Goal: Task Accomplishment & Management: Manage account settings

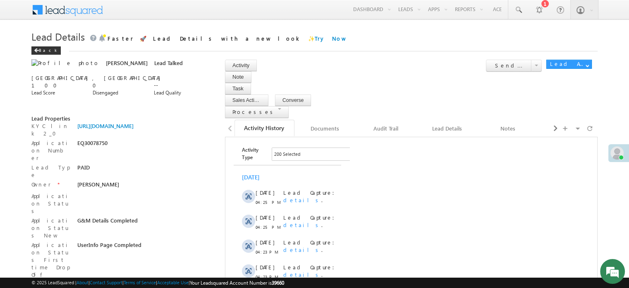
scroll to position [5128, 0]
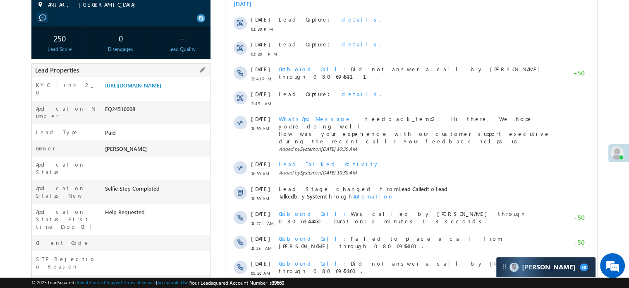
click at [149, 110] on div "Application Number EQ24510008" at bounding box center [121, 113] width 178 height 24
click at [151, 89] on link "https://angelbroking1-pk3em7sa.customui-test.leadsquared.com?leadId=a4656760-55…" at bounding box center [133, 85] width 56 height 7
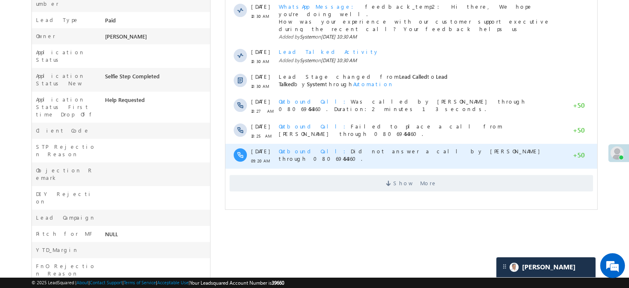
scroll to position [248, 0]
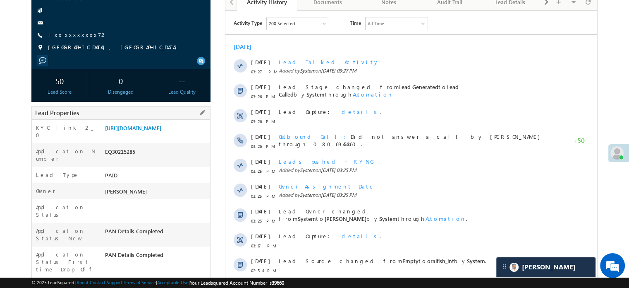
scroll to position [83, 0]
click at [161, 130] on link "https://angelbroking1-pk3em7sa.customui-test.leadsquared.com?leadId=c79f2eb8-bf…" at bounding box center [133, 126] width 56 height 7
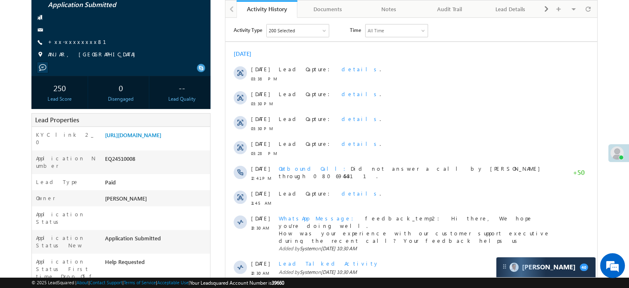
scroll to position [42, 0]
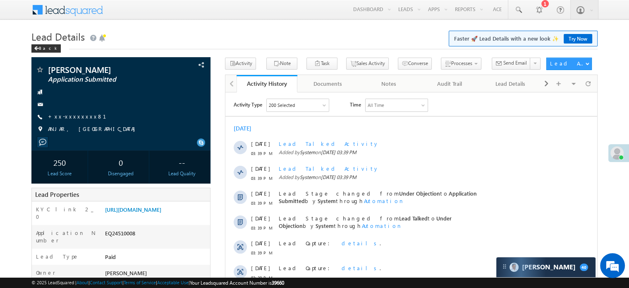
scroll to position [124, 0]
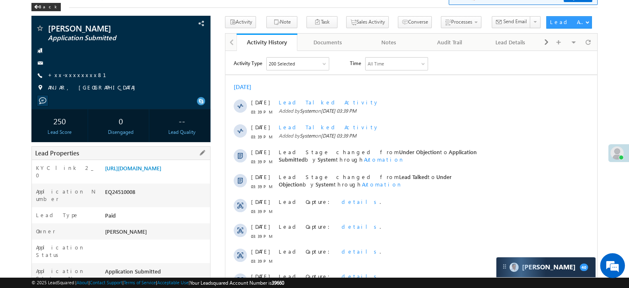
click at [146, 161] on div "KYC link 2_0 https://angelbroking1-pk3em7sa.customui-test.leadsquared.com?leadI…" at bounding box center [121, 172] width 178 height 24
click at [148, 168] on link "[URL][DOMAIN_NAME]" at bounding box center [133, 167] width 56 height 7
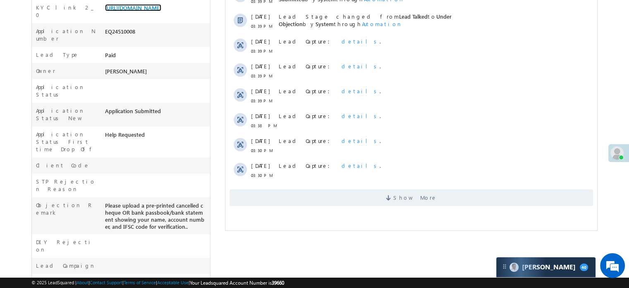
scroll to position [207, 0]
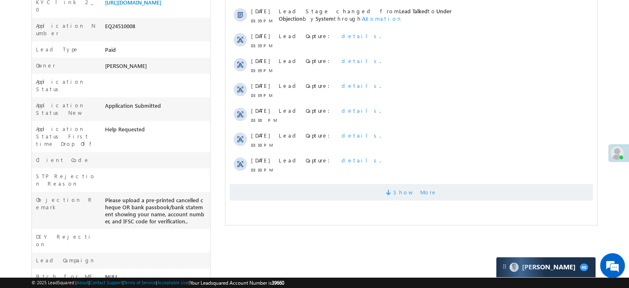
click at [378, 187] on span "Show More" at bounding box center [412, 192] width 364 height 17
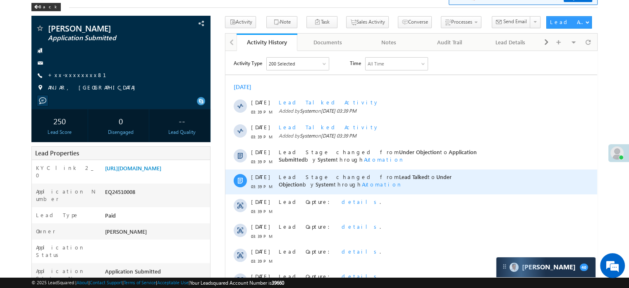
scroll to position [0, 0]
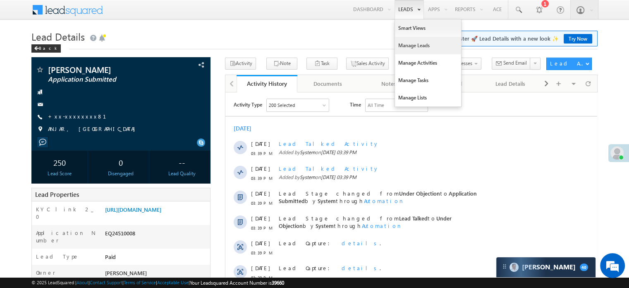
click at [407, 38] on link "Manage Leads" at bounding box center [428, 45] width 66 height 17
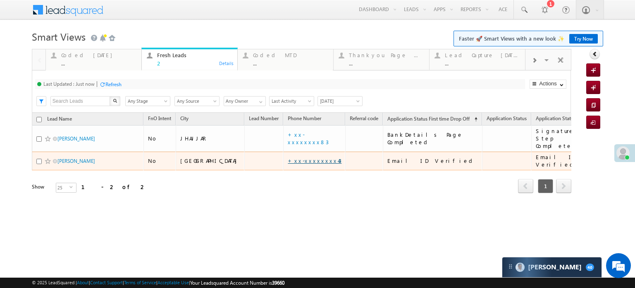
click at [288, 157] on link "+xx-xxxxxxxx43" at bounding box center [315, 160] width 54 height 7
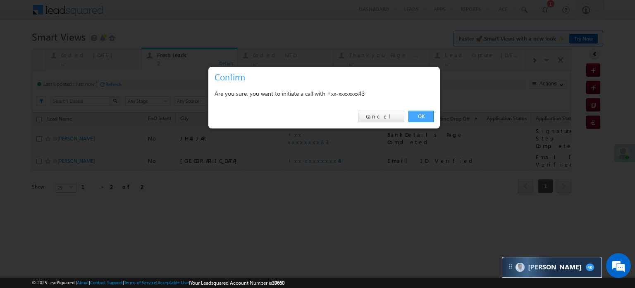
click at [425, 120] on link "OK" at bounding box center [421, 116] width 25 height 12
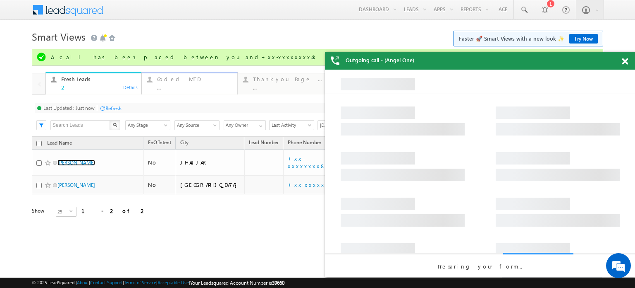
drag, startPoint x: 180, startPoint y: 82, endPoint x: 63, endPoint y: 82, distance: 116.3
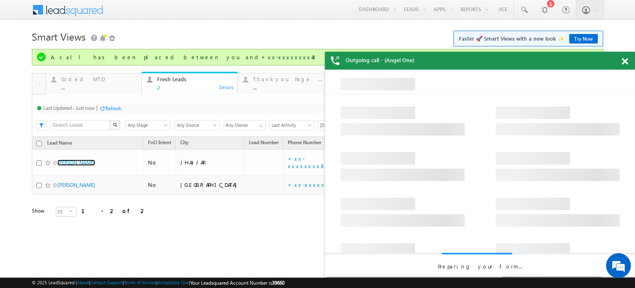
click at [62, 82] on div "Coded MTD" at bounding box center [98, 79] width 75 height 7
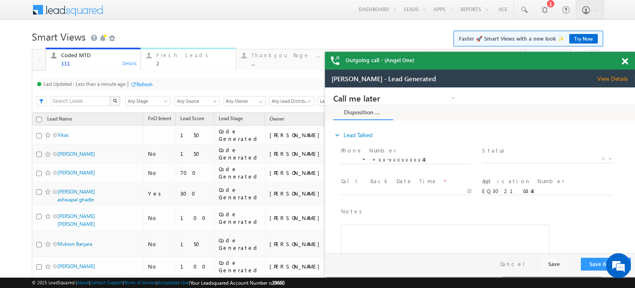
click at [168, 59] on div "Fresh Leads 2" at bounding box center [193, 58] width 74 height 16
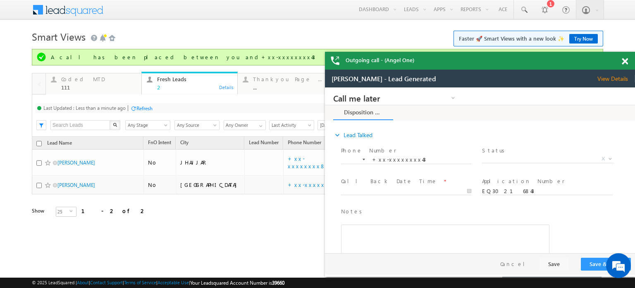
click at [168, 59] on div "A call has been placed between you and+xx-xxxxxxxx43" at bounding box center [322, 56] width 542 height 7
click at [627, 62] on span at bounding box center [625, 61] width 6 height 7
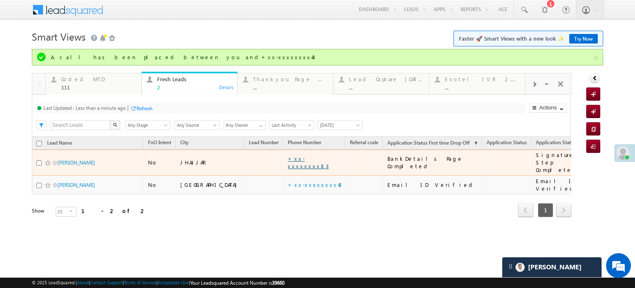
click at [288, 159] on link "+xx-xxxxxxxx83" at bounding box center [308, 162] width 41 height 14
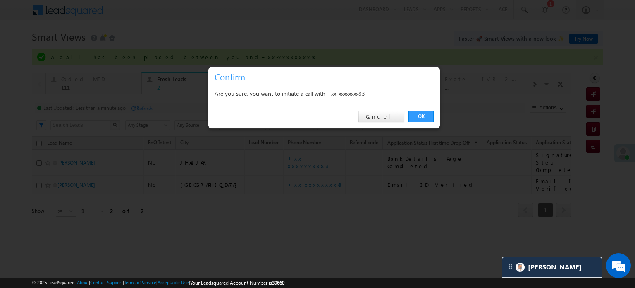
click at [417, 118] on link "OK" at bounding box center [421, 116] width 25 height 12
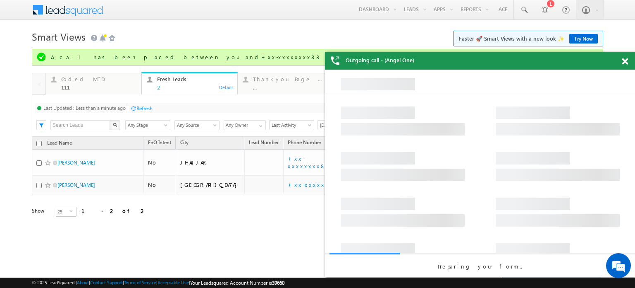
click at [624, 62] on span at bounding box center [625, 61] width 6 height 7
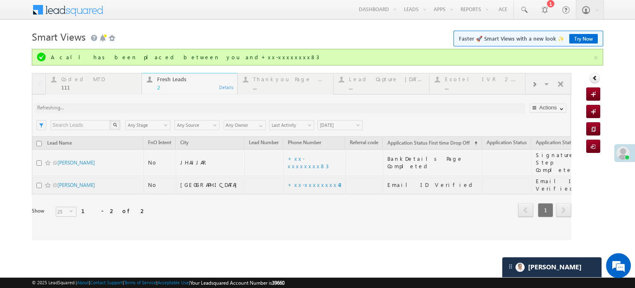
click at [539, 84] on div at bounding box center [302, 156] width 540 height 167
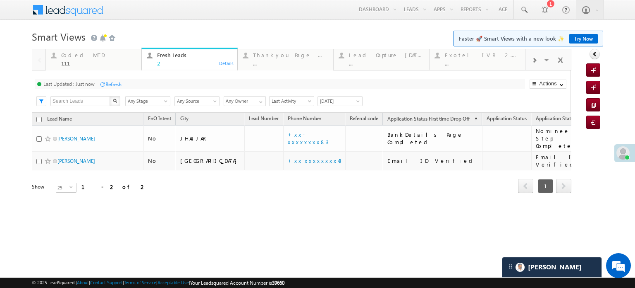
click at [538, 56] on div at bounding box center [535, 59] width 18 height 19
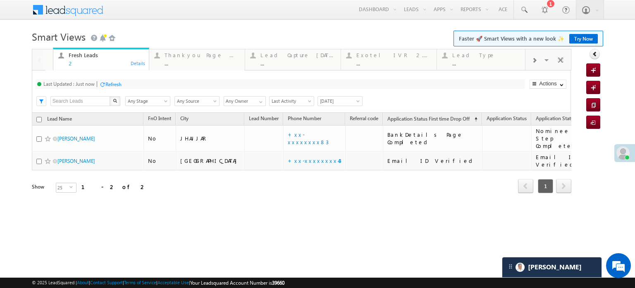
click at [537, 56] on div at bounding box center [535, 59] width 18 height 19
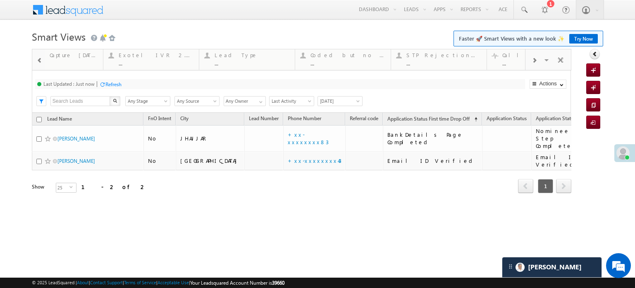
click at [537, 56] on div at bounding box center [535, 59] width 18 height 19
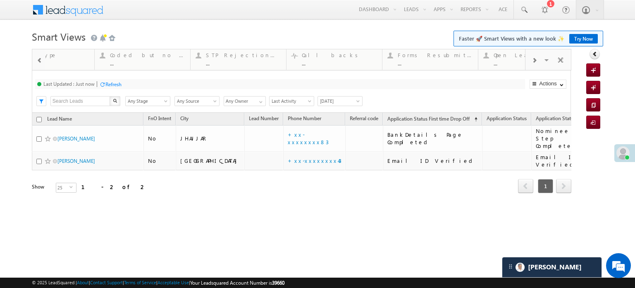
click at [537, 56] on div at bounding box center [535, 59] width 18 height 19
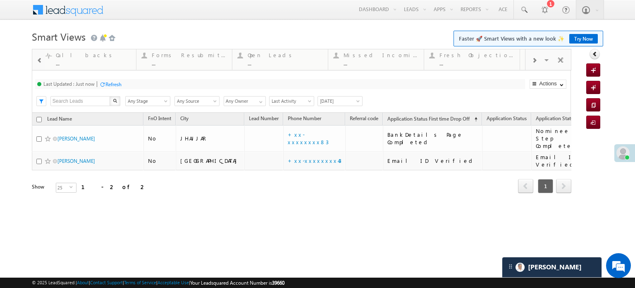
click at [537, 56] on div at bounding box center [535, 59] width 18 height 19
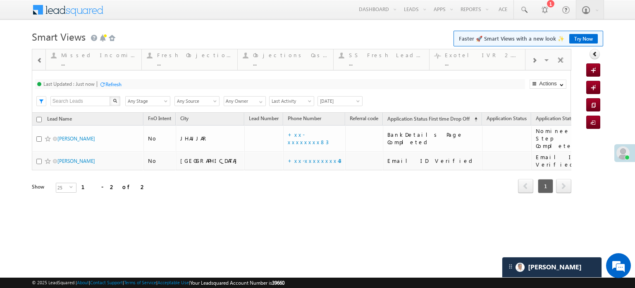
click at [537, 56] on div at bounding box center [535, 59] width 18 height 19
drag, startPoint x: 372, startPoint y: 53, endPoint x: 0, endPoint y: 43, distance: 371.7
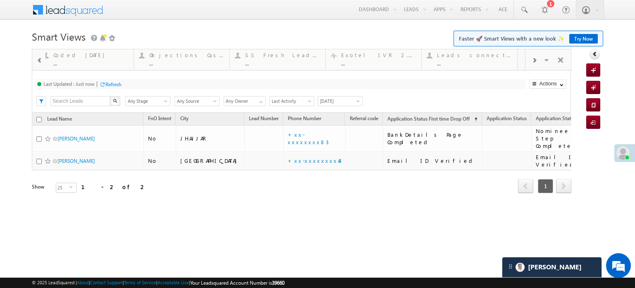
click at [0, 38] on body "Menu Priya Rathore priya .rath ore@a ngelb rokin g.com" at bounding box center [317, 117] width 635 height 235
click at [37, 62] on span at bounding box center [40, 60] width 6 height 7
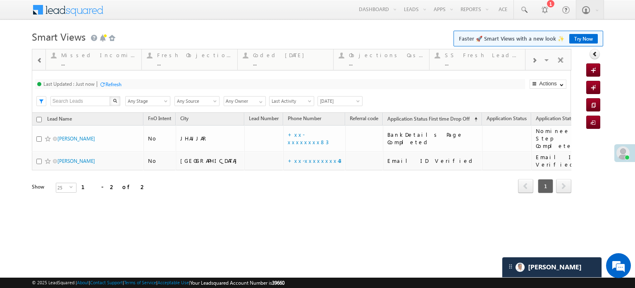
click at [37, 62] on span at bounding box center [40, 60] width 6 height 7
drag, startPoint x: 498, startPoint y: 57, endPoint x: 0, endPoint y: 6, distance: 500.7
drag, startPoint x: 0, startPoint y: 6, endPoint x: 0, endPoint y: -17, distance: 22.8
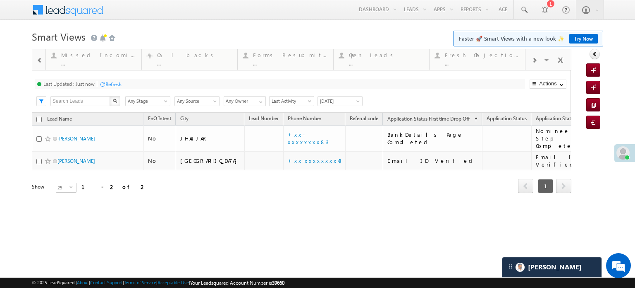
click at [32, 60] on div at bounding box center [39, 59] width 14 height 20
click at [33, 60] on div at bounding box center [39, 59] width 14 height 20
click at [40, 61] on span at bounding box center [40, 60] width 6 height 7
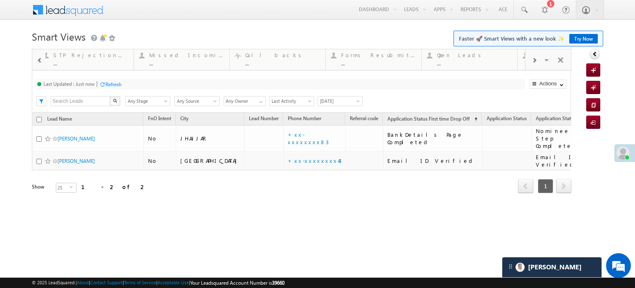
click at [40, 61] on span at bounding box center [40, 60] width 6 height 7
click at [537, 60] on span at bounding box center [534, 60] width 5 height 7
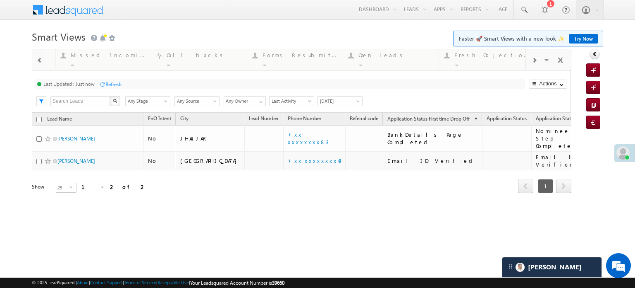
click at [537, 60] on span at bounding box center [534, 60] width 5 height 7
drag, startPoint x: 376, startPoint y: 67, endPoint x: 0, endPoint y: 81, distance: 375.9
click at [40, 59] on span at bounding box center [40, 60] width 6 height 7
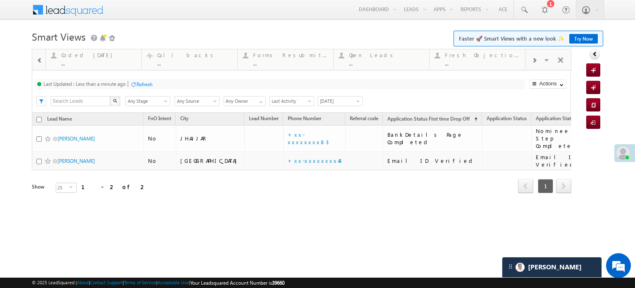
click at [40, 59] on span at bounding box center [40, 60] width 6 height 7
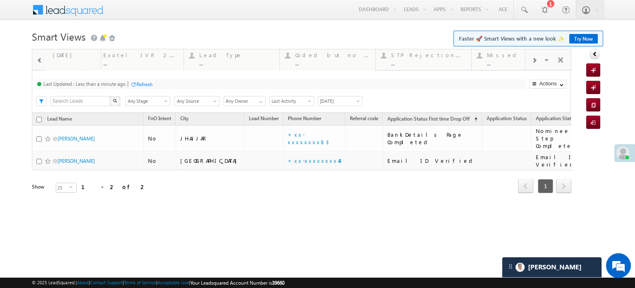
drag, startPoint x: 436, startPoint y: 69, endPoint x: 0, endPoint y: 85, distance: 435.9
click at [0, 85] on body "Menu Priya Rathore priya .rath ore@a ngelb rokin g.com" at bounding box center [317, 117] width 635 height 235
click at [38, 62] on span at bounding box center [40, 60] width 6 height 7
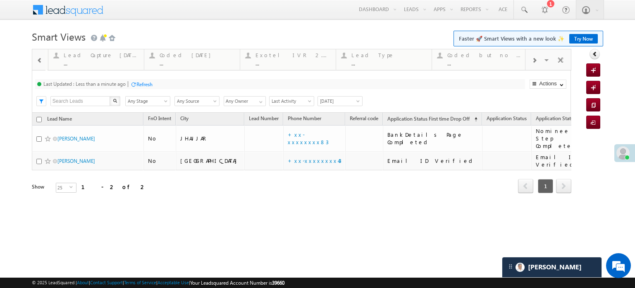
click at [38, 62] on span at bounding box center [40, 60] width 6 height 7
drag, startPoint x: 365, startPoint y: 58, endPoint x: 170, endPoint y: 66, distance: 194.6
drag, startPoint x: 201, startPoint y: 59, endPoint x: 229, endPoint y: 59, distance: 27.7
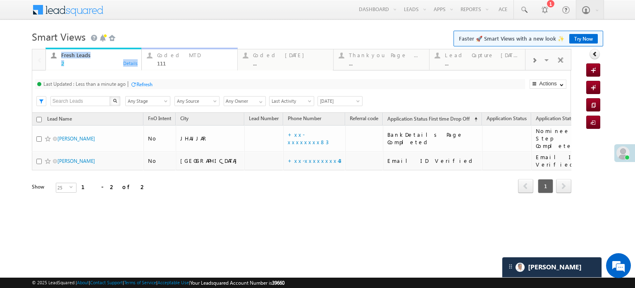
click at [201, 59] on div "Coded MTD 111" at bounding box center [194, 58] width 75 height 16
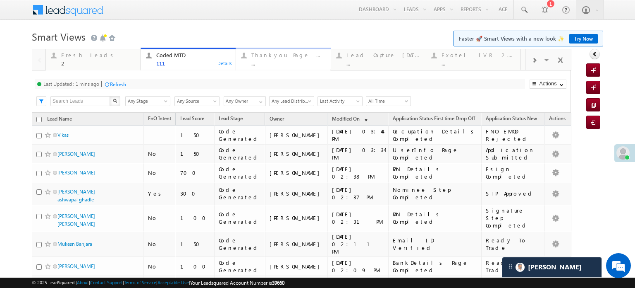
drag, startPoint x: 259, startPoint y: 62, endPoint x: 191, endPoint y: 61, distance: 68.3
drag, startPoint x: 191, startPoint y: 61, endPoint x: 329, endPoint y: 86, distance: 140.9
click at [329, 86] on div "Last Updated : 1 mins ago Refresh Refreshing..." at bounding box center [280, 84] width 490 height 10
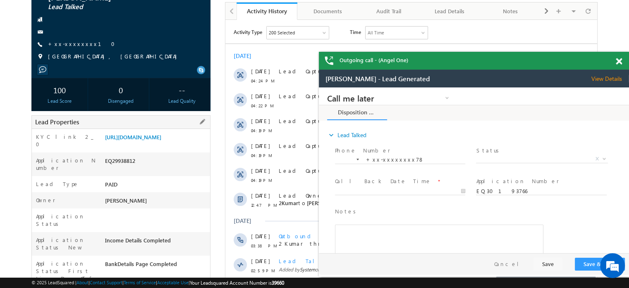
scroll to position [41, 0]
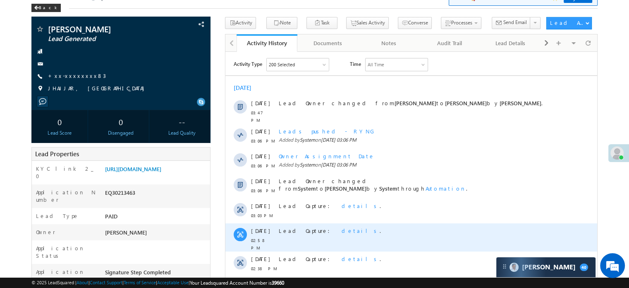
scroll to position [83, 0]
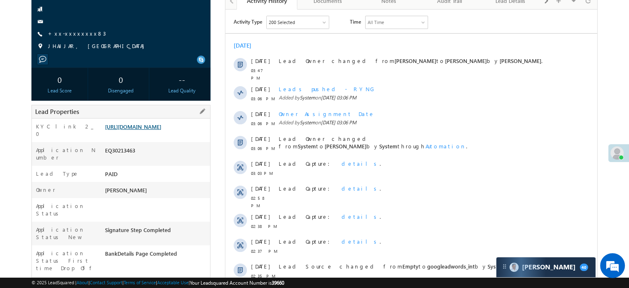
click at [161, 130] on link "https://angelbroking1-pk3em7sa.customui-test.leadsquared.com?leadId=fa633da7-51…" at bounding box center [133, 126] width 56 height 7
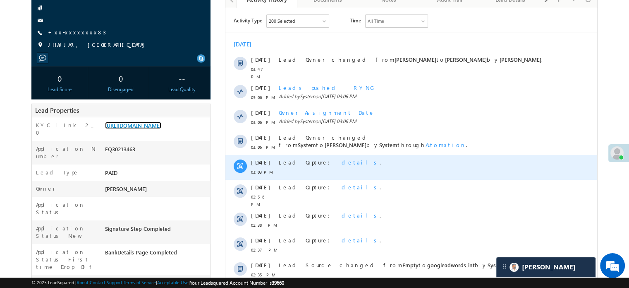
scroll to position [165, 0]
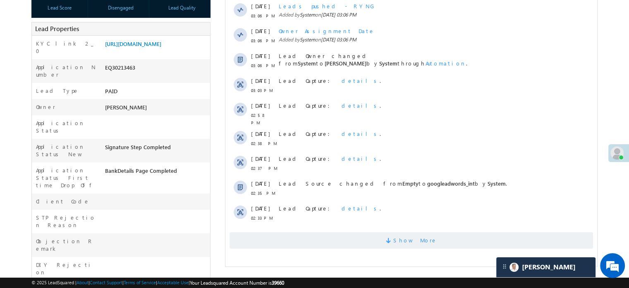
click at [363, 234] on span "Show More" at bounding box center [412, 240] width 364 height 17
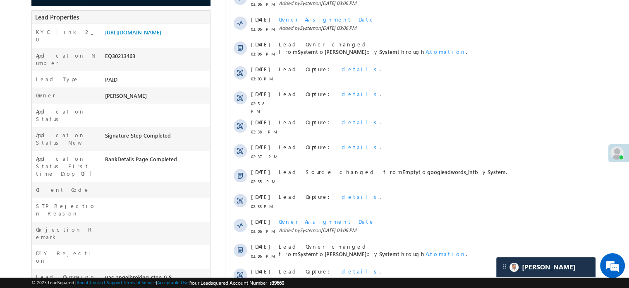
scroll to position [194, 0]
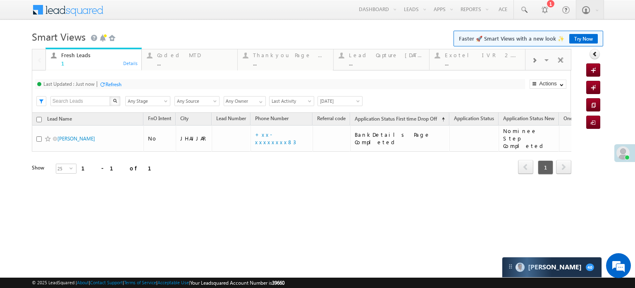
click at [537, 62] on div at bounding box center [535, 59] width 18 height 19
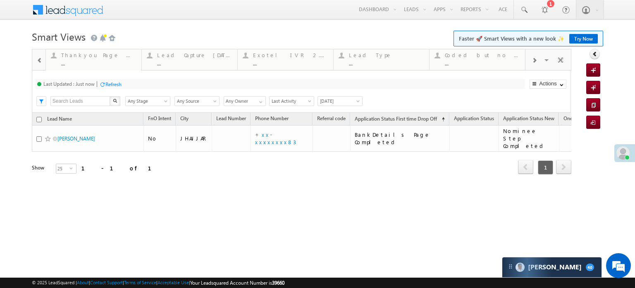
click at [537, 62] on div at bounding box center [535, 59] width 18 height 19
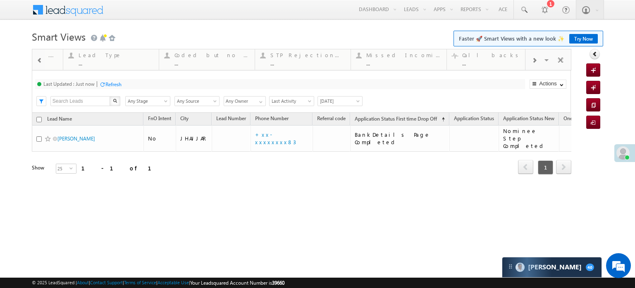
click at [537, 62] on div at bounding box center [535, 59] width 18 height 19
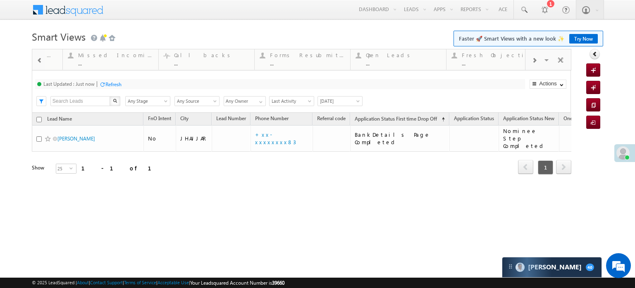
click at [537, 62] on div at bounding box center [535, 59] width 18 height 19
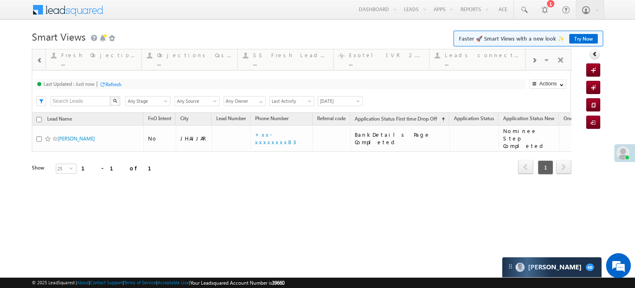
click at [537, 62] on div at bounding box center [535, 59] width 18 height 19
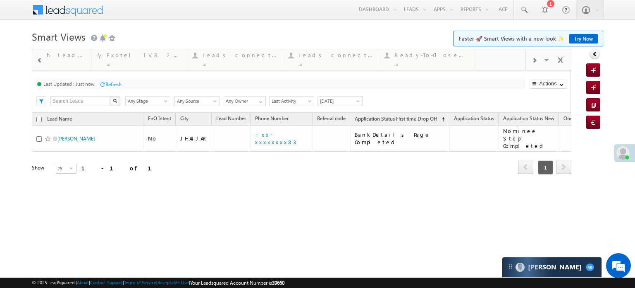
click at [537, 62] on div at bounding box center [535, 59] width 18 height 19
click at [537, 62] on div "Visible Tabs Fresh Leads Default Coded MTD Default Thankyou Page leads Default …" at bounding box center [549, 59] width 46 height 20
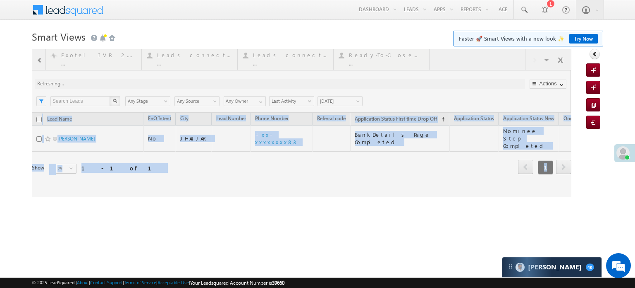
click at [0, 129] on body "Menu Priya Rathore priya .rath ore@a ngelb rokin g.com" at bounding box center [317, 117] width 635 height 235
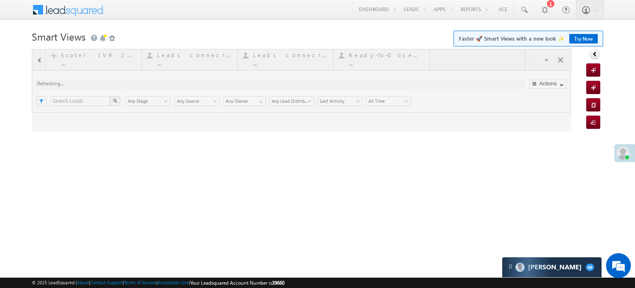
click at [463, 60] on div at bounding box center [302, 90] width 540 height 83
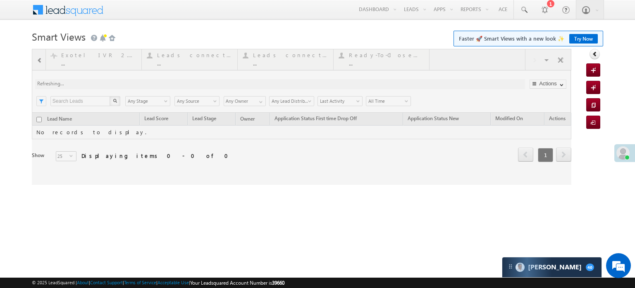
click at [276, 57] on div at bounding box center [302, 117] width 540 height 136
click at [456, 64] on div at bounding box center [302, 117] width 540 height 136
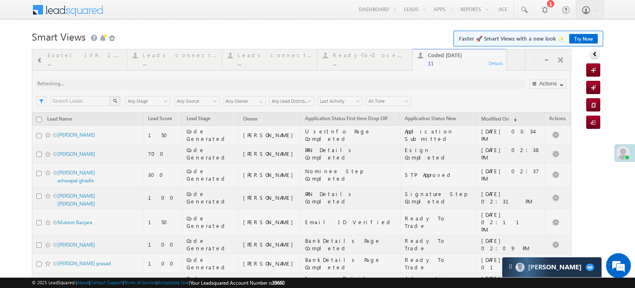
drag, startPoint x: 360, startPoint y: 76, endPoint x: 291, endPoint y: 80, distance: 68.8
click at [291, 80] on div at bounding box center [302, 225] width 540 height 352
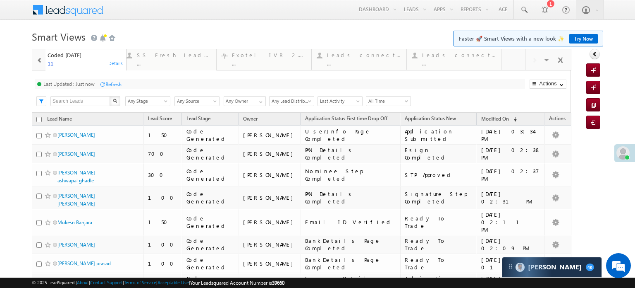
drag, startPoint x: 463, startPoint y: 58, endPoint x: 0, endPoint y: 76, distance: 463.3
click at [35, 55] on div at bounding box center [40, 59] width 12 height 19
click at [38, 58] on span at bounding box center [40, 60] width 6 height 7
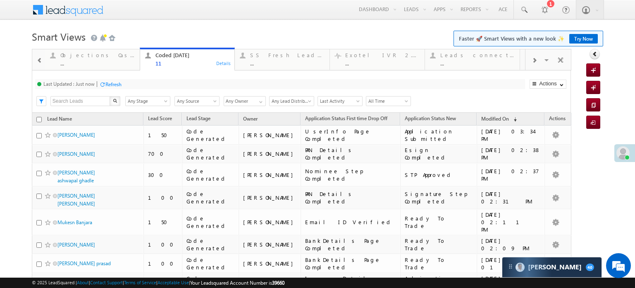
click at [38, 58] on span at bounding box center [40, 60] width 6 height 7
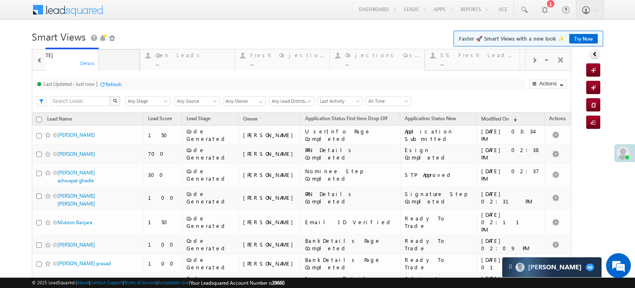
drag, startPoint x: 295, startPoint y: 60, endPoint x: 0, endPoint y: 98, distance: 297.0
click at [34, 62] on div at bounding box center [40, 59] width 12 height 19
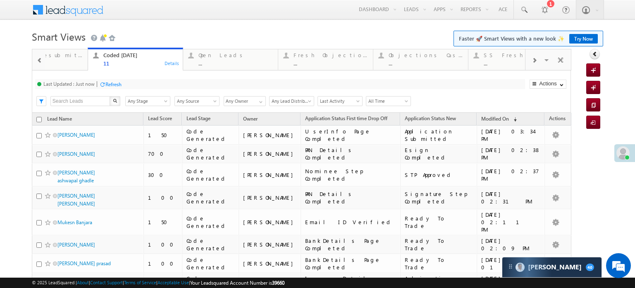
click at [34, 62] on div at bounding box center [40, 59] width 12 height 19
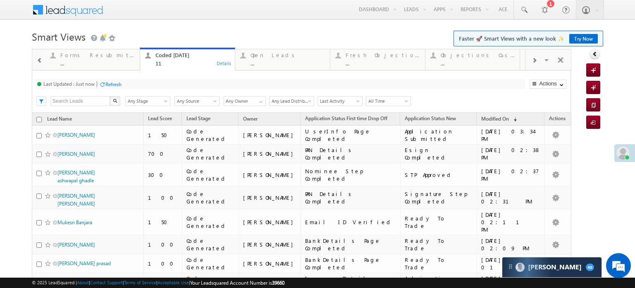
click at [34, 62] on div at bounding box center [40, 59] width 12 height 19
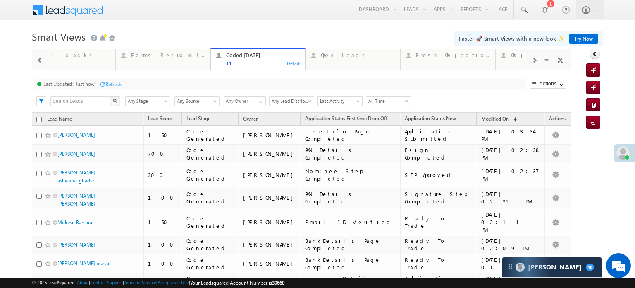
click at [34, 62] on div at bounding box center [40, 59] width 12 height 19
drag, startPoint x: 367, startPoint y: 60, endPoint x: 0, endPoint y: 115, distance: 370.7
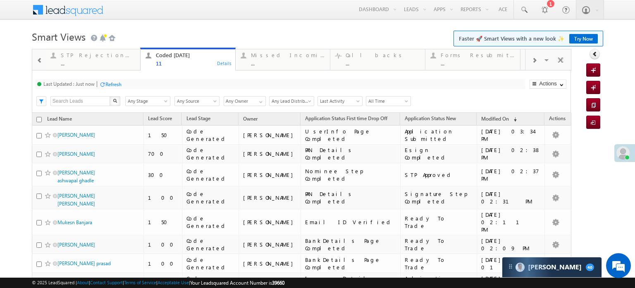
click at [40, 63] on span at bounding box center [40, 60] width 6 height 7
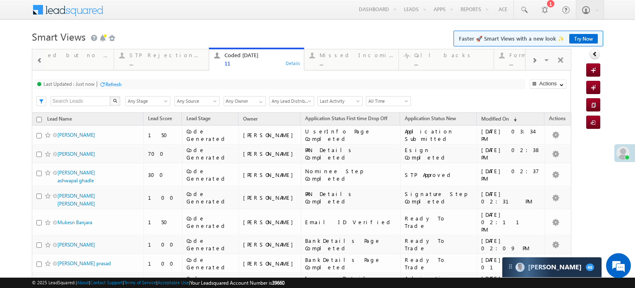
click at [40, 63] on span at bounding box center [40, 60] width 6 height 7
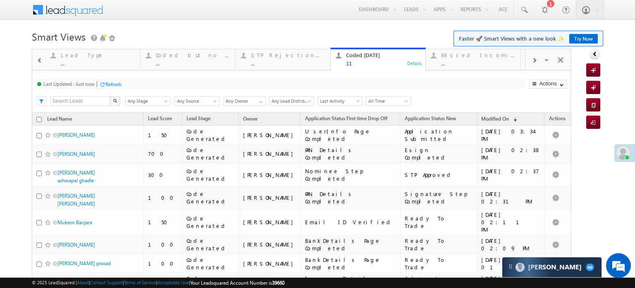
click at [40, 63] on span at bounding box center [40, 60] width 6 height 7
drag, startPoint x: 472, startPoint y: 62, endPoint x: 0, endPoint y: 99, distance: 473.1
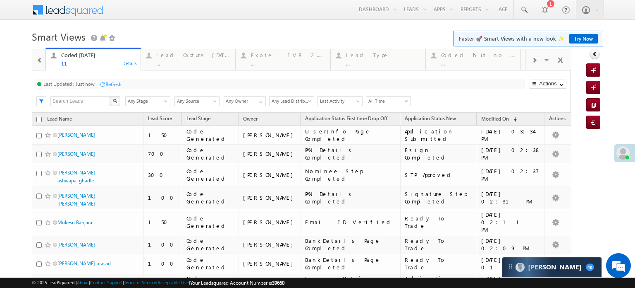
click at [39, 59] on span at bounding box center [40, 60] width 6 height 7
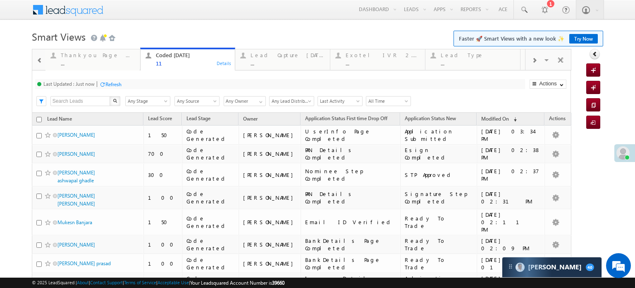
click at [39, 59] on span at bounding box center [40, 60] width 6 height 7
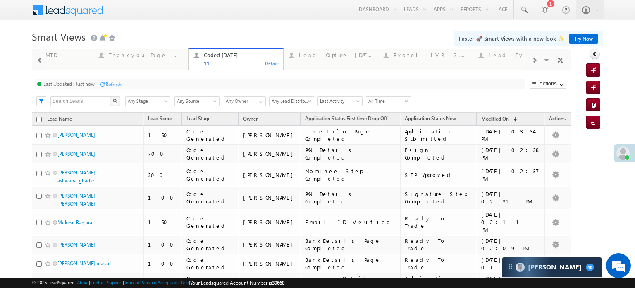
click at [39, 59] on span at bounding box center [40, 60] width 6 height 7
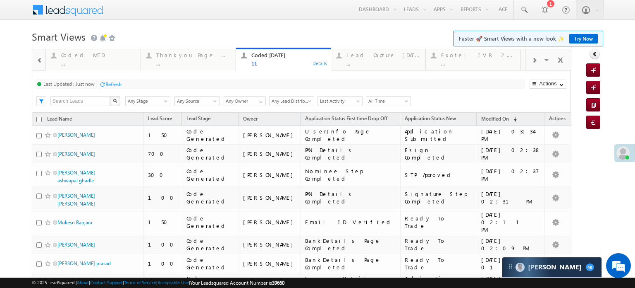
click at [39, 59] on span at bounding box center [40, 60] width 6 height 7
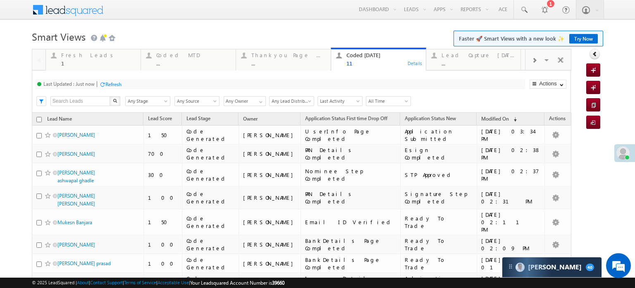
click at [39, 59] on div at bounding box center [39, 59] width 14 height 20
drag, startPoint x: 367, startPoint y: 59, endPoint x: 51, endPoint y: 83, distance: 317.0
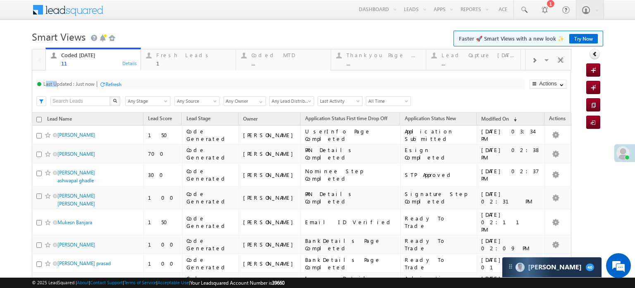
drag, startPoint x: 51, startPoint y: 83, endPoint x: 56, endPoint y: 82, distance: 4.6
click at [56, 82] on div "Last Updated : Just now" at bounding box center [68, 84] width 51 height 6
click at [209, 58] on div "Fresh Leads" at bounding box center [193, 55] width 74 height 7
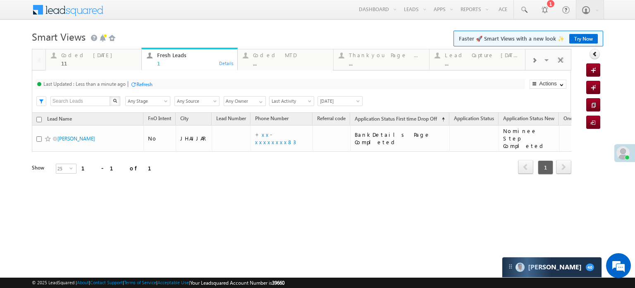
click at [154, 77] on div "Last Updated : Less than a minute ago Refresh Refreshing... Search X Lead Stage…" at bounding box center [301, 91] width 539 height 42
click at [152, 84] on div "Refresh" at bounding box center [145, 84] width 16 height 6
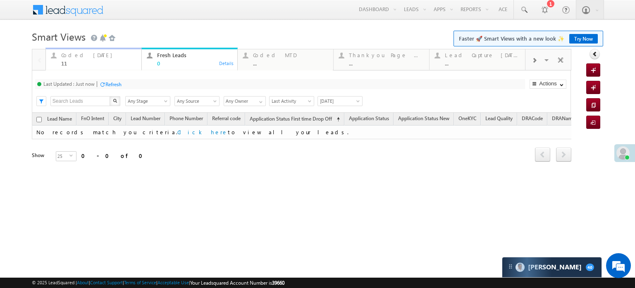
click at [88, 56] on div "Coded Today" at bounding box center [98, 55] width 75 height 7
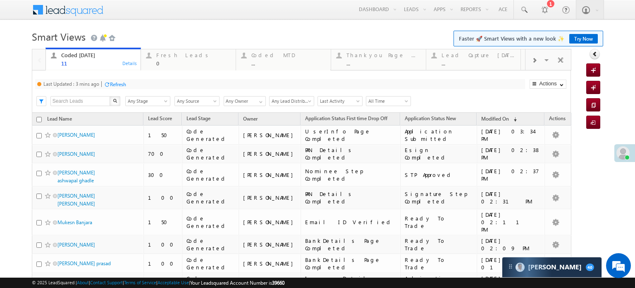
click at [116, 84] on div "Refresh" at bounding box center [118, 84] width 16 height 6
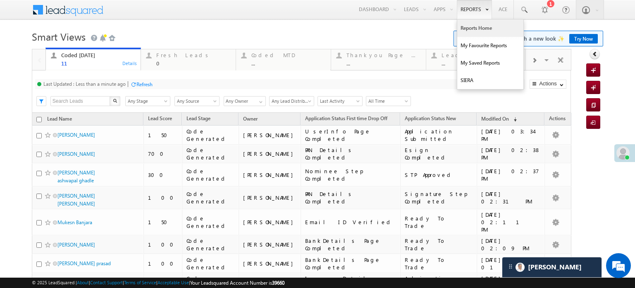
click at [462, 29] on link "Reports Home" at bounding box center [491, 27] width 66 height 17
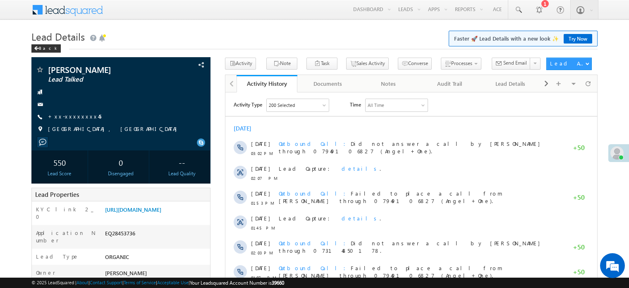
scroll to position [41, 0]
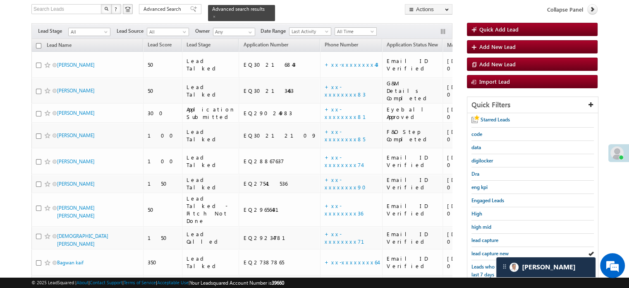
click at [487, 250] on span "lead capture new" at bounding box center [490, 253] width 37 height 6
click at [497, 253] on link "lead capture new" at bounding box center [490, 253] width 37 height 8
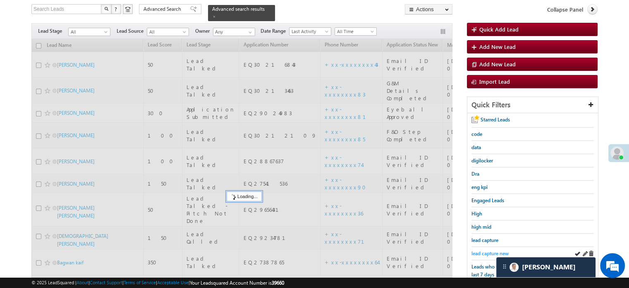
click at [488, 250] on span "lead capture new" at bounding box center [490, 253] width 37 height 6
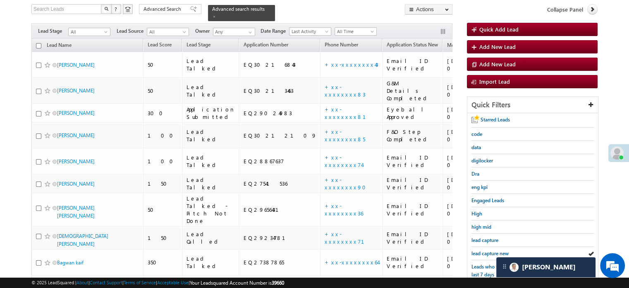
click at [488, 250] on span "lead capture new" at bounding box center [490, 253] width 37 height 6
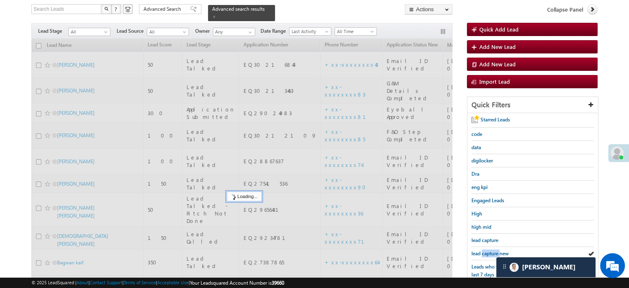
click at [488, 250] on span "lead capture new" at bounding box center [490, 253] width 37 height 6
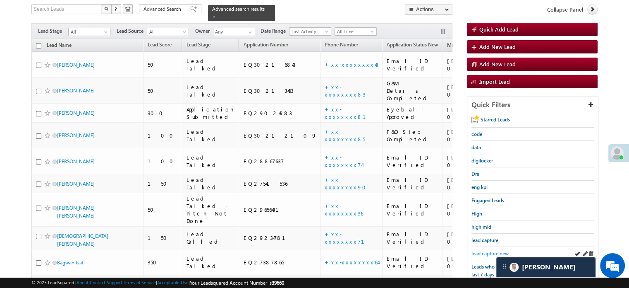
click at [489, 250] on span "lead capture new" at bounding box center [490, 253] width 37 height 6
click at [478, 250] on span "lead capture new" at bounding box center [490, 253] width 37 height 6
click at [479, 250] on span "lead capture new" at bounding box center [490, 253] width 37 height 6
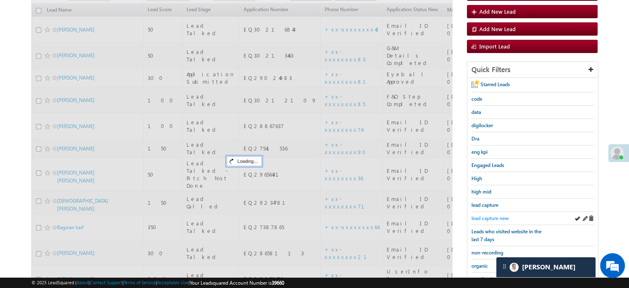
scroll to position [136, 0]
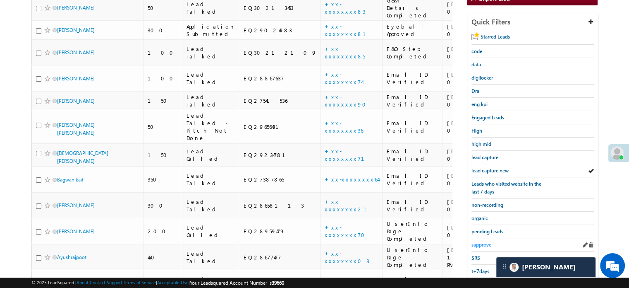
click at [479, 241] on span "sapprove" at bounding box center [482, 244] width 20 height 6
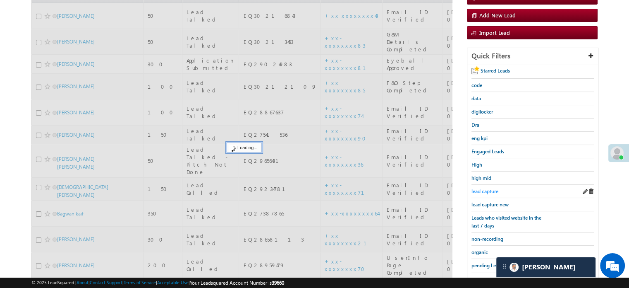
scroll to position [53, 0]
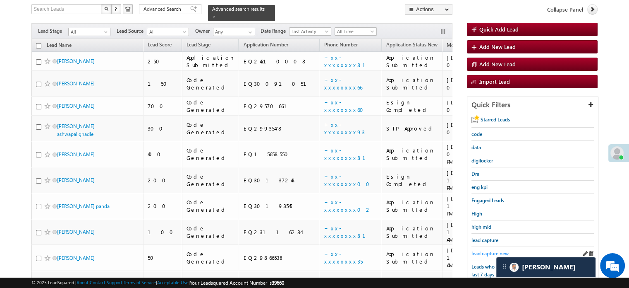
click at [490, 252] on span "lead capture new" at bounding box center [490, 253] width 37 height 6
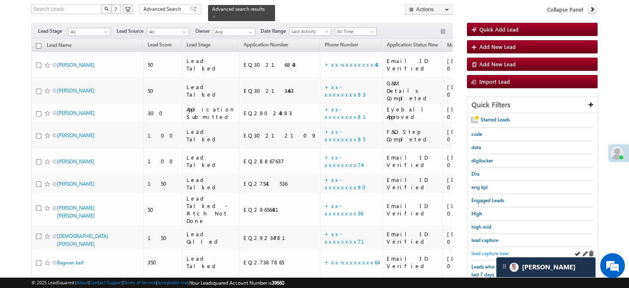
click at [488, 251] on span "lead capture new" at bounding box center [490, 253] width 37 height 6
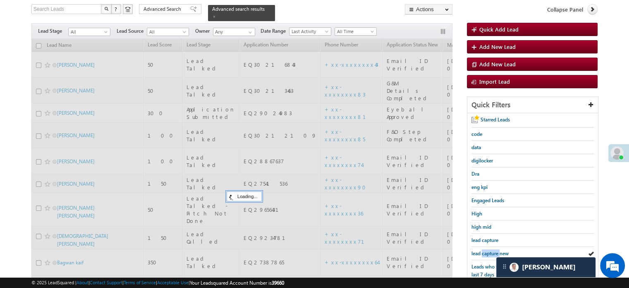
click at [488, 251] on span "lead capture new" at bounding box center [490, 253] width 37 height 6
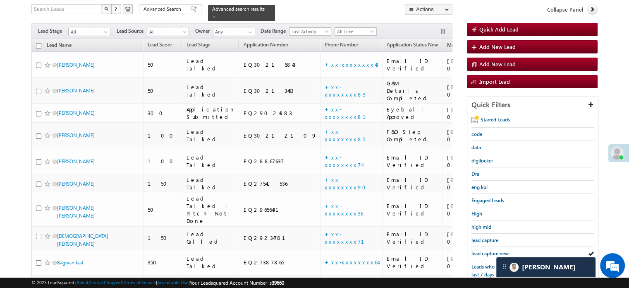
click at [488, 251] on span "lead capture new" at bounding box center [490, 253] width 37 height 6
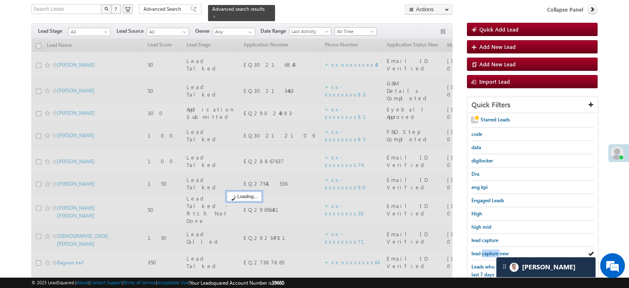
click at [488, 251] on span "lead capture new" at bounding box center [490, 253] width 37 height 6
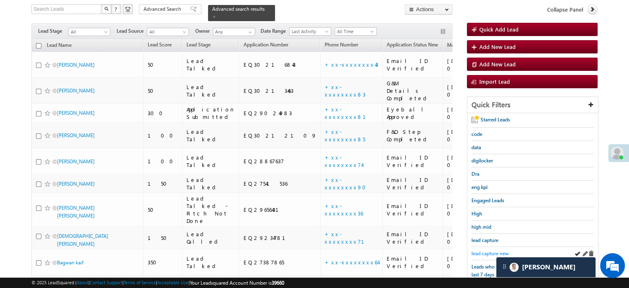
click at [493, 252] on span "lead capture new" at bounding box center [490, 253] width 37 height 6
click at [487, 250] on span "lead capture new" at bounding box center [490, 253] width 37 height 6
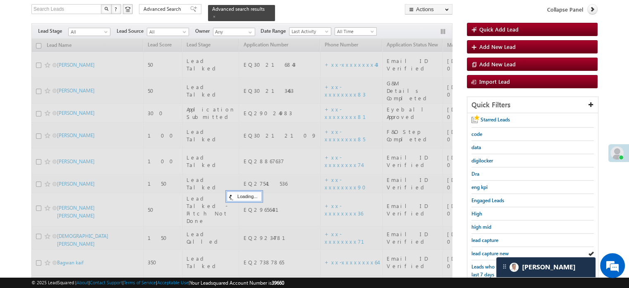
click at [487, 250] on span "lead capture new" at bounding box center [490, 253] width 37 height 6
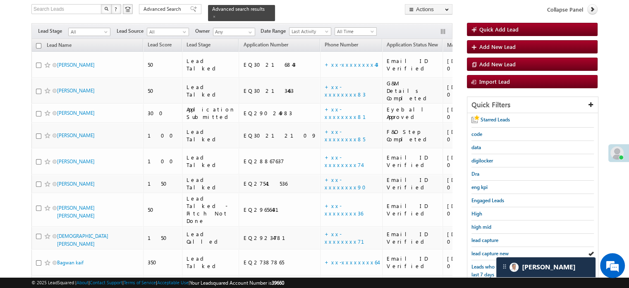
click at [487, 250] on span "lead capture new" at bounding box center [490, 253] width 37 height 6
click at [487, 252] on span "lead capture new" at bounding box center [490, 253] width 37 height 6
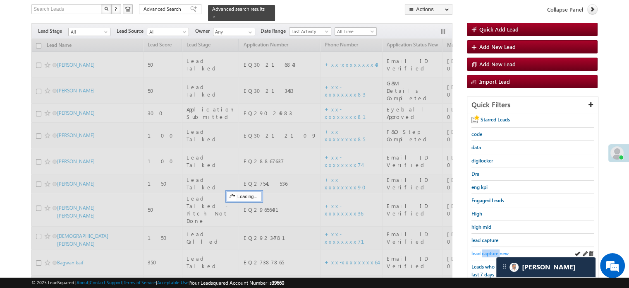
click at [487, 252] on span "lead capture new" at bounding box center [490, 253] width 37 height 6
click at [487, 251] on span "lead capture new" at bounding box center [490, 253] width 37 height 6
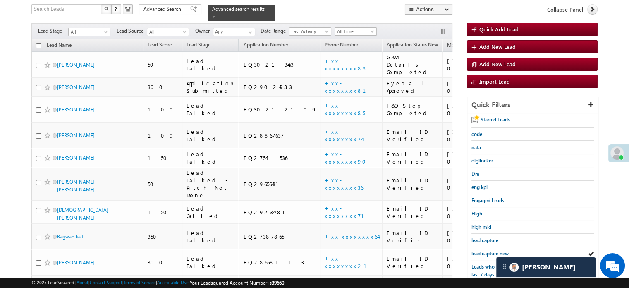
click at [487, 251] on span "lead capture new" at bounding box center [490, 253] width 37 height 6
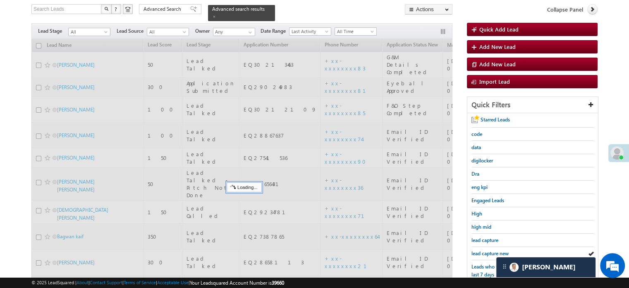
click at [487, 251] on span "lead capture new" at bounding box center [490, 253] width 37 height 6
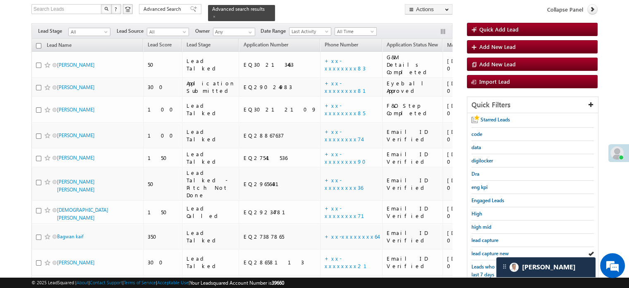
click at [487, 251] on span "lead capture new" at bounding box center [490, 253] width 37 height 6
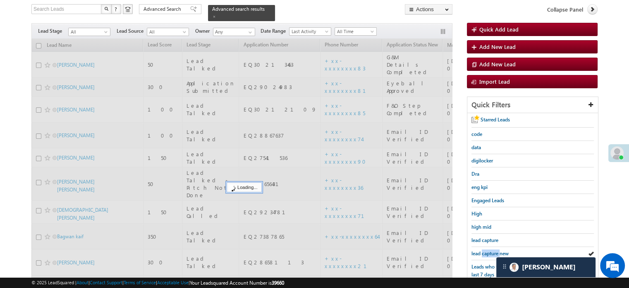
click at [487, 251] on span "lead capture new" at bounding box center [490, 253] width 37 height 6
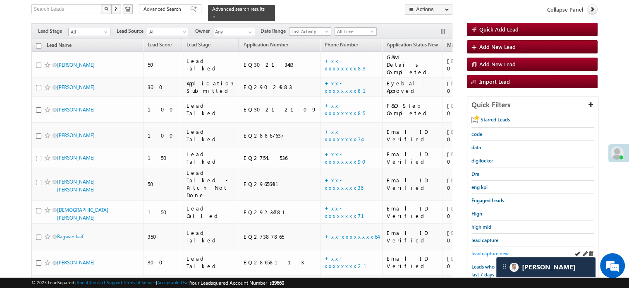
click at [488, 250] on span "lead capture new" at bounding box center [490, 253] width 37 height 6
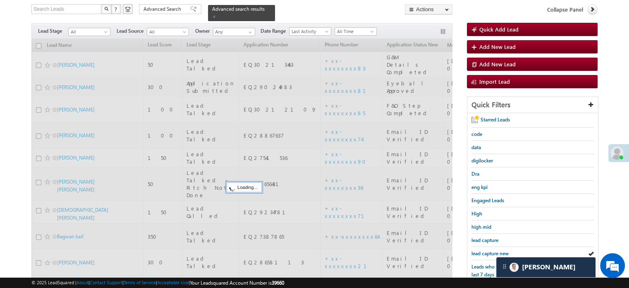
click at [488, 250] on span "lead capture new" at bounding box center [490, 253] width 37 height 6
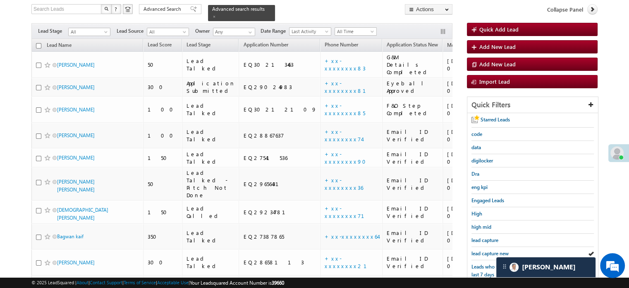
click at [488, 250] on span "lead capture new" at bounding box center [490, 253] width 37 height 6
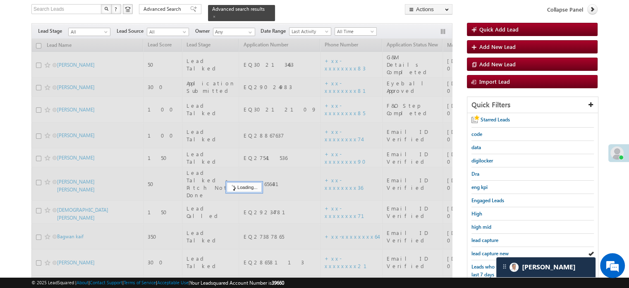
click at [488, 250] on span "lead capture new" at bounding box center [490, 253] width 37 height 6
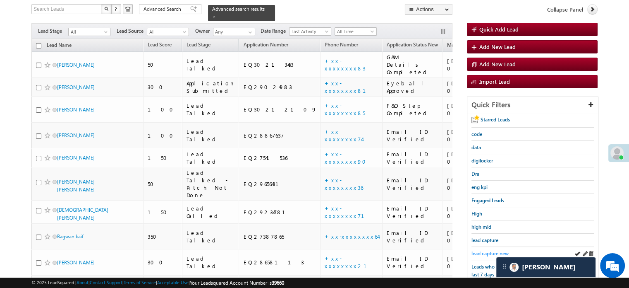
click at [487, 250] on span "lead capture new" at bounding box center [490, 253] width 37 height 6
click at [491, 251] on span "lead capture new" at bounding box center [490, 253] width 37 height 6
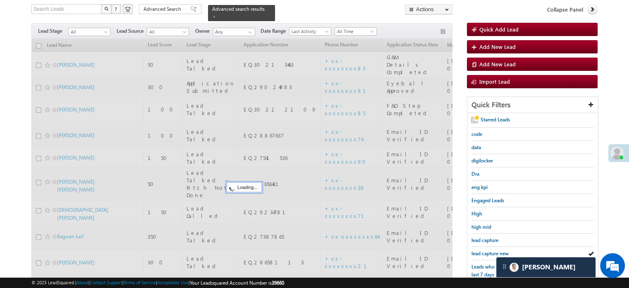
click at [490, 251] on span "lead capture new" at bounding box center [490, 253] width 37 height 6
click at [489, 250] on span "lead capture new" at bounding box center [490, 253] width 37 height 6
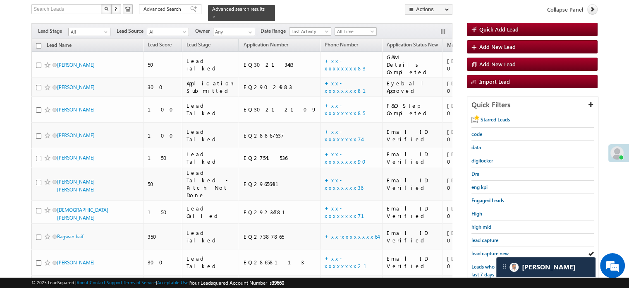
click at [489, 250] on span "lead capture new" at bounding box center [490, 253] width 37 height 6
click at [489, 253] on span "lead capture new" at bounding box center [490, 253] width 37 height 6
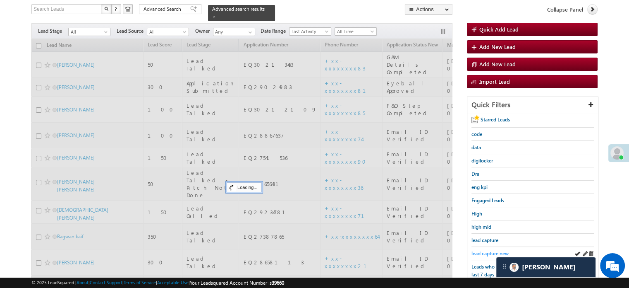
click at [488, 251] on span "lead capture new" at bounding box center [490, 253] width 37 height 6
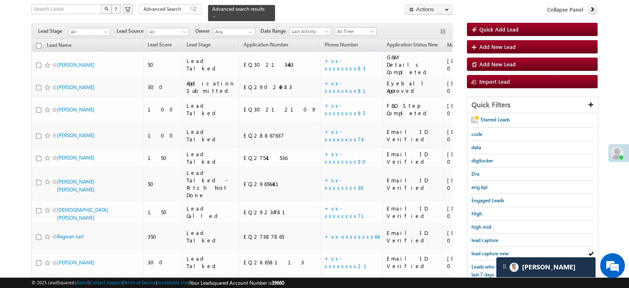
click at [488, 251] on span "lead capture new" at bounding box center [490, 253] width 37 height 6
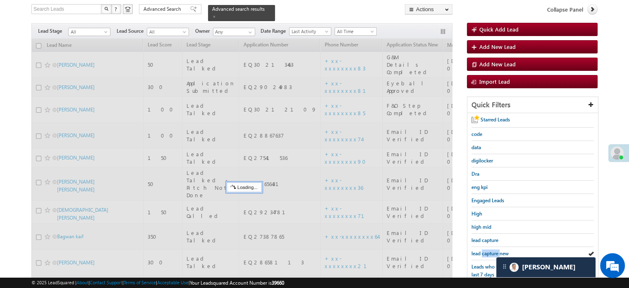
click at [488, 251] on span "lead capture new" at bounding box center [490, 253] width 37 height 6
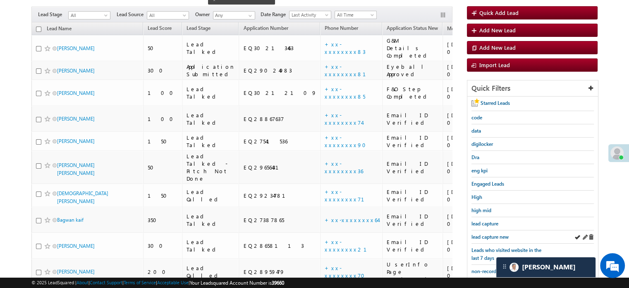
scroll to position [136, 0]
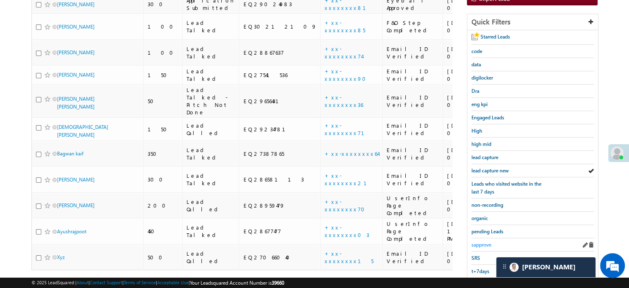
click at [485, 242] on span "sapprove" at bounding box center [482, 244] width 20 height 6
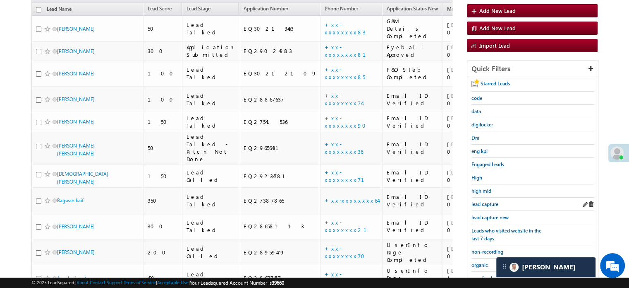
scroll to position [53, 0]
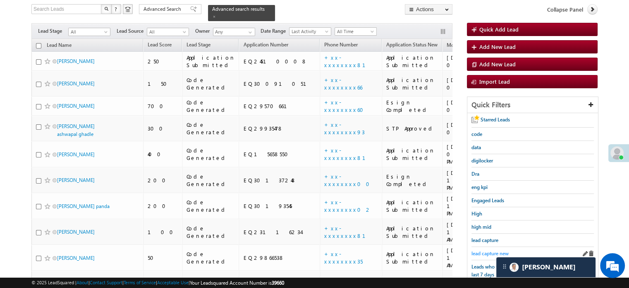
click at [487, 250] on span "lead capture new" at bounding box center [490, 253] width 37 height 6
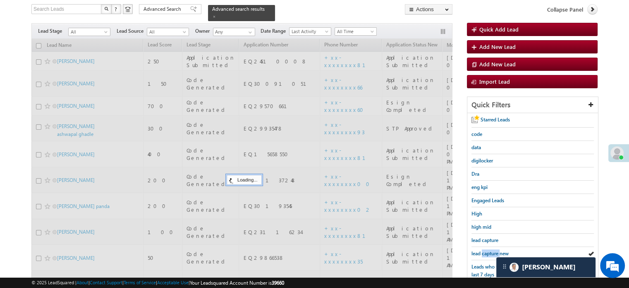
click at [487, 250] on span "lead capture new" at bounding box center [490, 253] width 37 height 6
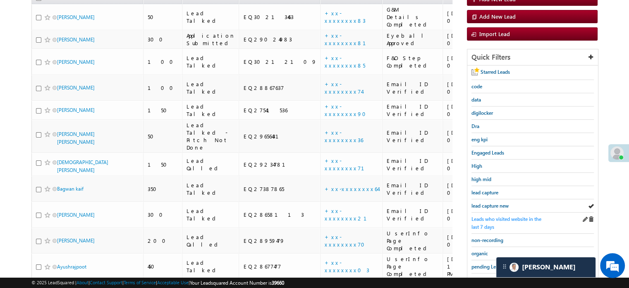
scroll to position [136, 0]
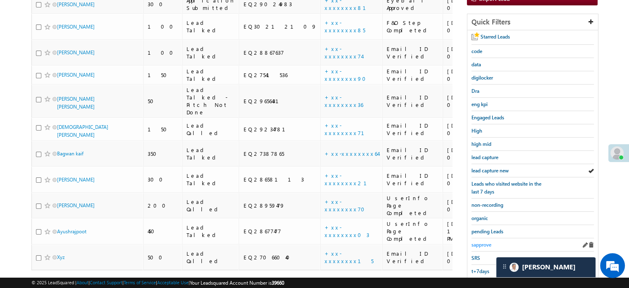
click at [479, 243] on span "sapprove" at bounding box center [482, 244] width 20 height 6
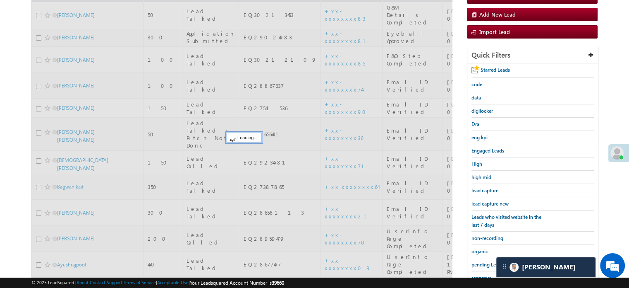
scroll to position [53, 0]
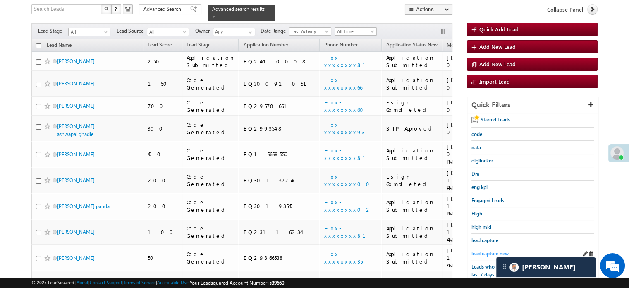
click at [489, 251] on span "lead capture new" at bounding box center [490, 253] width 37 height 6
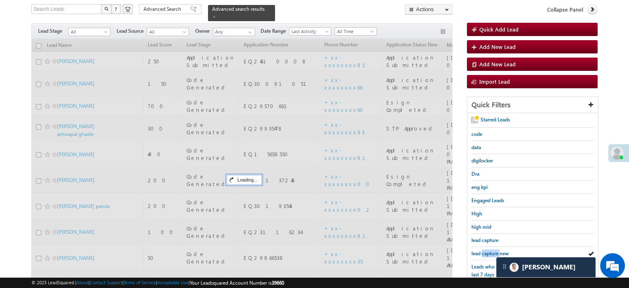
click at [489, 251] on span "lead capture new" at bounding box center [490, 253] width 37 height 6
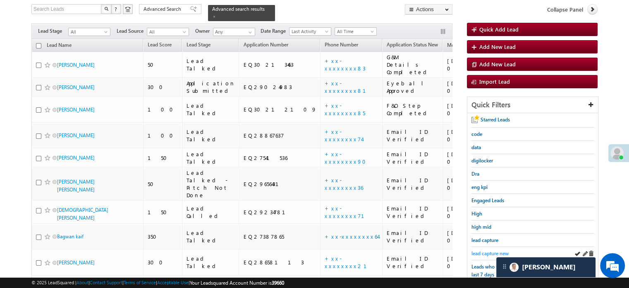
click at [489, 250] on span "lead capture new" at bounding box center [490, 253] width 37 height 6
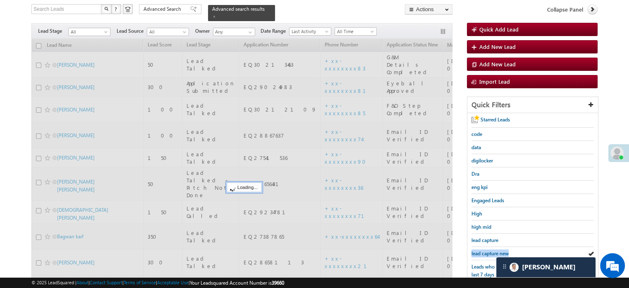
click at [489, 250] on span "lead capture new" at bounding box center [490, 253] width 37 height 6
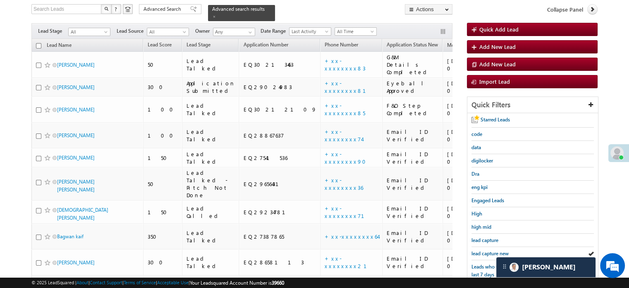
click at [489, 250] on span "lead capture new" at bounding box center [490, 253] width 37 height 6
click at [490, 250] on span "lead capture new" at bounding box center [490, 253] width 37 height 6
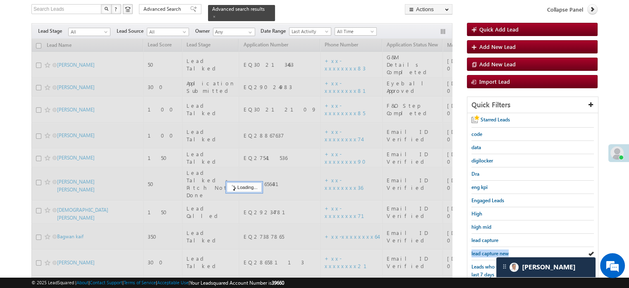
click at [490, 250] on span "lead capture new" at bounding box center [490, 253] width 37 height 6
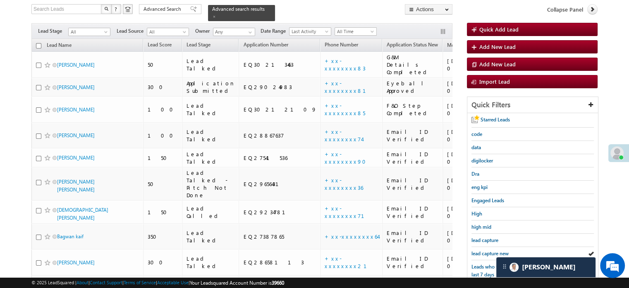
click at [490, 250] on span "lead capture new" at bounding box center [490, 253] width 37 height 6
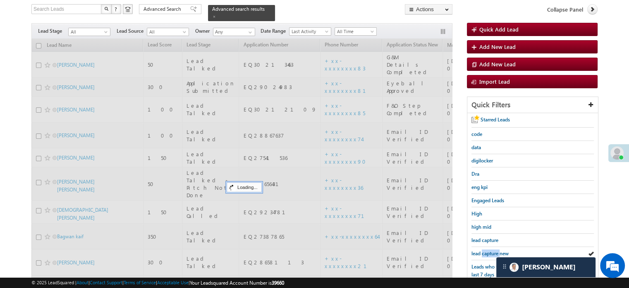
click at [490, 250] on span "lead capture new" at bounding box center [490, 253] width 37 height 6
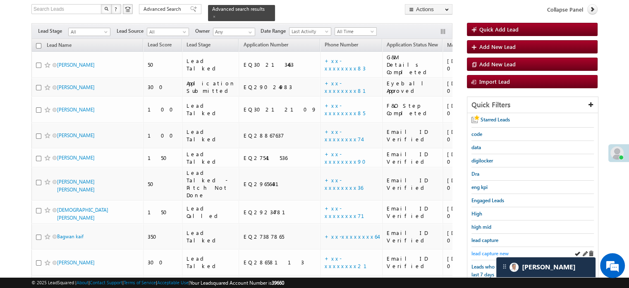
click at [484, 250] on span "lead capture new" at bounding box center [490, 253] width 37 height 6
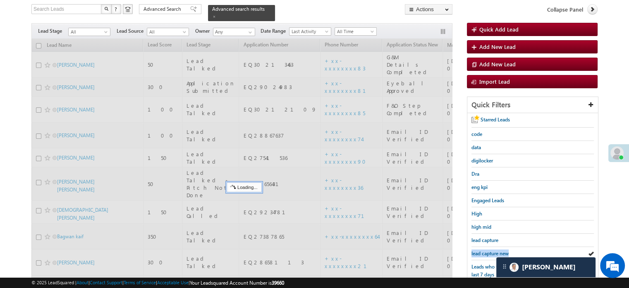
click at [484, 250] on span "lead capture new" at bounding box center [490, 253] width 37 height 6
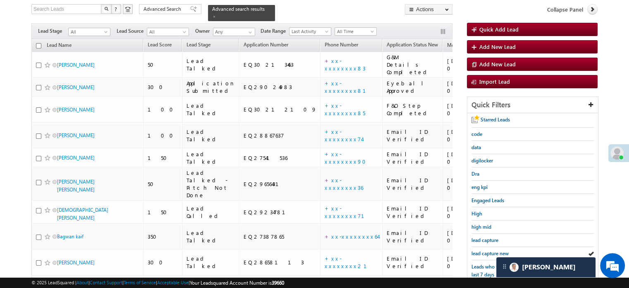
click at [484, 250] on span "lead capture new" at bounding box center [490, 253] width 37 height 6
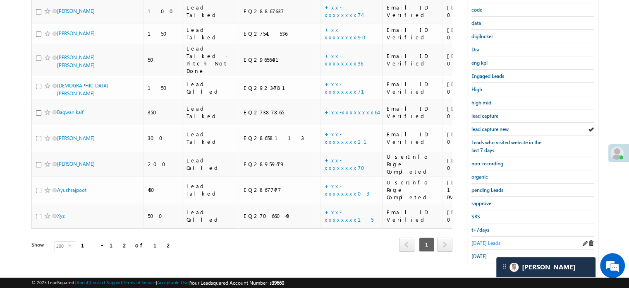
click at [479, 240] on span "Today's Leads" at bounding box center [486, 243] width 29 height 6
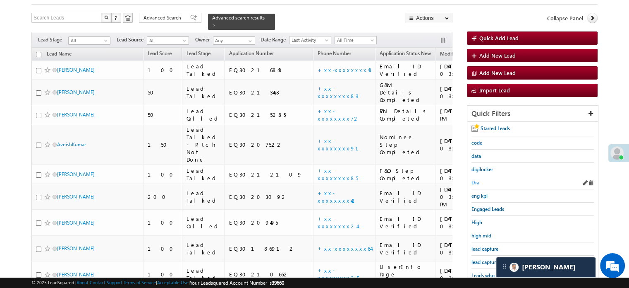
scroll to position [95, 0]
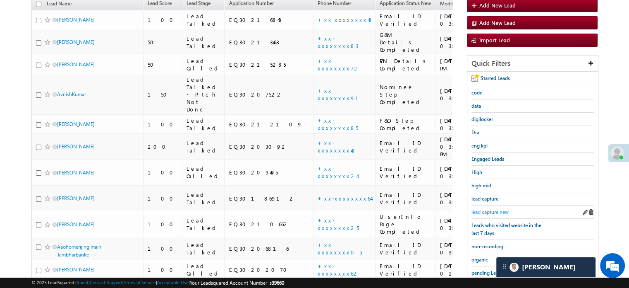
click at [475, 209] on span "lead capture new" at bounding box center [490, 212] width 37 height 6
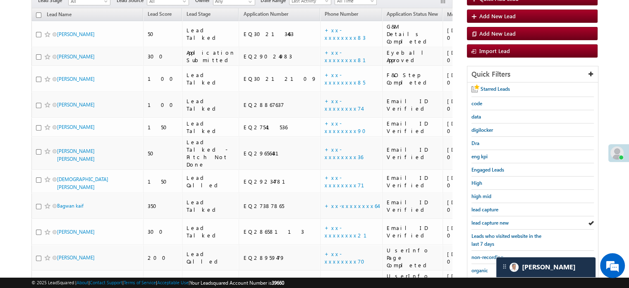
scroll to position [177, 0]
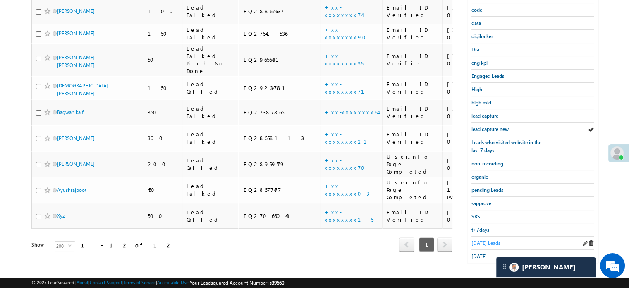
click at [491, 240] on span "Today's Leads" at bounding box center [486, 243] width 29 height 6
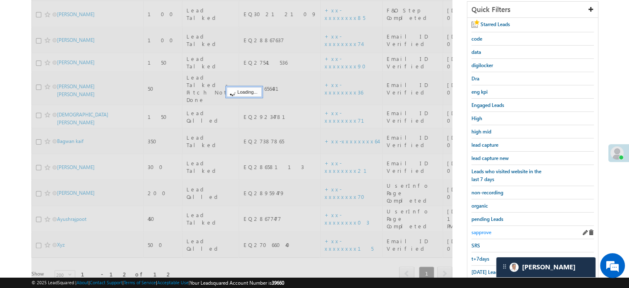
scroll to position [95, 0]
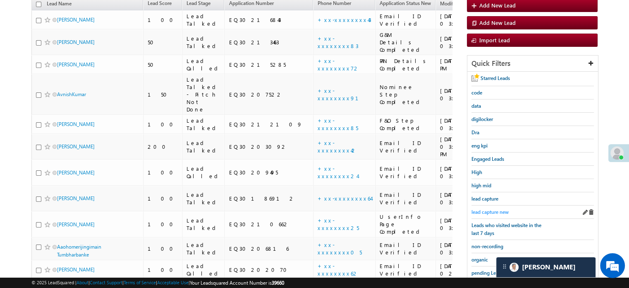
click at [495, 211] on span "lead capture new" at bounding box center [490, 212] width 37 height 6
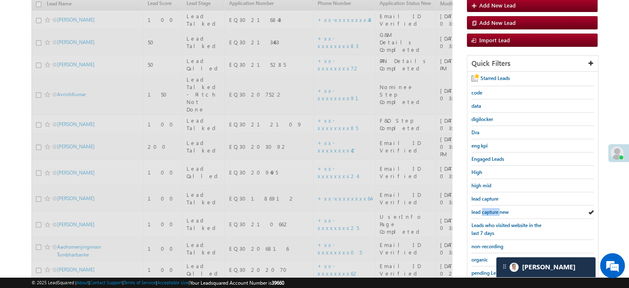
click at [495, 211] on span "lead capture new" at bounding box center [490, 212] width 37 height 6
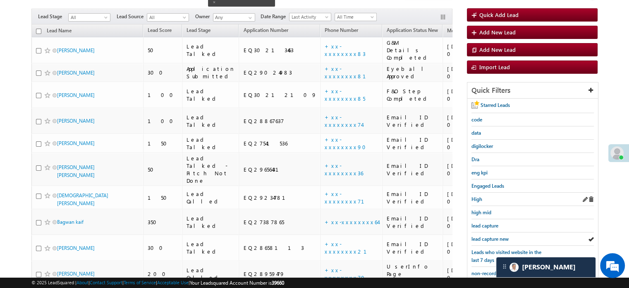
scroll to position [53, 0]
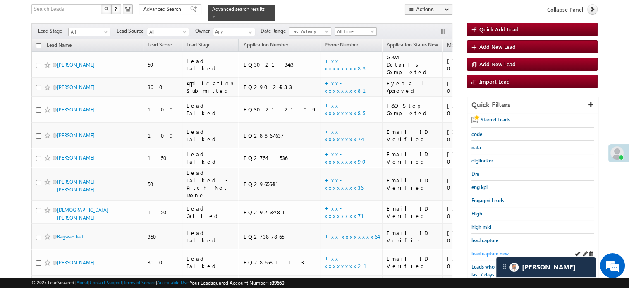
click at [481, 250] on span "lead capture new" at bounding box center [490, 253] width 37 height 6
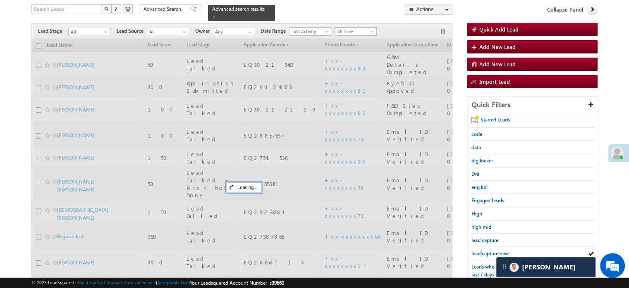
click at [481, 250] on span "lead capture new" at bounding box center [490, 253] width 37 height 6
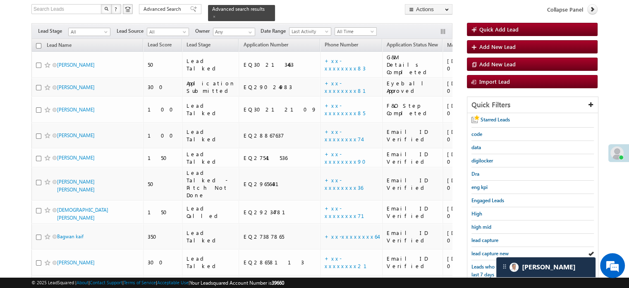
click at [481, 250] on span "lead capture new" at bounding box center [490, 253] width 37 height 6
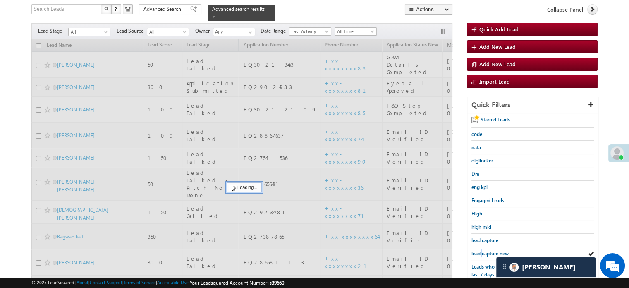
click at [481, 250] on span "lead capture new" at bounding box center [490, 253] width 37 height 6
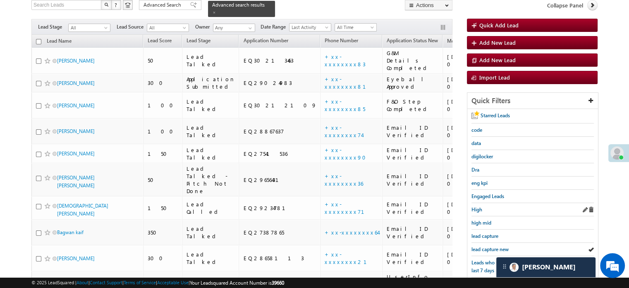
scroll to position [95, 0]
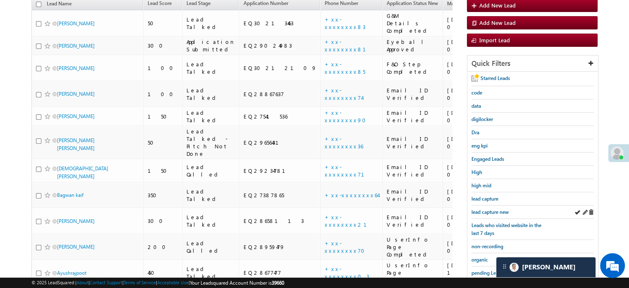
click at [484, 208] on link "lead capture new" at bounding box center [490, 212] width 37 height 8
click at [491, 205] on div "lead capture new" at bounding box center [533, 211] width 122 height 13
click at [493, 205] on div "lead capture new" at bounding box center [533, 211] width 122 height 13
click at [494, 205] on div "lead capture new" at bounding box center [533, 211] width 122 height 13
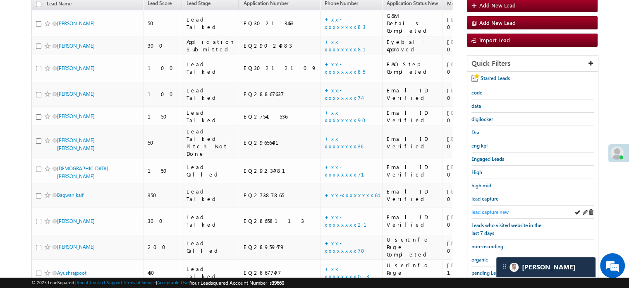
click at [494, 209] on span "lead capture new" at bounding box center [490, 212] width 37 height 6
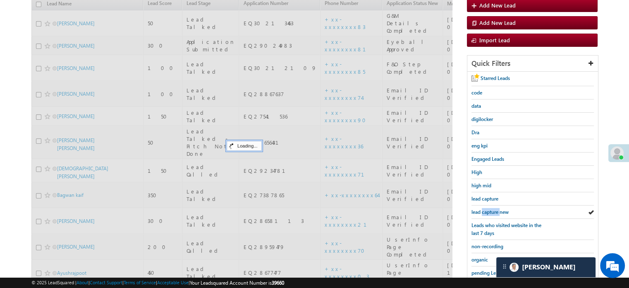
click at [494, 209] on span "lead capture new" at bounding box center [490, 212] width 37 height 6
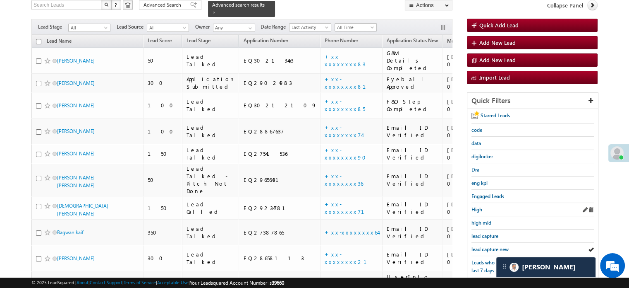
scroll to position [53, 0]
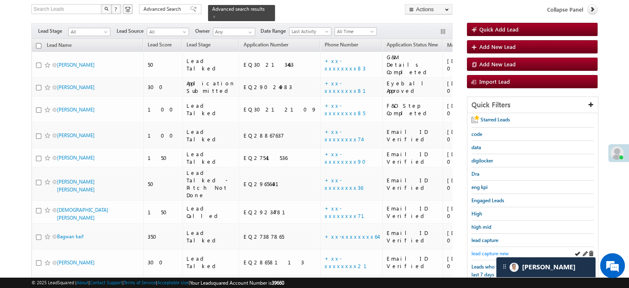
click at [483, 250] on span "lead capture new" at bounding box center [490, 253] width 37 height 6
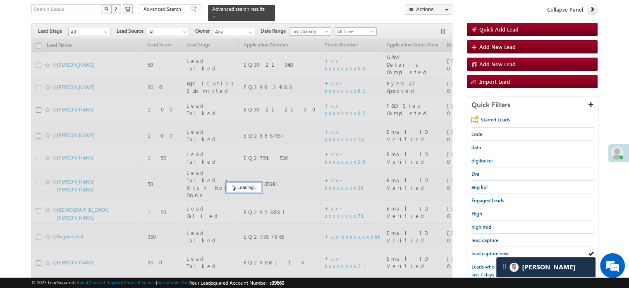
click at [483, 250] on span "lead capture new" at bounding box center [490, 253] width 37 height 6
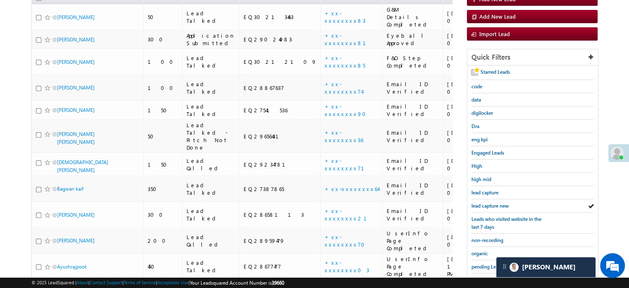
scroll to position [136, 0]
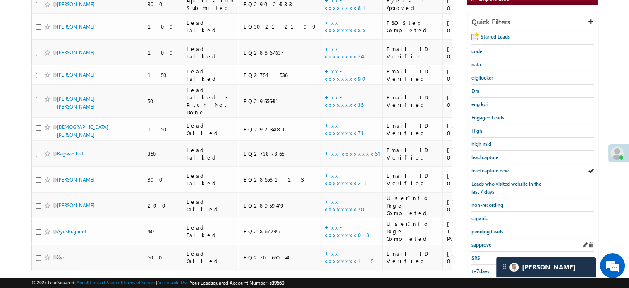
click at [489, 238] on div "sapprove" at bounding box center [533, 244] width 122 height 13
click at [485, 241] on span "sapprove" at bounding box center [482, 244] width 20 height 6
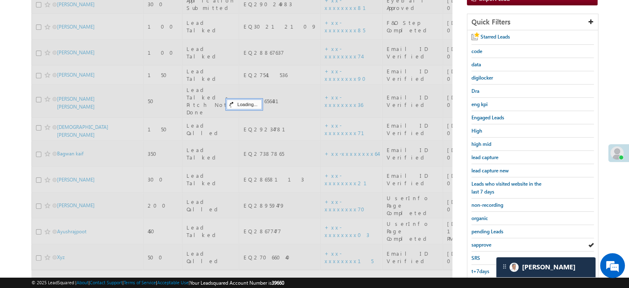
click at [485, 241] on span "sapprove" at bounding box center [482, 244] width 20 height 6
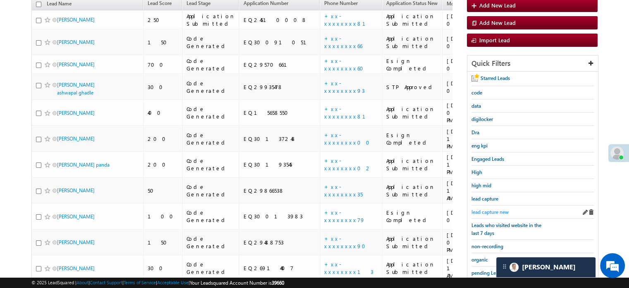
click at [495, 209] on span "lead capture new" at bounding box center [490, 212] width 37 height 6
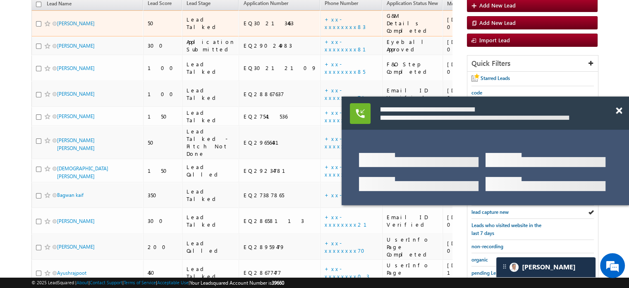
click at [320, 10] on td "+xx-xxxxxxxx83" at bounding box center [351, 23] width 62 height 26
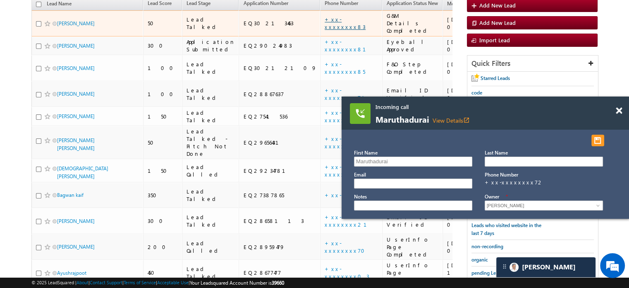
click at [325, 16] on link "+xx-xxxxxxxx83" at bounding box center [345, 23] width 41 height 14
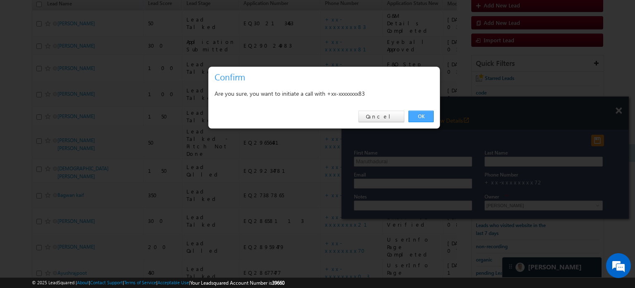
click at [419, 114] on link "OK" at bounding box center [421, 116] width 25 height 12
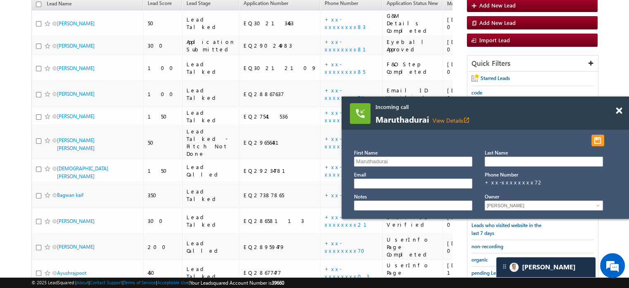
click at [615, 110] on div "Incoming call Maruthadurai View Details open_in_new" at bounding box center [486, 112] width 288 height 33
click at [617, 110] on span at bounding box center [619, 110] width 6 height 7
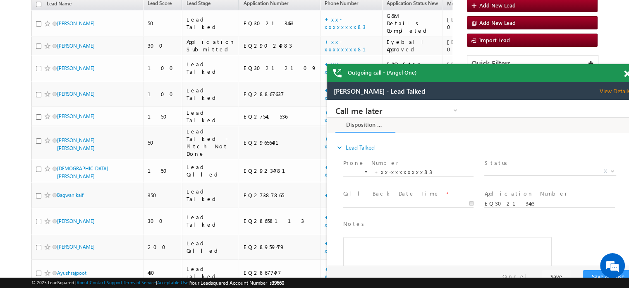
scroll to position [0, 0]
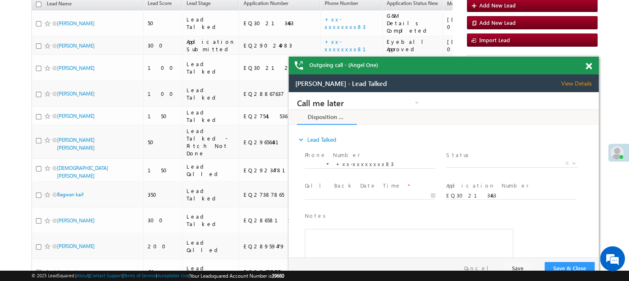
drag, startPoint x: 610, startPoint y: 70, endPoint x: 524, endPoint y: 71, distance: 86.5
click at [524, 71] on div "Outgoing call - (Angel One)" at bounding box center [444, 66] width 310 height 18
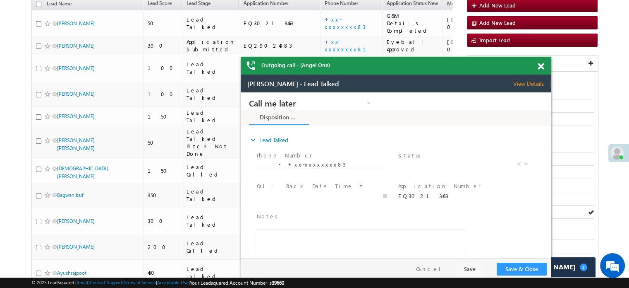
click at [540, 64] on span at bounding box center [541, 66] width 6 height 7
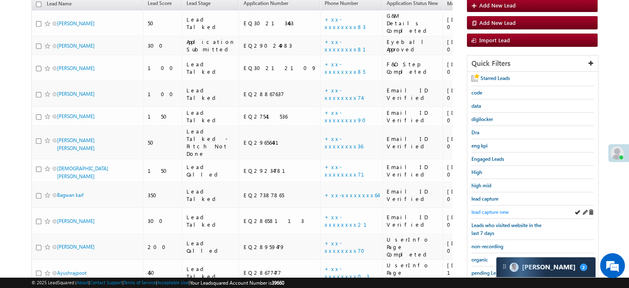
click at [486, 209] on span "lead capture new" at bounding box center [490, 212] width 37 height 6
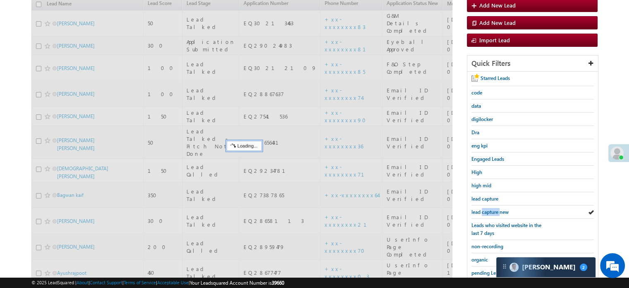
click at [486, 209] on span "lead capture new" at bounding box center [490, 212] width 37 height 6
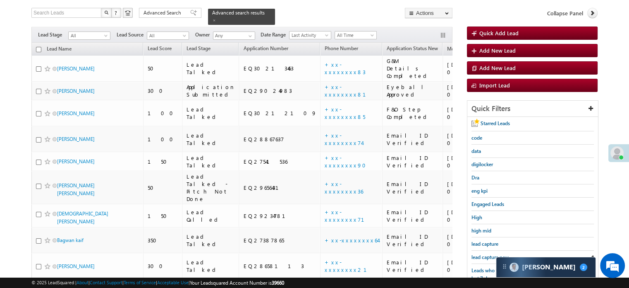
scroll to position [95, 0]
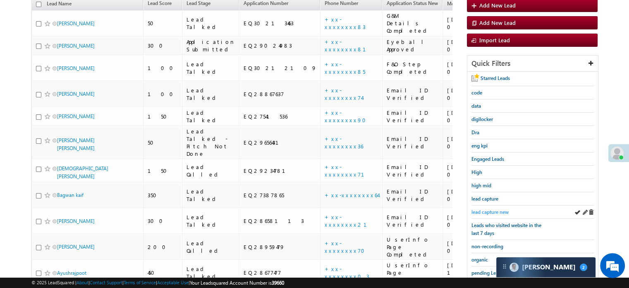
click at [491, 209] on span "lead capture new" at bounding box center [490, 212] width 37 height 6
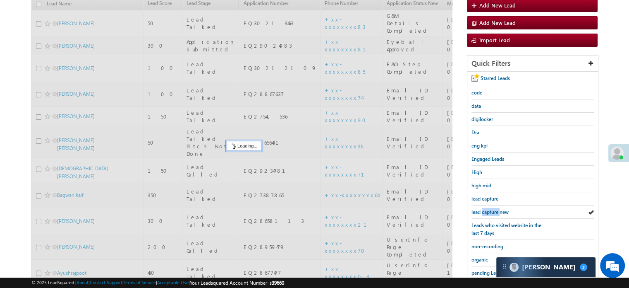
click at [491, 209] on span "lead capture new" at bounding box center [490, 212] width 37 height 6
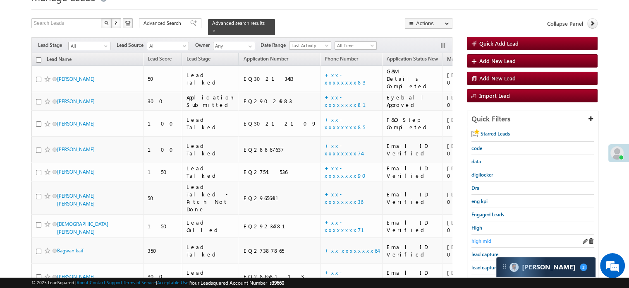
scroll to position [53, 0]
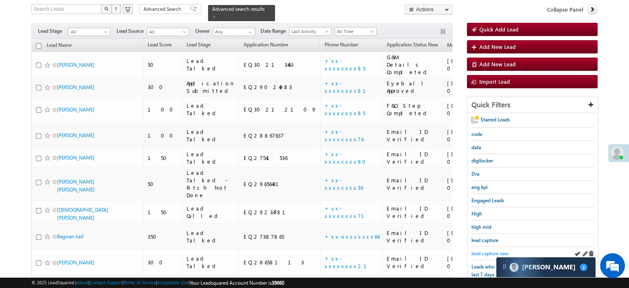
click at [487, 250] on span "lead capture new" at bounding box center [490, 253] width 37 height 6
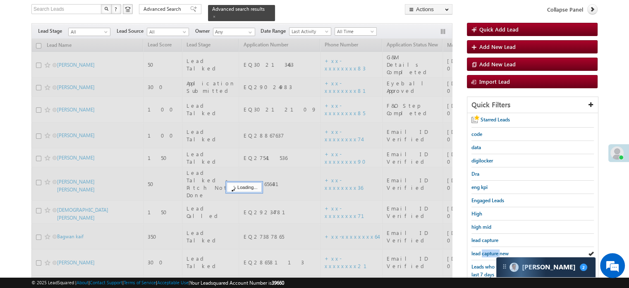
click at [487, 250] on span "lead capture new" at bounding box center [490, 253] width 37 height 6
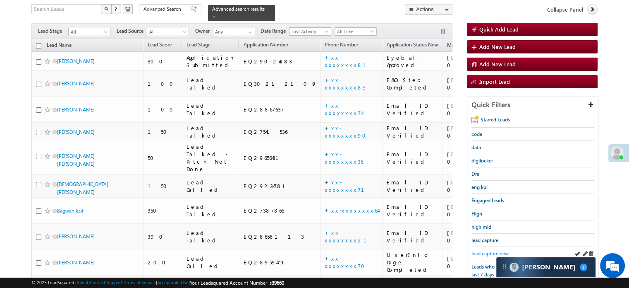
click at [489, 250] on span "lead capture new" at bounding box center [490, 253] width 37 height 6
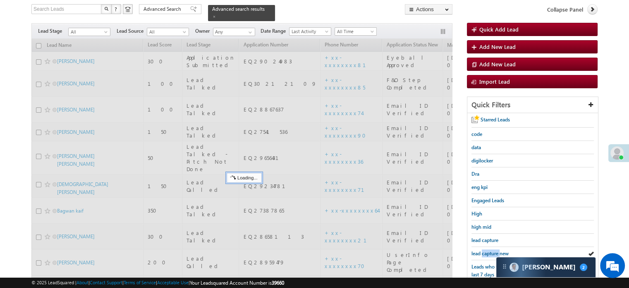
click at [489, 250] on span "lead capture new" at bounding box center [490, 253] width 37 height 6
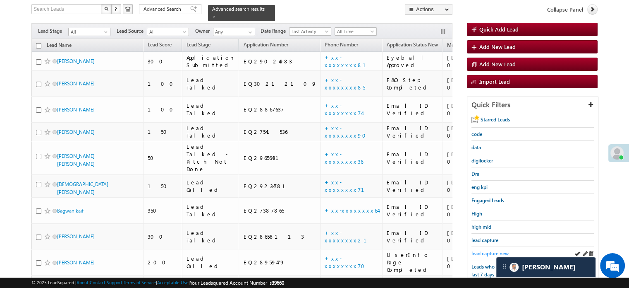
click at [484, 250] on span "lead capture new" at bounding box center [490, 253] width 37 height 6
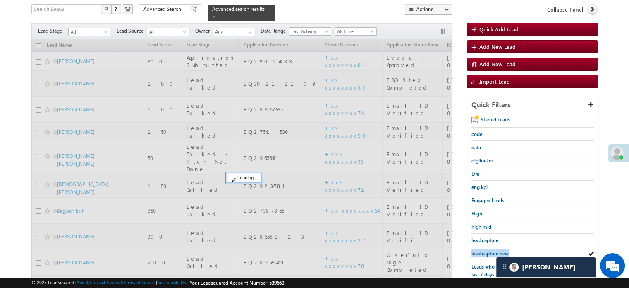
click at [484, 250] on span "lead capture new" at bounding box center [490, 253] width 37 height 6
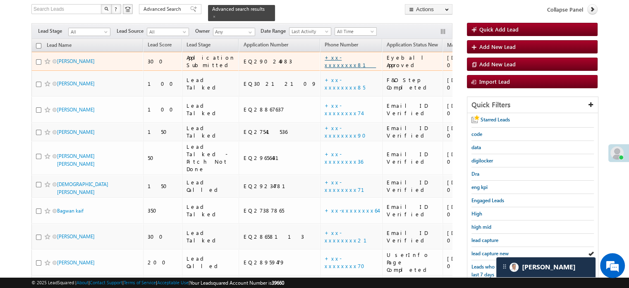
click at [325, 55] on link "+xx-xxxxxxxx81" at bounding box center [350, 61] width 51 height 14
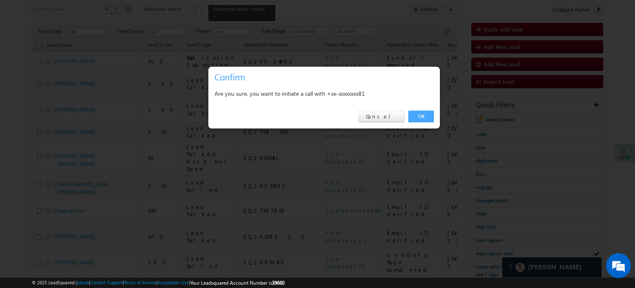
click at [420, 115] on link "OK" at bounding box center [421, 116] width 25 height 12
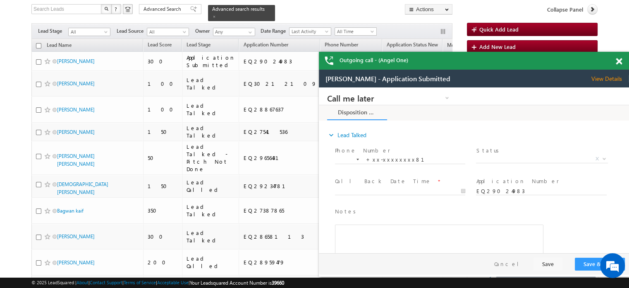
scroll to position [0, 0]
click at [618, 59] on span at bounding box center [619, 61] width 6 height 7
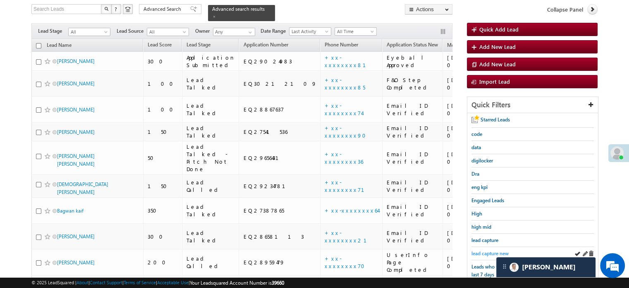
click at [480, 251] on span "lead capture new" at bounding box center [490, 253] width 37 height 6
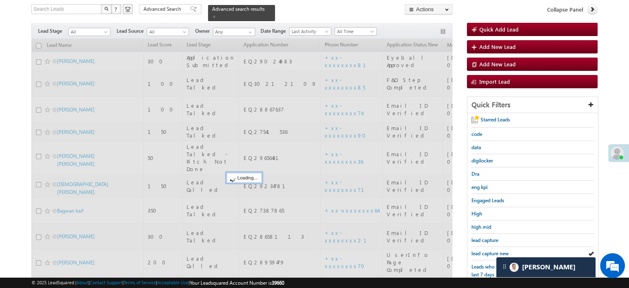
click at [480, 251] on span "lead capture new" at bounding box center [490, 253] width 37 height 6
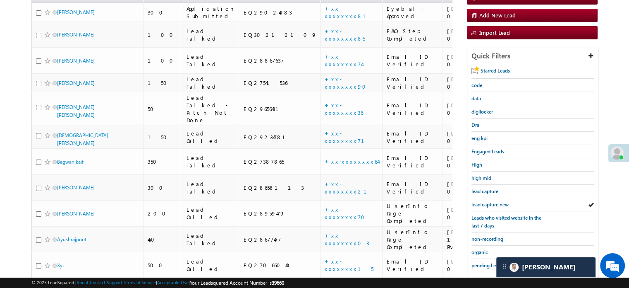
scroll to position [177, 0]
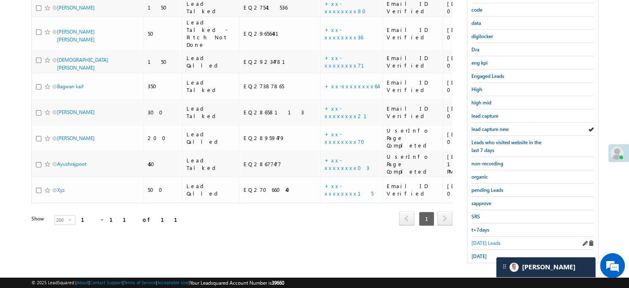
click at [487, 240] on span "[DATE] Leads" at bounding box center [486, 243] width 29 height 6
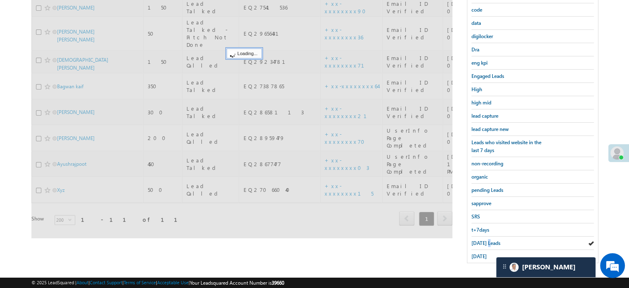
click at [487, 240] on span "[DATE] Leads" at bounding box center [486, 243] width 29 height 6
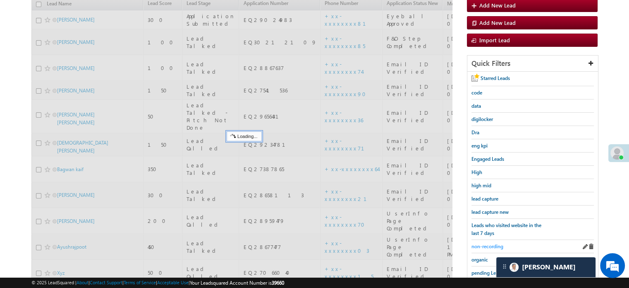
scroll to position [53, 0]
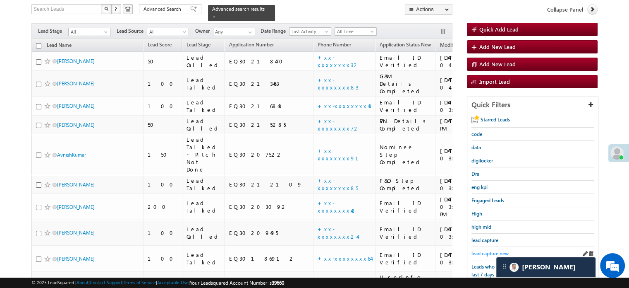
click at [486, 250] on span "lead capture new" at bounding box center [490, 253] width 37 height 6
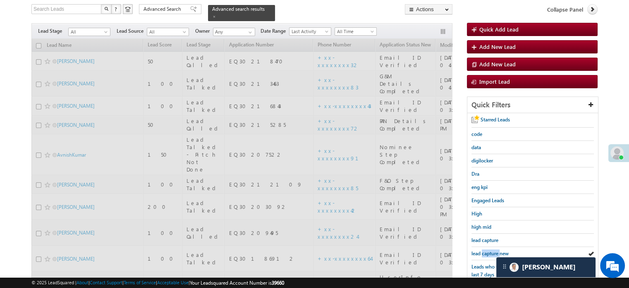
click at [486, 250] on span "lead capture new" at bounding box center [490, 253] width 37 height 6
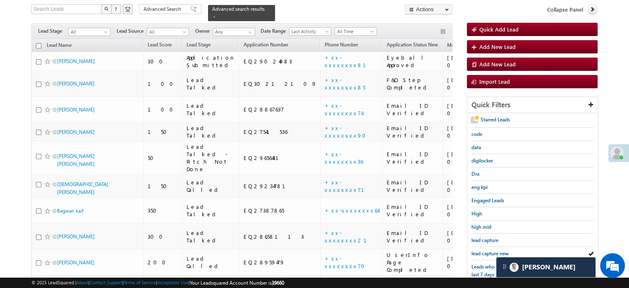
click at [486, 250] on span "lead capture new" at bounding box center [490, 253] width 37 height 6
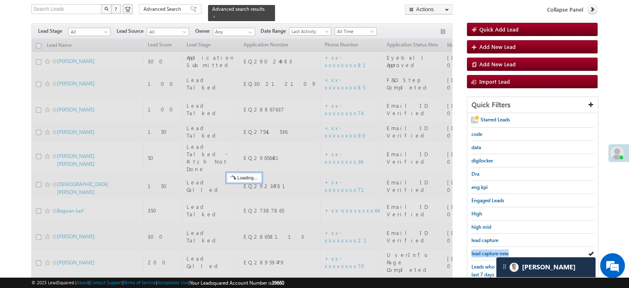
click at [486, 250] on span "lead capture new" at bounding box center [490, 253] width 37 height 6
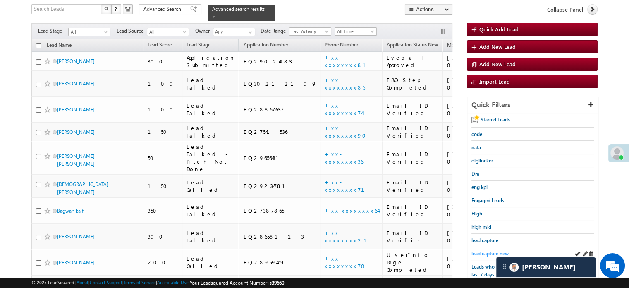
click at [489, 250] on span "lead capture new" at bounding box center [490, 253] width 37 height 6
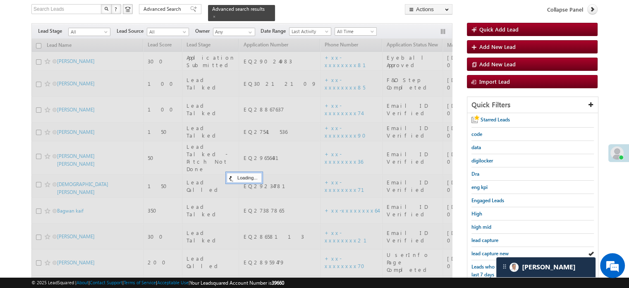
click at [489, 250] on span "lead capture new" at bounding box center [490, 253] width 37 height 6
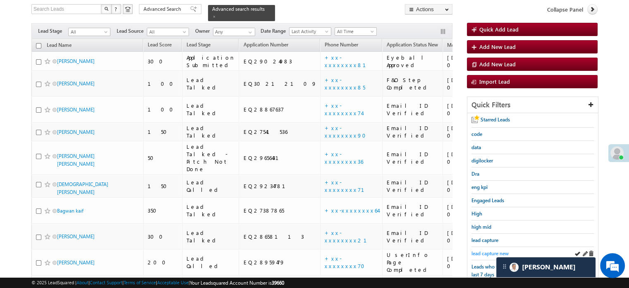
click at [477, 250] on span "lead capture new" at bounding box center [490, 253] width 37 height 6
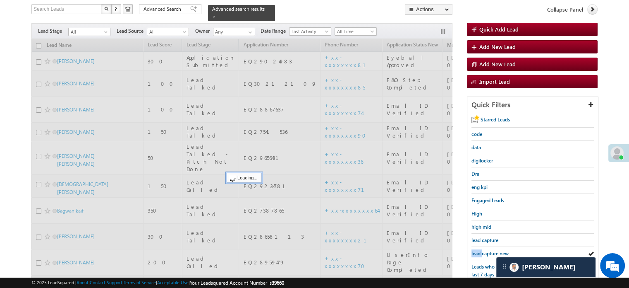
click at [477, 250] on span "lead capture new" at bounding box center [490, 253] width 37 height 6
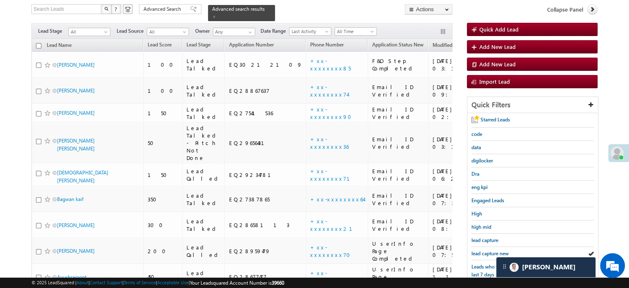
click at [477, 250] on span "lead capture new" at bounding box center [490, 253] width 37 height 6
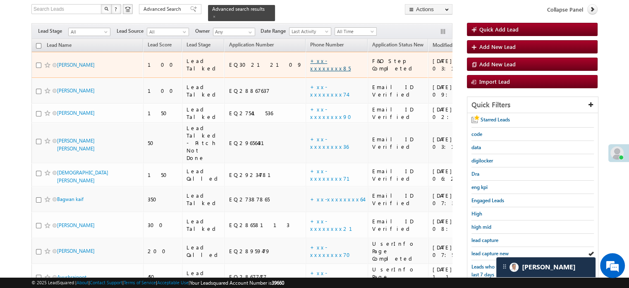
click at [310, 58] on link "+xx-xxxxxxxx85" at bounding box center [330, 64] width 41 height 14
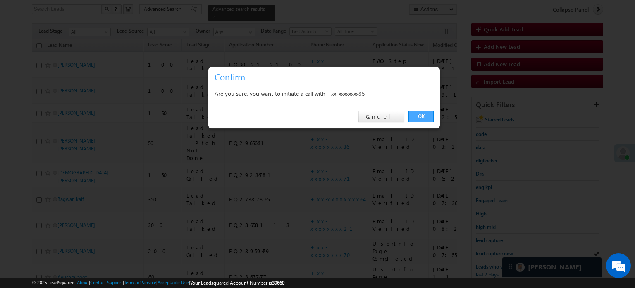
click at [415, 115] on link "OK" at bounding box center [421, 116] width 25 height 12
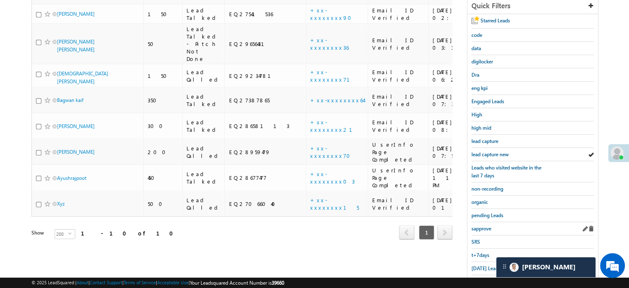
scroll to position [177, 0]
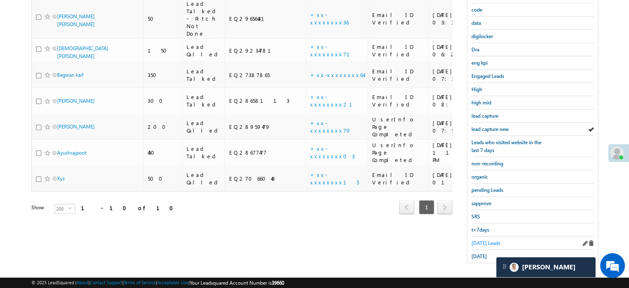
click at [487, 241] on span "[DATE] Leads" at bounding box center [486, 243] width 29 height 6
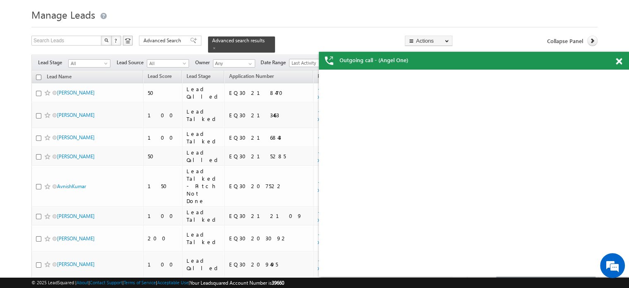
scroll to position [0, 0]
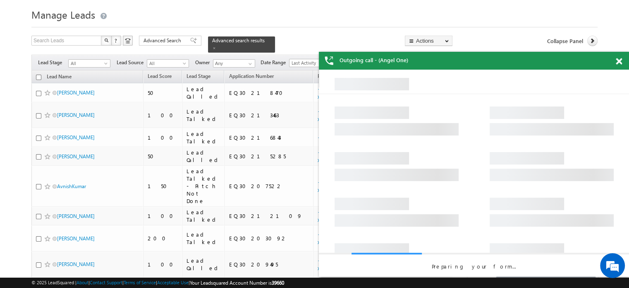
click at [619, 58] on span at bounding box center [619, 61] width 6 height 7
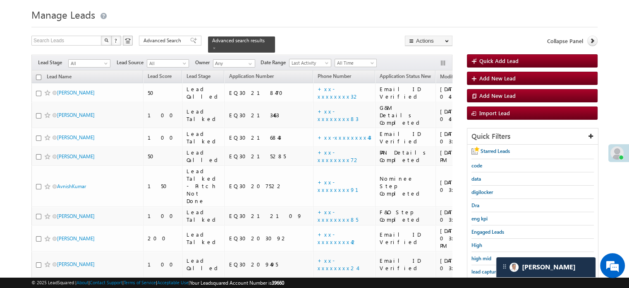
scroll to position [63, 0]
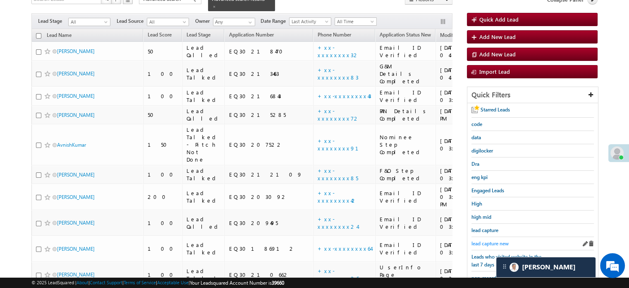
click at [490, 240] on span "lead capture new" at bounding box center [490, 243] width 37 height 6
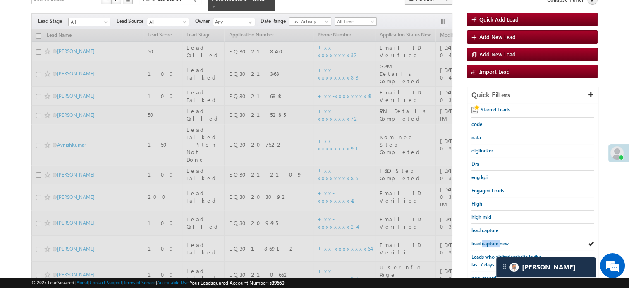
click at [490, 240] on span "lead capture new" at bounding box center [490, 243] width 37 height 6
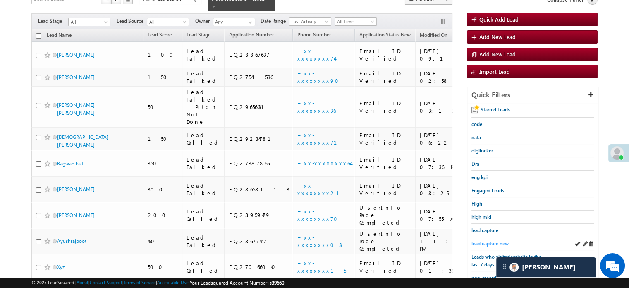
click at [490, 240] on span "lead capture new" at bounding box center [490, 243] width 37 height 6
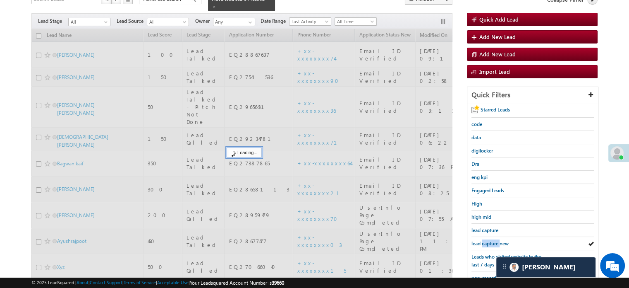
click at [490, 240] on span "lead capture new" at bounding box center [490, 243] width 37 height 6
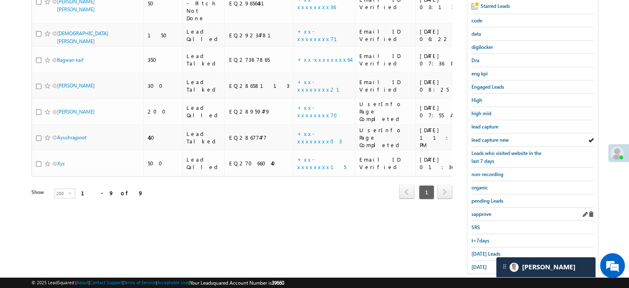
scroll to position [177, 0]
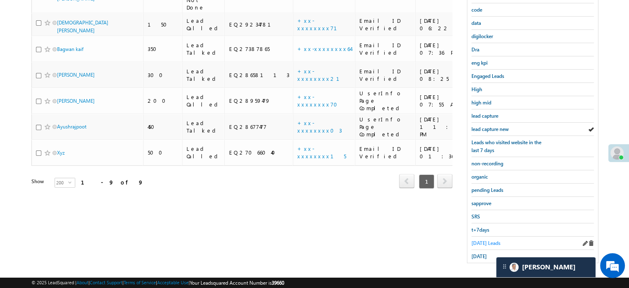
click at [487, 240] on span "[DATE] Leads" at bounding box center [486, 243] width 29 height 6
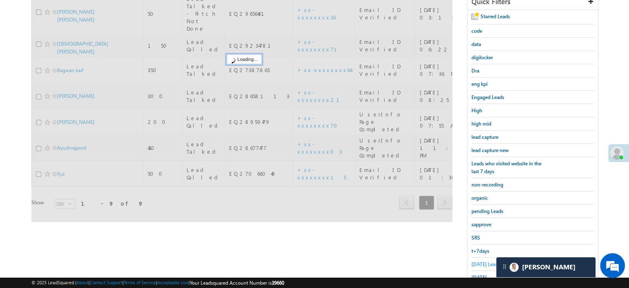
scroll to position [136, 0]
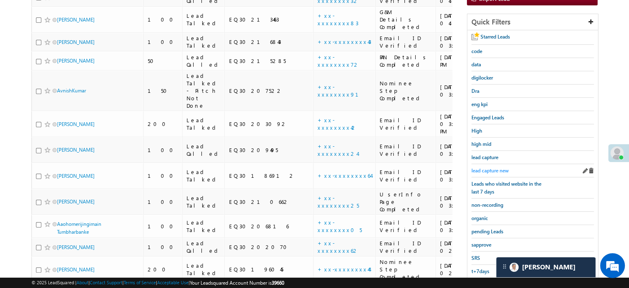
click at [489, 167] on span "lead capture new" at bounding box center [490, 170] width 37 height 6
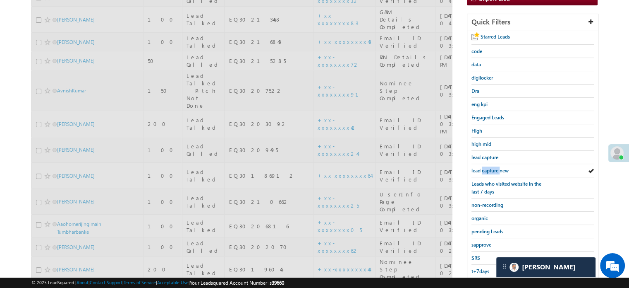
click at [489, 167] on span "lead capture new" at bounding box center [490, 170] width 37 height 6
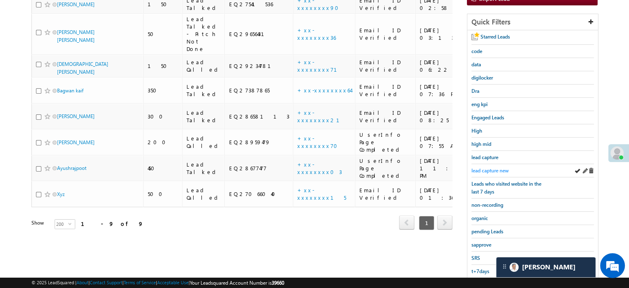
click at [483, 167] on span "lead capture new" at bounding box center [490, 170] width 37 height 6
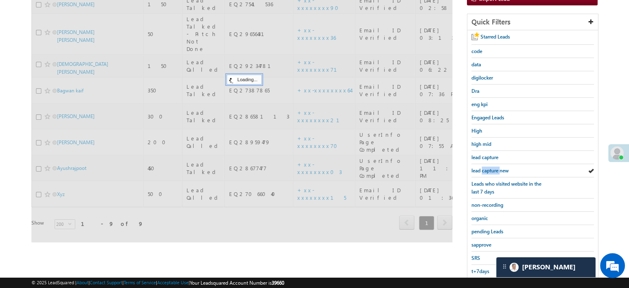
click at [483, 167] on span "lead capture new" at bounding box center [490, 170] width 37 height 6
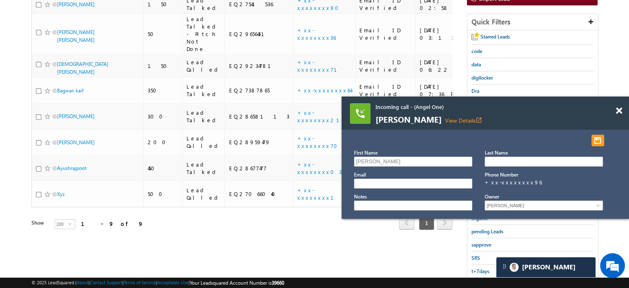
click at [619, 110] on span at bounding box center [619, 110] width 6 height 7
click at [617, 109] on span at bounding box center [619, 110] width 6 height 7
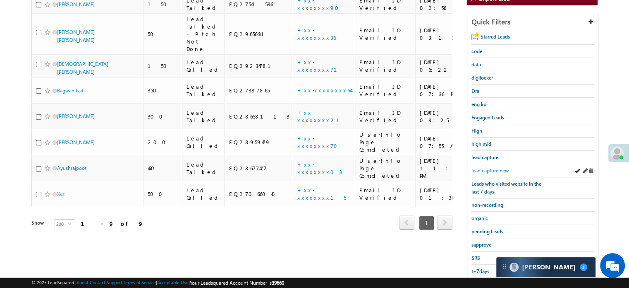
click at [495, 167] on span "lead capture new" at bounding box center [490, 170] width 37 height 6
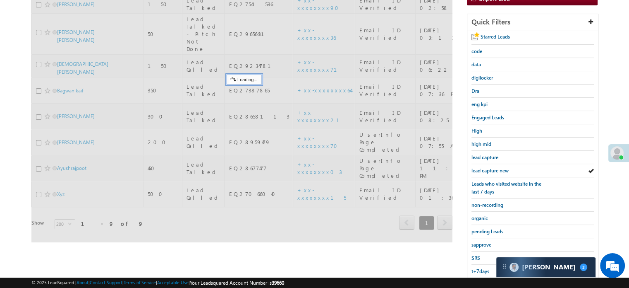
click at [495, 167] on span "lead capture new" at bounding box center [490, 170] width 37 height 6
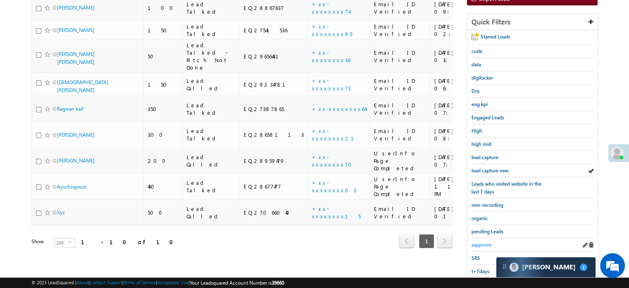
click at [482, 241] on span "sapprove" at bounding box center [482, 244] width 20 height 6
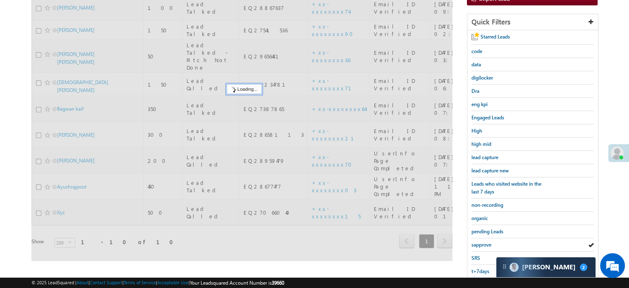
click at [482, 241] on span "sapprove" at bounding box center [482, 244] width 20 height 6
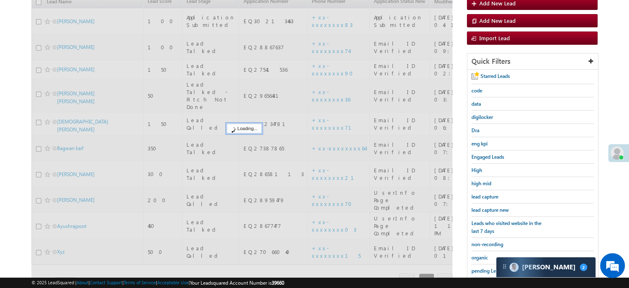
scroll to position [53, 0]
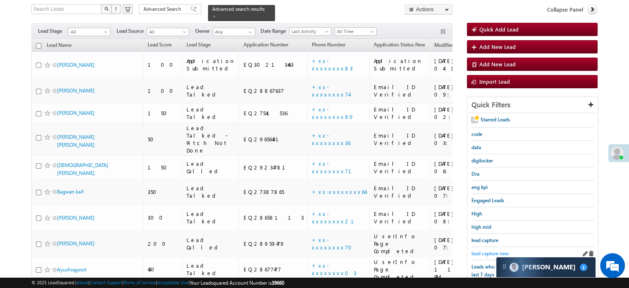
click at [482, 250] on span "lead capture new" at bounding box center [490, 253] width 37 height 6
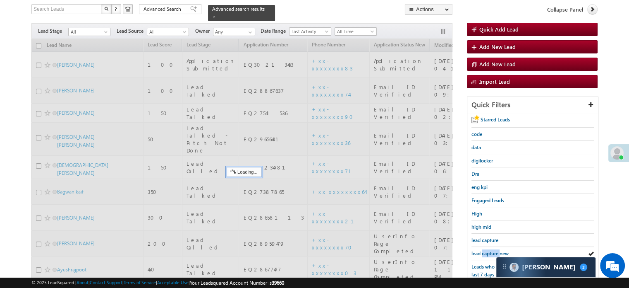
click at [482, 250] on span "lead capture new" at bounding box center [490, 253] width 37 height 6
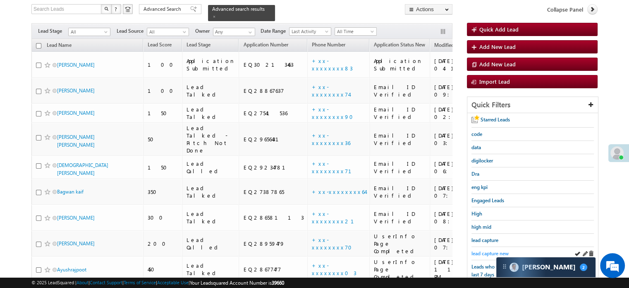
click at [494, 250] on span "lead capture new" at bounding box center [490, 253] width 37 height 6
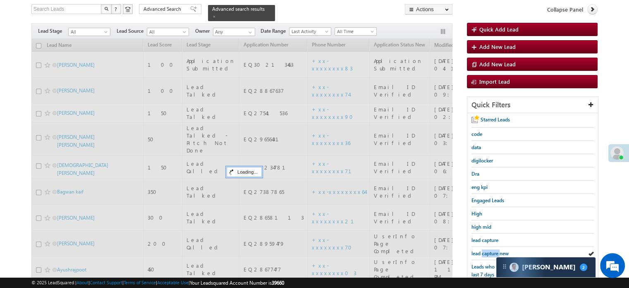
click at [491, 250] on span "lead capture new" at bounding box center [490, 253] width 37 height 6
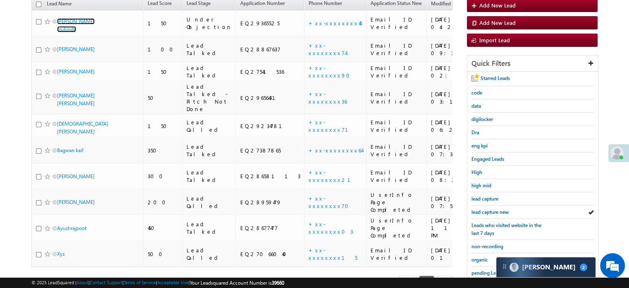
scroll to position [177, 0]
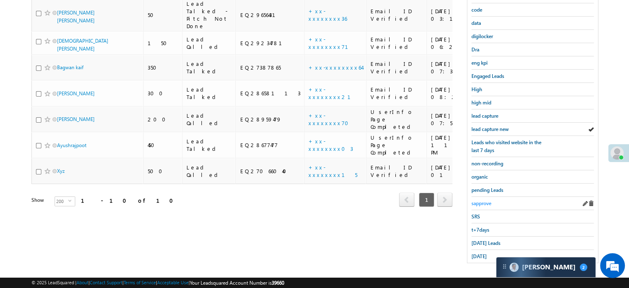
click at [472, 200] on span "sapprove" at bounding box center [482, 203] width 20 height 6
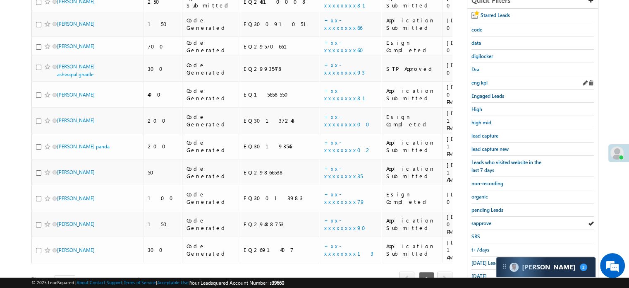
scroll to position [53, 0]
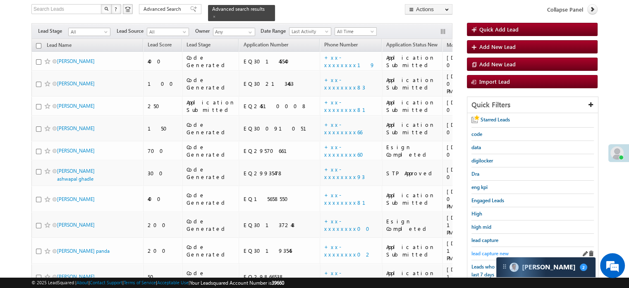
click at [490, 252] on span "lead capture new" at bounding box center [490, 253] width 37 height 6
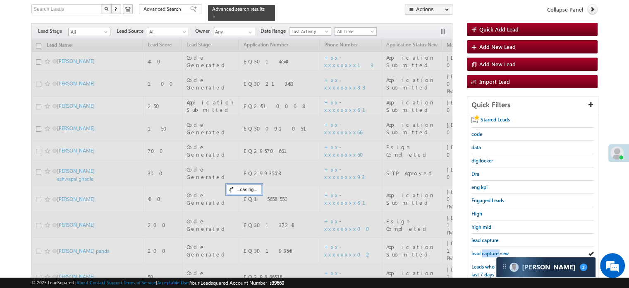
click at [490, 252] on span "lead capture new" at bounding box center [490, 253] width 37 height 6
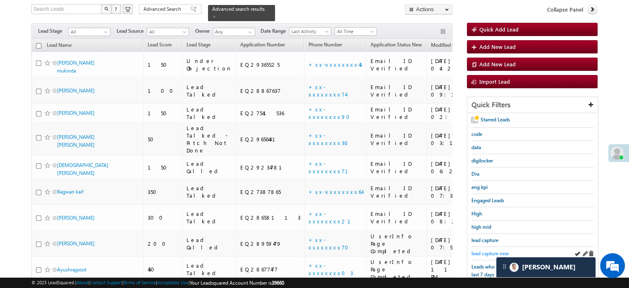
click at [494, 252] on span "lead capture new" at bounding box center [490, 253] width 37 height 6
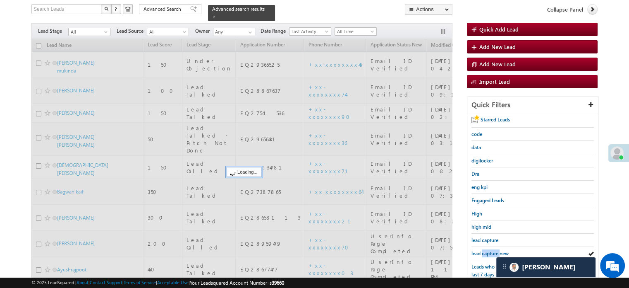
click at [494, 252] on span "lead capture new" at bounding box center [490, 253] width 37 height 6
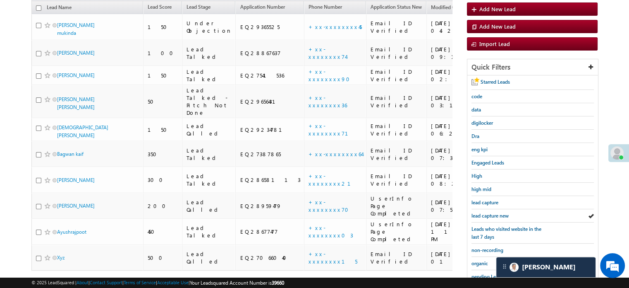
scroll to position [136, 0]
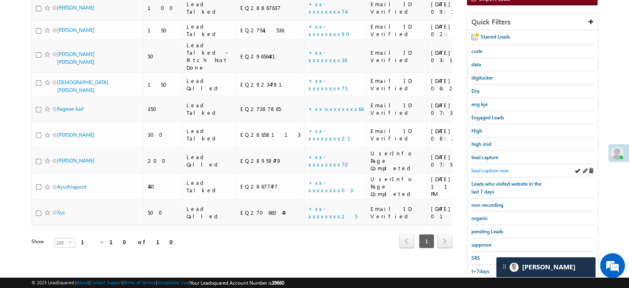
click at [480, 168] on span "lead capture new" at bounding box center [490, 170] width 37 height 6
click at [487, 171] on span "lead capture new" at bounding box center [490, 170] width 37 height 6
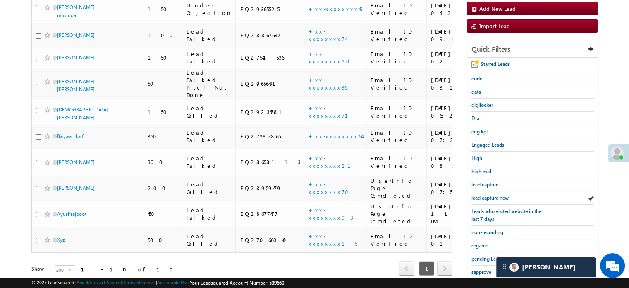
scroll to position [177, 0]
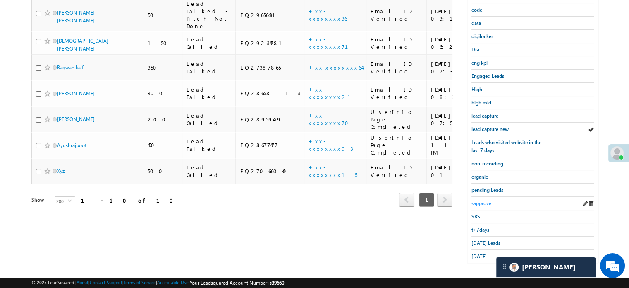
click at [485, 200] on span "sapprove" at bounding box center [482, 203] width 20 height 6
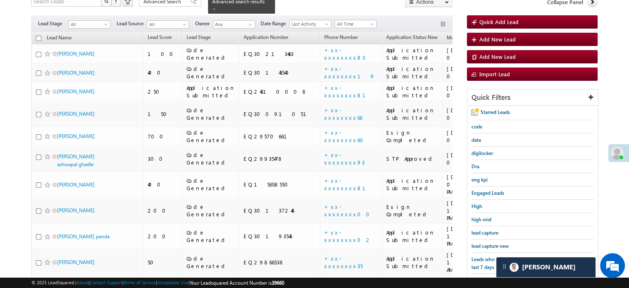
scroll to position [136, 0]
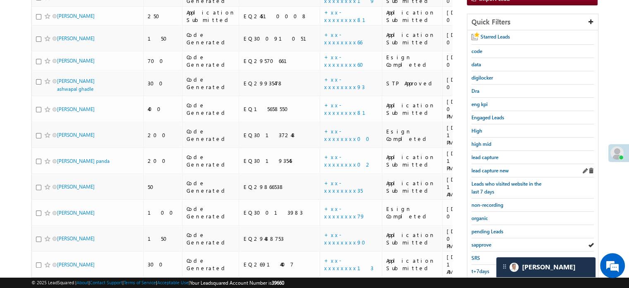
click at [494, 164] on div "lead capture new" at bounding box center [533, 170] width 122 height 13
click at [493, 167] on span "lead capture new" at bounding box center [490, 170] width 37 height 6
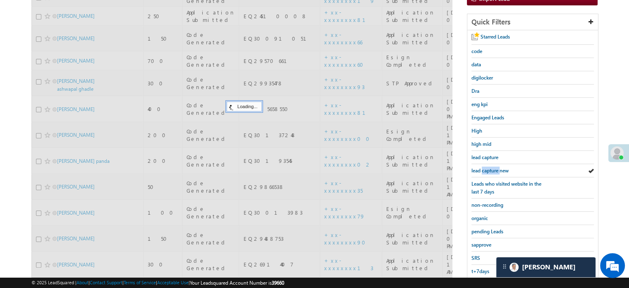
click at [493, 167] on span "lead capture new" at bounding box center [490, 170] width 37 height 6
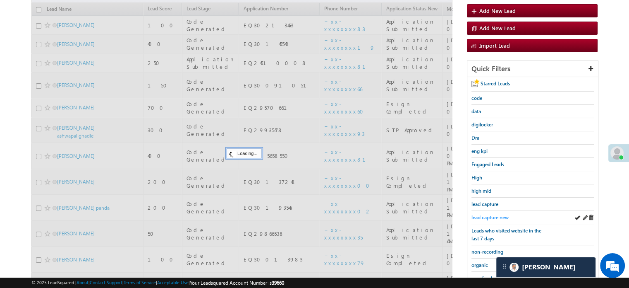
scroll to position [53, 0]
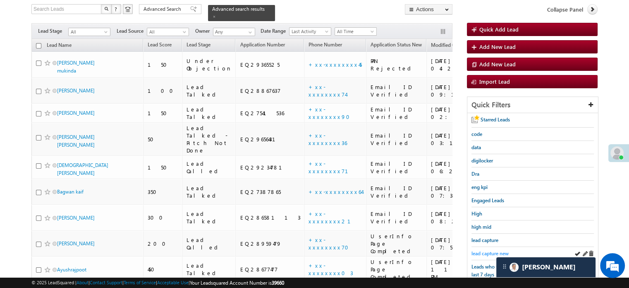
click at [490, 252] on span "lead capture new" at bounding box center [490, 253] width 37 height 6
click at [489, 250] on span "lead capture new" at bounding box center [490, 253] width 37 height 6
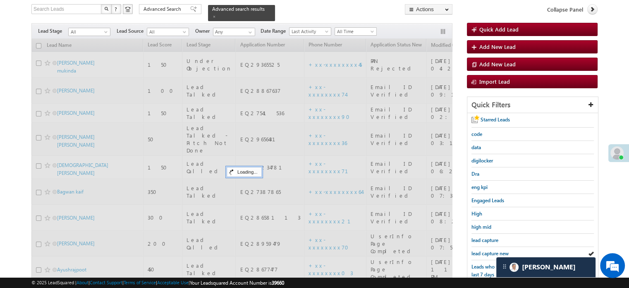
click at [489, 250] on span "lead capture new" at bounding box center [490, 253] width 37 height 6
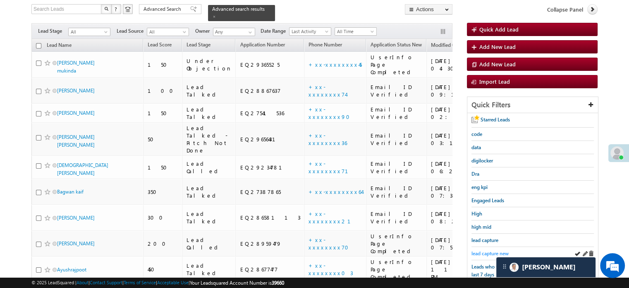
click at [482, 250] on span "lead capture new" at bounding box center [490, 253] width 37 height 6
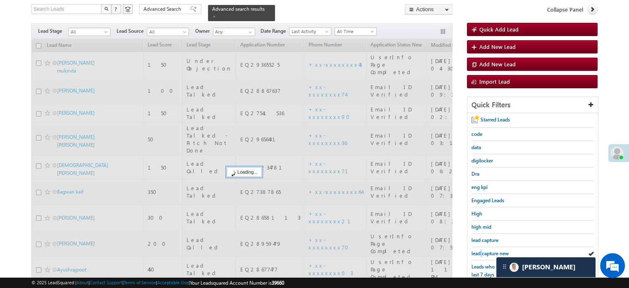
click at [482, 250] on span "lead capture new" at bounding box center [490, 253] width 37 height 6
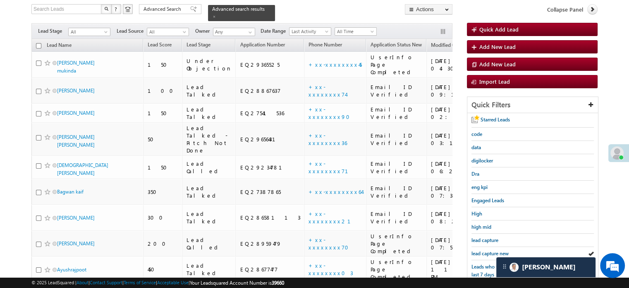
click at [482, 250] on span "lead capture new" at bounding box center [490, 253] width 37 height 6
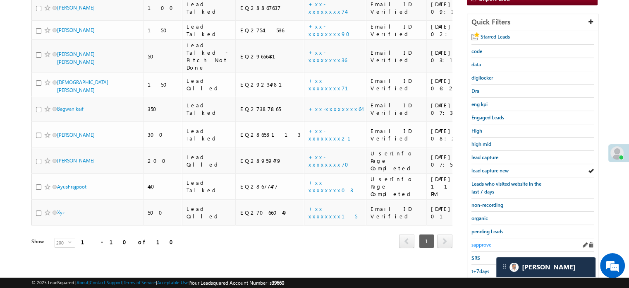
click at [483, 241] on span "sapprove" at bounding box center [482, 244] width 20 height 6
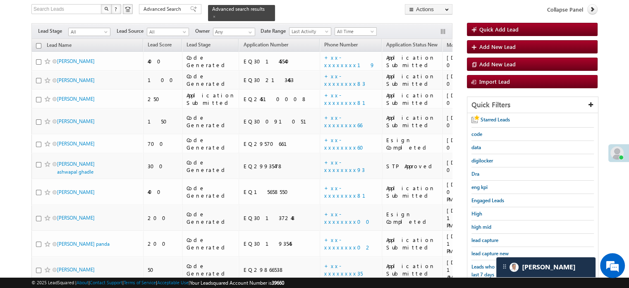
click at [493, 260] on div "Leads who visited website in the last 7 days" at bounding box center [533, 270] width 122 height 21
click at [493, 257] on div "lead capture new" at bounding box center [533, 253] width 122 height 13
click at [487, 254] on span "lead capture new" at bounding box center [490, 253] width 37 height 6
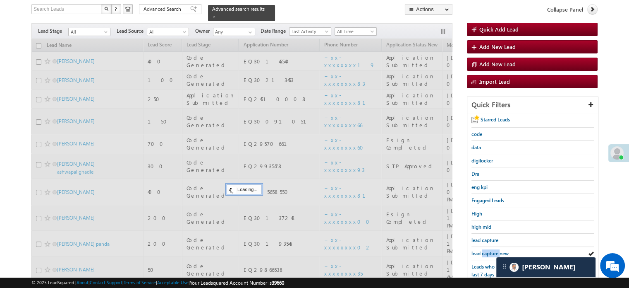
click at [487, 254] on span "lead capture new" at bounding box center [490, 253] width 37 height 6
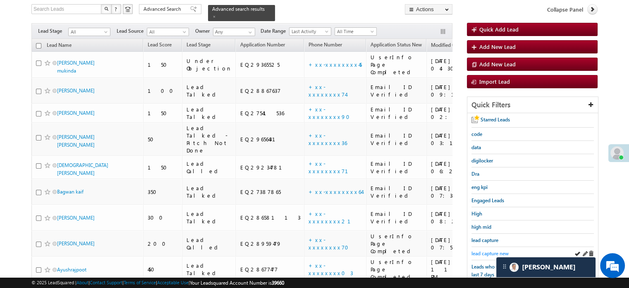
click at [493, 249] on link "lead capture new" at bounding box center [490, 253] width 37 height 8
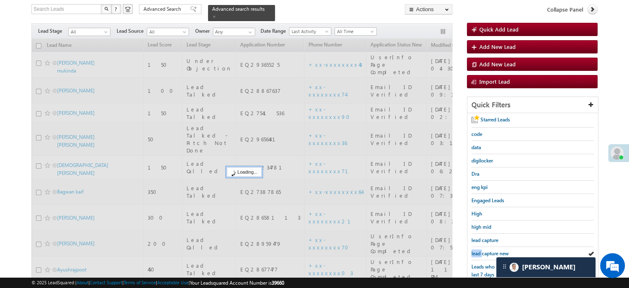
click at [493, 249] on link "lead capture new" at bounding box center [490, 253] width 37 height 8
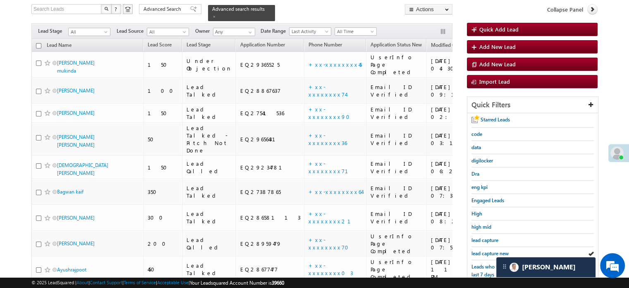
click at [493, 250] on span "lead capture new" at bounding box center [490, 253] width 37 height 6
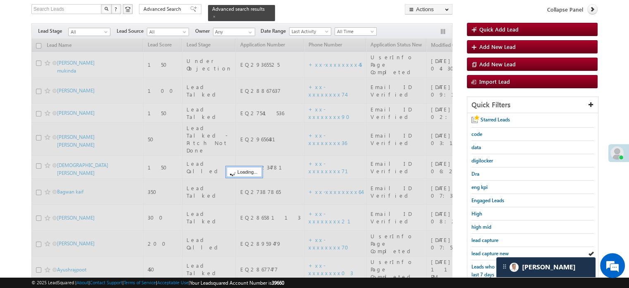
click at [493, 250] on span "lead capture new" at bounding box center [490, 253] width 37 height 6
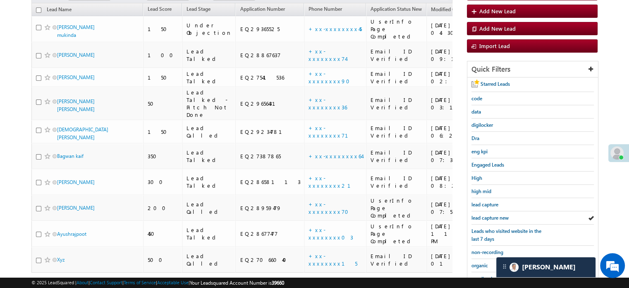
scroll to position [177, 0]
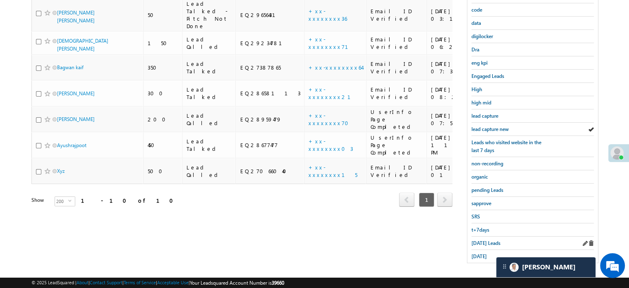
click at [484, 236] on div "[DATE] Leads" at bounding box center [533, 242] width 122 height 13
click at [484, 240] on span "[DATE] Leads" at bounding box center [486, 243] width 29 height 6
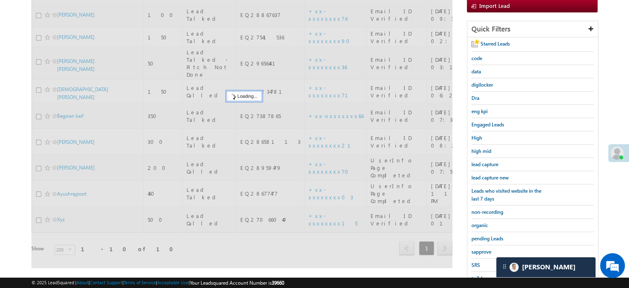
scroll to position [53, 0]
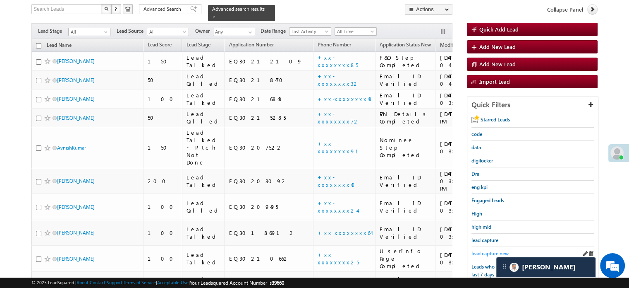
click at [485, 250] on span "lead capture new" at bounding box center [490, 253] width 37 height 6
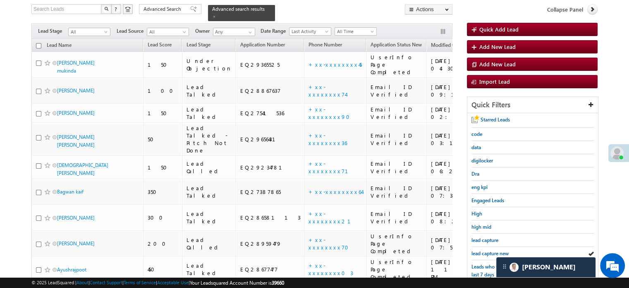
click at [485, 250] on span "lead capture new" at bounding box center [490, 253] width 37 height 6
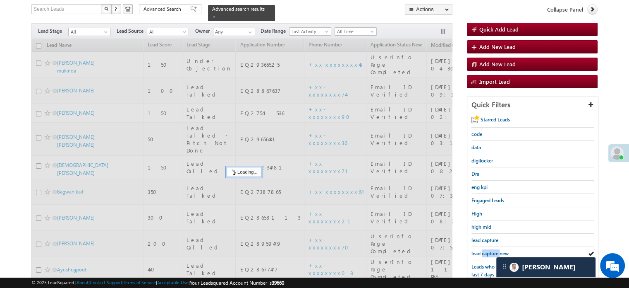
click at [485, 250] on span "lead capture new" at bounding box center [490, 253] width 37 height 6
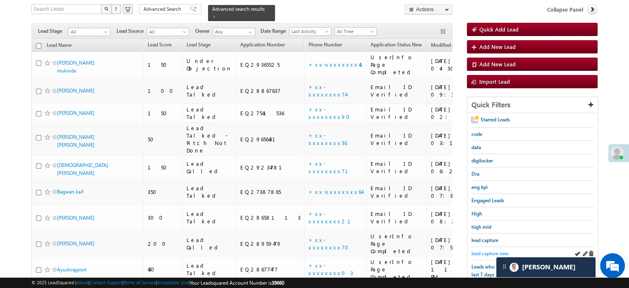
click at [479, 250] on span "lead capture new" at bounding box center [490, 253] width 37 height 6
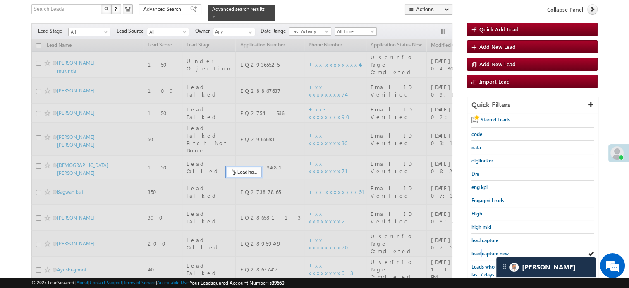
click at [479, 250] on span "lead capture new" at bounding box center [490, 253] width 37 height 6
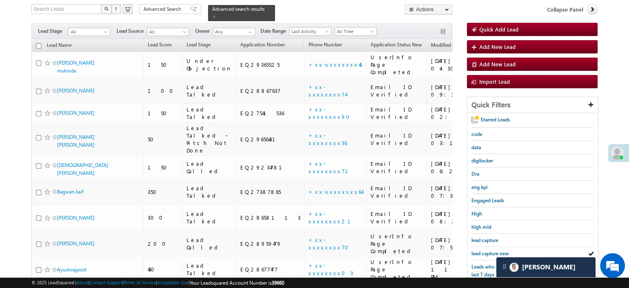
click at [479, 250] on span "lead capture new" at bounding box center [490, 253] width 37 height 6
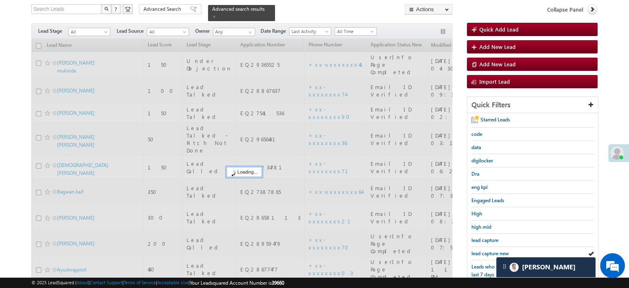
click at [479, 250] on span "lead capture new" at bounding box center [490, 253] width 37 height 6
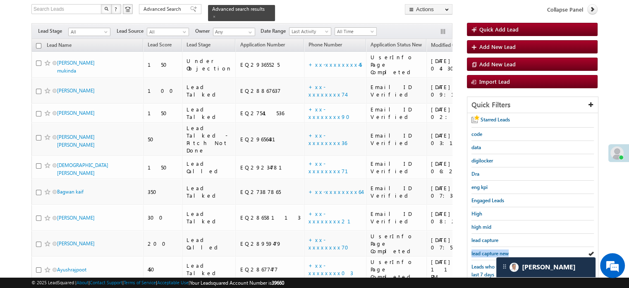
click at [479, 250] on span "lead capture new" at bounding box center [490, 253] width 37 height 6
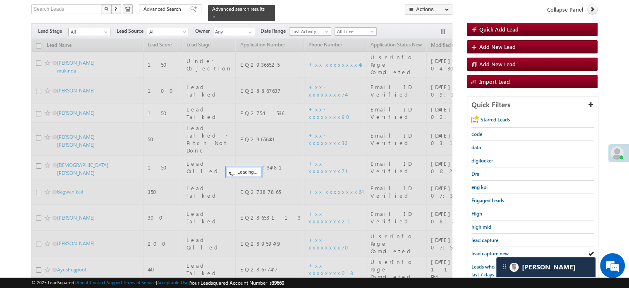
click at [479, 250] on span "lead capture new" at bounding box center [490, 253] width 37 height 6
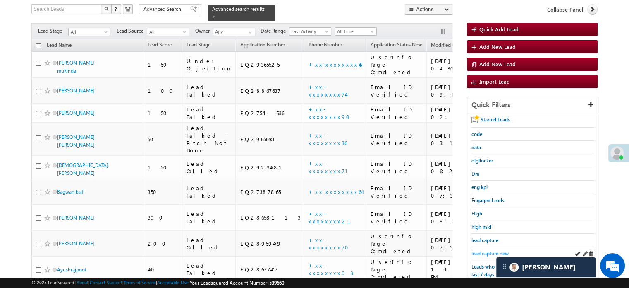
click at [488, 250] on span "lead capture new" at bounding box center [490, 253] width 37 height 6
click at [489, 250] on span "lead capture new" at bounding box center [490, 253] width 37 height 6
click at [485, 252] on span "lead capture new" at bounding box center [490, 253] width 37 height 6
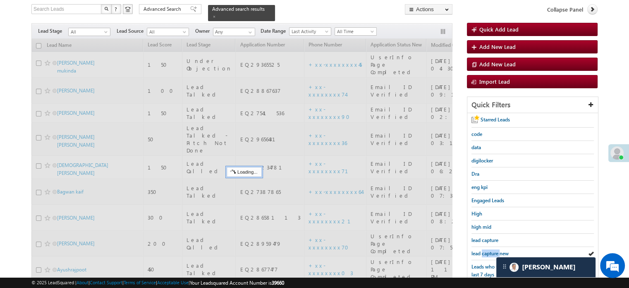
click at [485, 252] on span "lead capture new" at bounding box center [490, 253] width 37 height 6
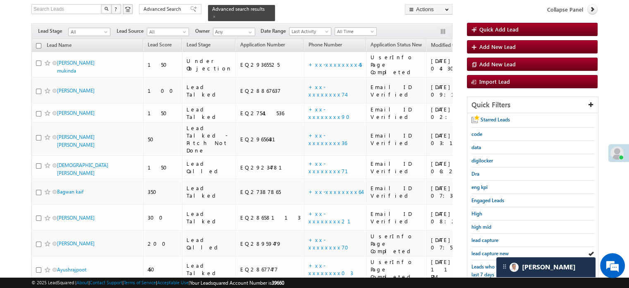
click at [485, 252] on span "lead capture new" at bounding box center [490, 253] width 37 height 6
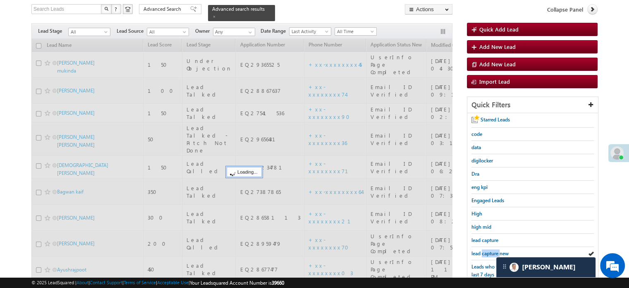
click at [485, 252] on span "lead capture new" at bounding box center [490, 253] width 37 height 6
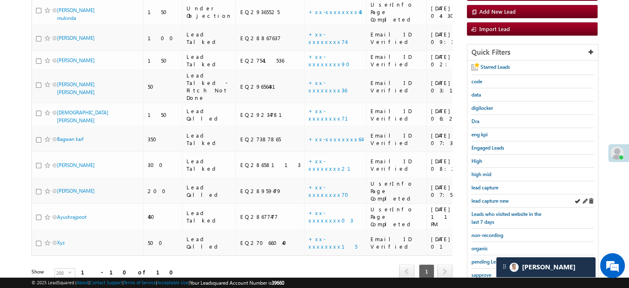
scroll to position [177, 0]
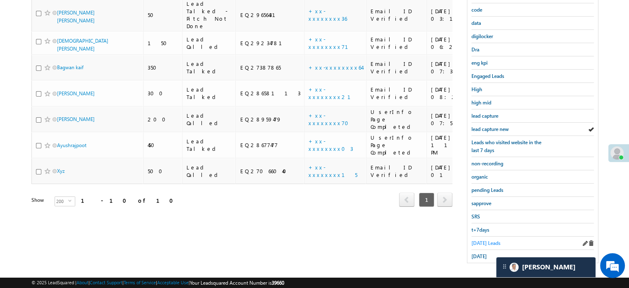
click at [482, 241] on span "[DATE] Leads" at bounding box center [486, 243] width 29 height 6
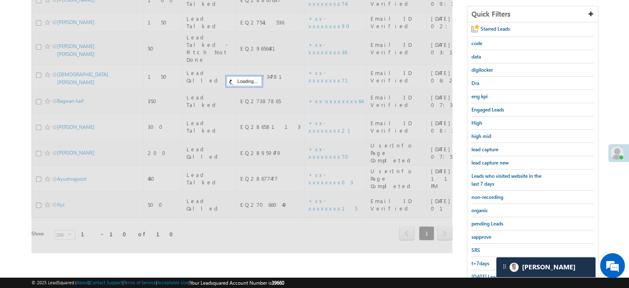
scroll to position [95, 0]
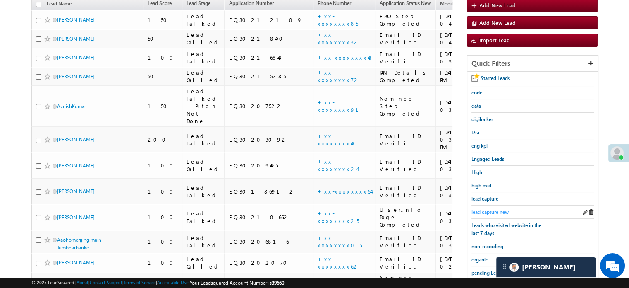
click at [485, 209] on span "lead capture new" at bounding box center [490, 212] width 37 height 6
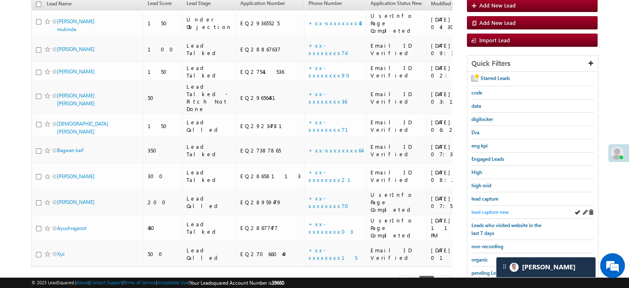
click at [487, 211] on span "lead capture new" at bounding box center [490, 212] width 37 height 6
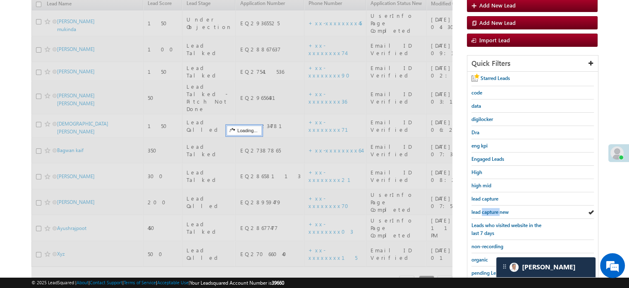
click at [487, 211] on span "lead capture new" at bounding box center [490, 212] width 37 height 6
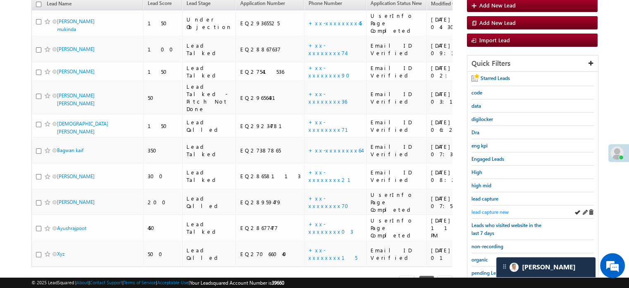
click at [485, 209] on span "lead capture new" at bounding box center [490, 212] width 37 height 6
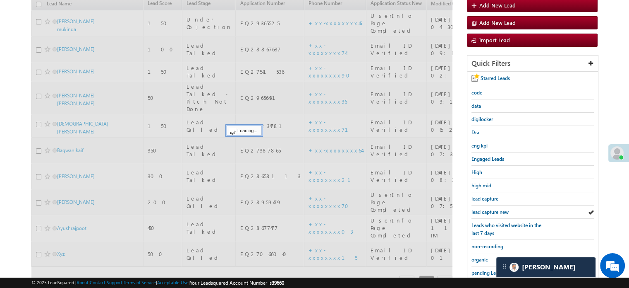
click at [484, 209] on span "lead capture new" at bounding box center [490, 212] width 37 height 6
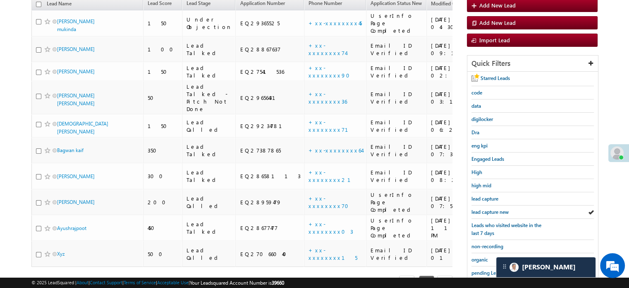
click at [484, 209] on span "lead capture new" at bounding box center [490, 212] width 37 height 6
click at [491, 210] on span "lead capture new" at bounding box center [490, 212] width 37 height 6
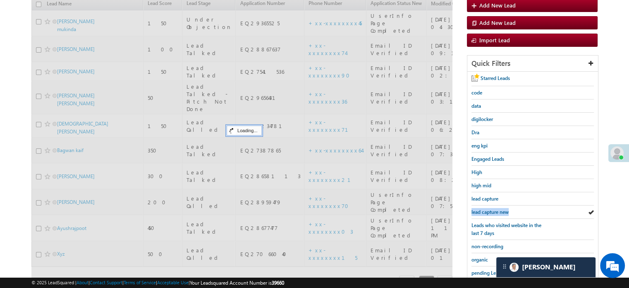
click at [491, 210] on span "lead capture new" at bounding box center [490, 212] width 37 height 6
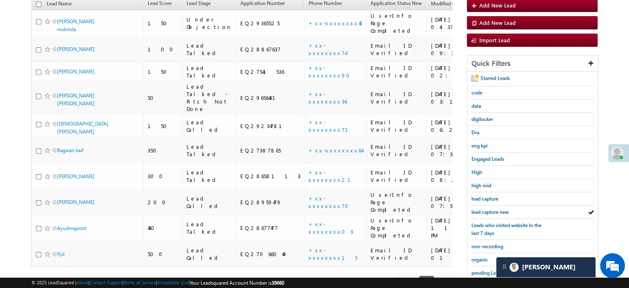
click at [491, 210] on span "lead capture new" at bounding box center [490, 212] width 37 height 6
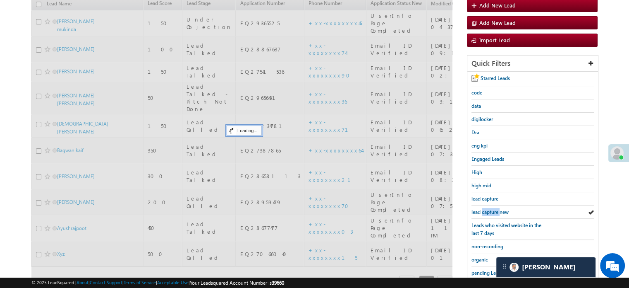
click at [491, 210] on span "lead capture new" at bounding box center [490, 212] width 37 height 6
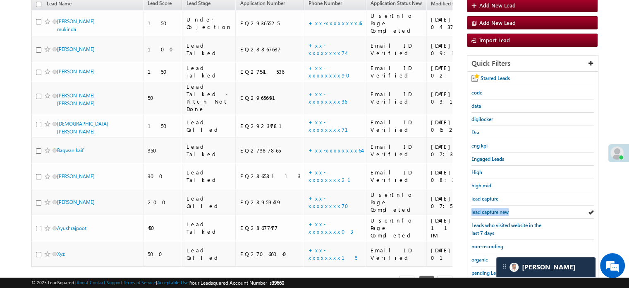
click at [491, 210] on span "lead capture new" at bounding box center [490, 212] width 37 height 6
click at [489, 209] on span "lead capture new" at bounding box center [490, 212] width 37 height 6
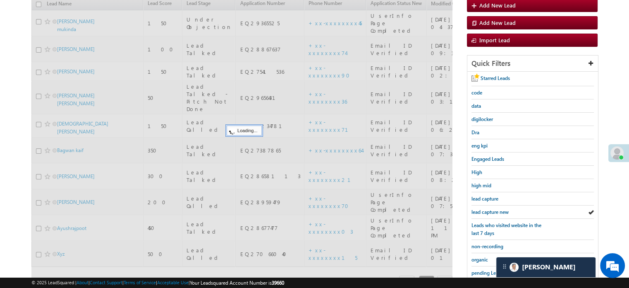
click at [490, 209] on span "lead capture new" at bounding box center [490, 212] width 37 height 6
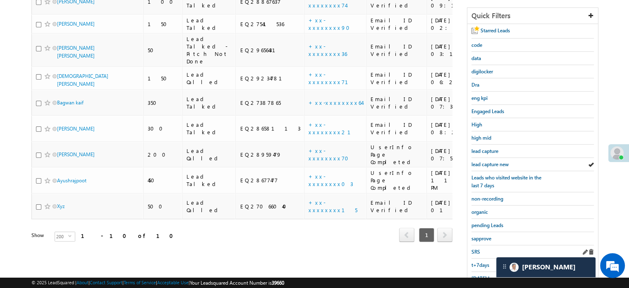
scroll to position [177, 0]
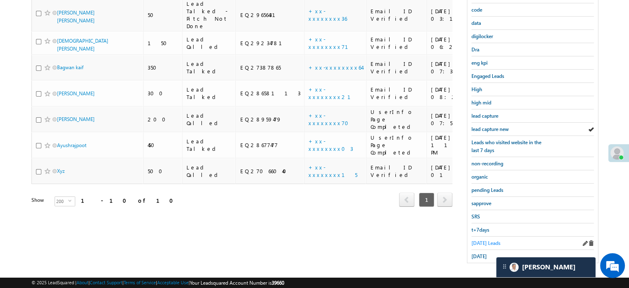
click at [484, 240] on span "[DATE] Leads" at bounding box center [486, 243] width 29 height 6
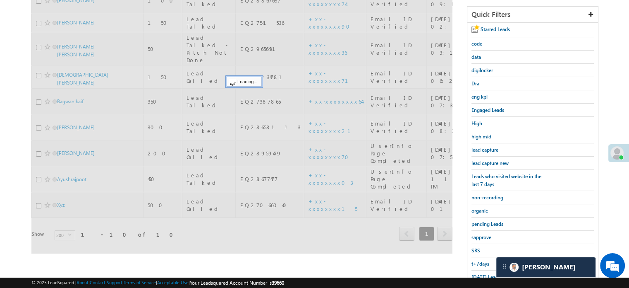
scroll to position [53, 0]
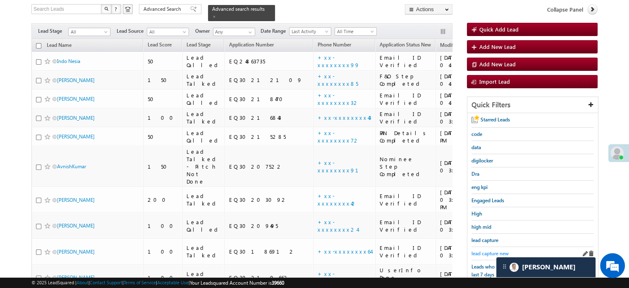
click at [489, 252] on span "lead capture new" at bounding box center [490, 253] width 37 height 6
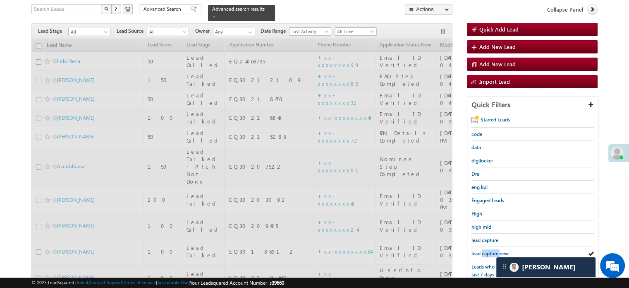
click at [489, 252] on span "lead capture new" at bounding box center [490, 253] width 37 height 6
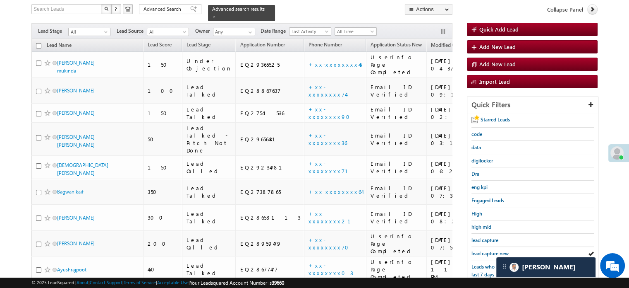
click at [489, 252] on span "lead capture new" at bounding box center [490, 253] width 37 height 6
click at [485, 252] on span "lead capture new" at bounding box center [490, 253] width 37 height 6
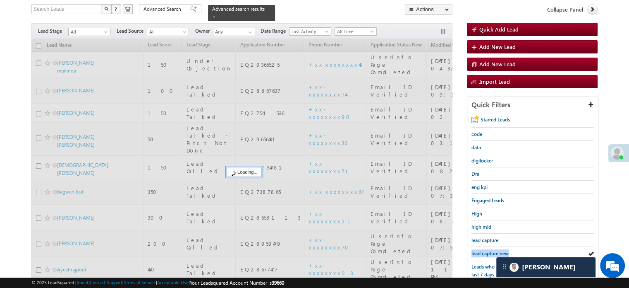
click at [485, 252] on span "lead capture new" at bounding box center [490, 253] width 37 height 6
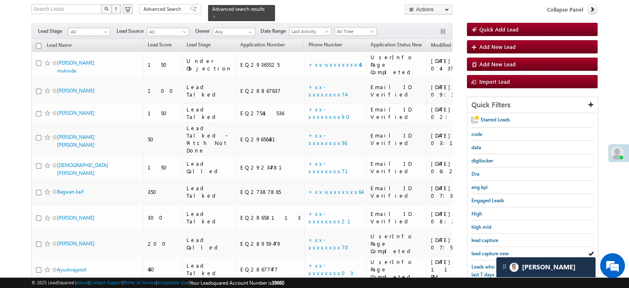
click at [485, 252] on span "lead capture new" at bounding box center [490, 253] width 37 height 6
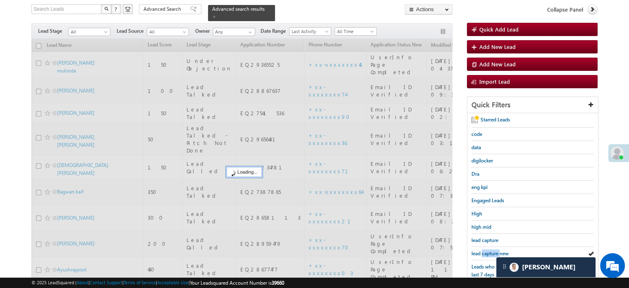
click at [485, 252] on span "lead capture new" at bounding box center [490, 253] width 37 height 6
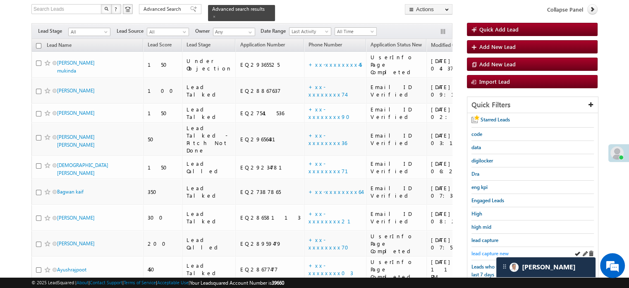
click at [485, 253] on span "lead capture new" at bounding box center [490, 253] width 37 height 6
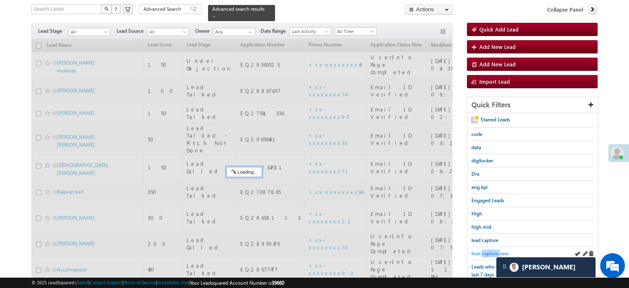
click at [484, 253] on span "lead capture new" at bounding box center [490, 253] width 37 height 6
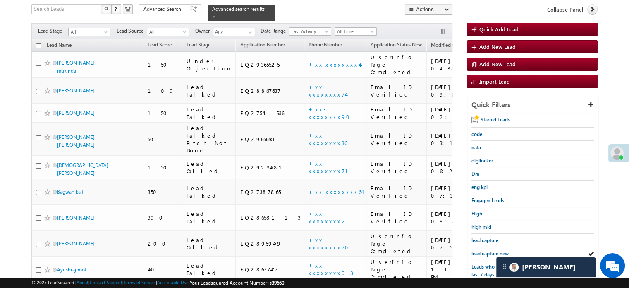
click at [484, 253] on span "lead capture new" at bounding box center [490, 253] width 37 height 6
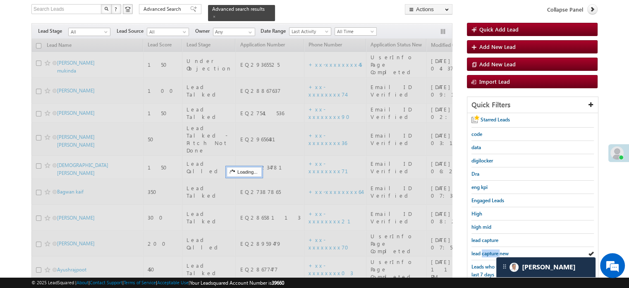
click at [484, 253] on span "lead capture new" at bounding box center [490, 253] width 37 height 6
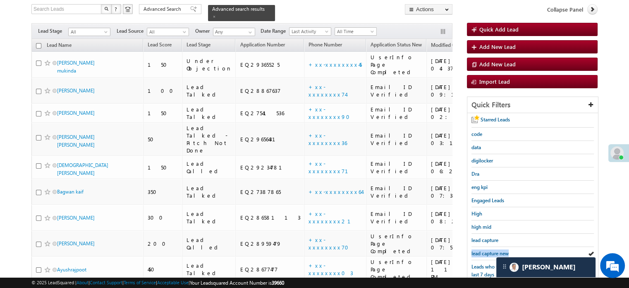
click at [484, 253] on span "lead capture new" at bounding box center [490, 253] width 37 height 6
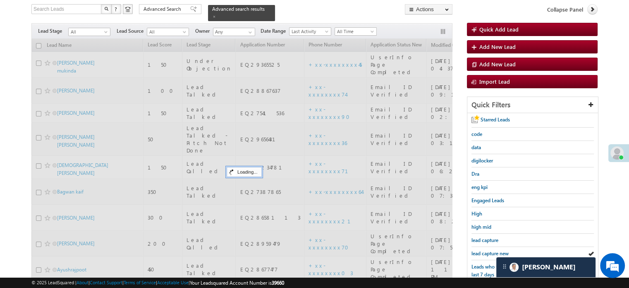
click at [484, 253] on span "lead capture new" at bounding box center [490, 253] width 37 height 6
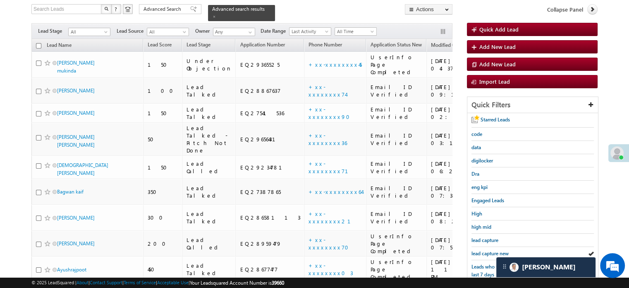
click at [484, 253] on span "lead capture new" at bounding box center [490, 253] width 37 height 6
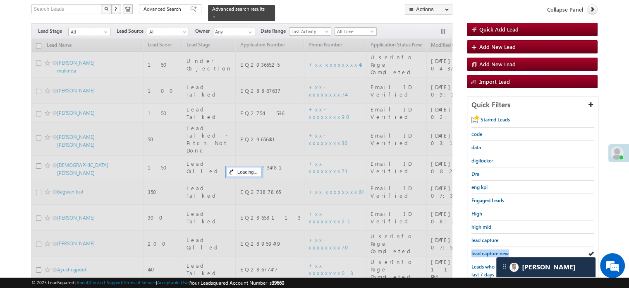
click at [484, 253] on span "lead capture new" at bounding box center [490, 253] width 37 height 6
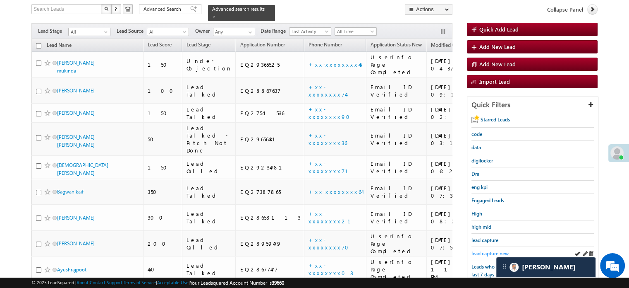
click at [481, 250] on span "lead capture new" at bounding box center [490, 253] width 37 height 6
click at [490, 250] on span "lead capture new" at bounding box center [490, 253] width 37 height 6
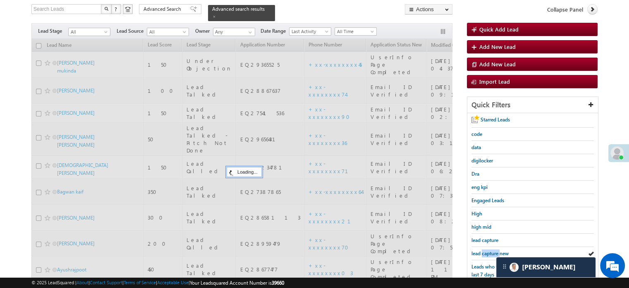
click at [490, 250] on span "lead capture new" at bounding box center [490, 253] width 37 height 6
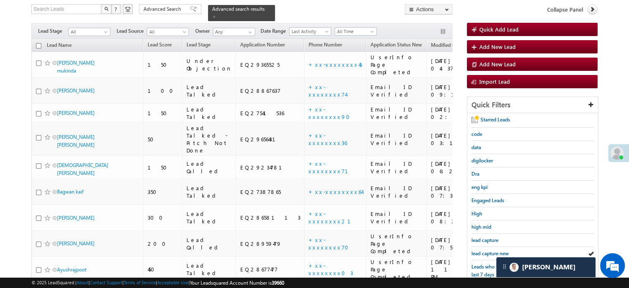
click at [490, 250] on span "lead capture new" at bounding box center [490, 253] width 37 height 6
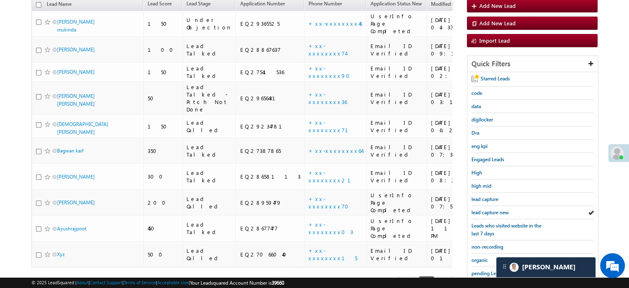
scroll to position [136, 0]
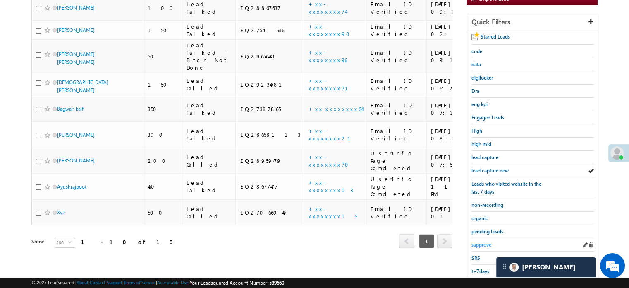
click at [482, 242] on span "sapprove" at bounding box center [482, 244] width 20 height 6
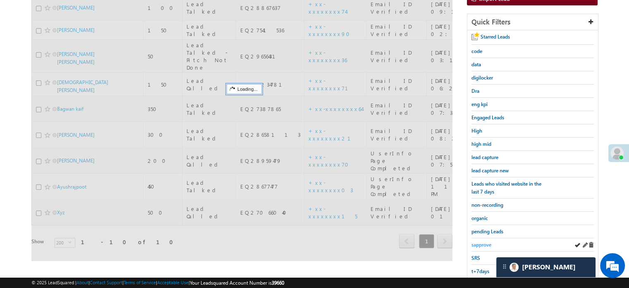
scroll to position [53, 0]
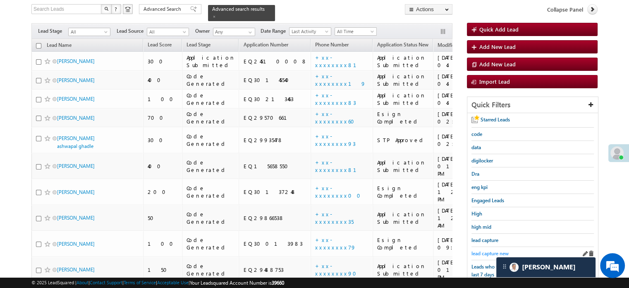
click at [485, 252] on span "lead capture new" at bounding box center [490, 253] width 37 height 6
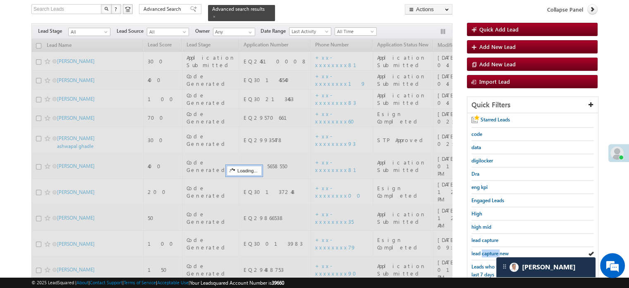
click at [485, 252] on span "lead capture new" at bounding box center [490, 253] width 37 height 6
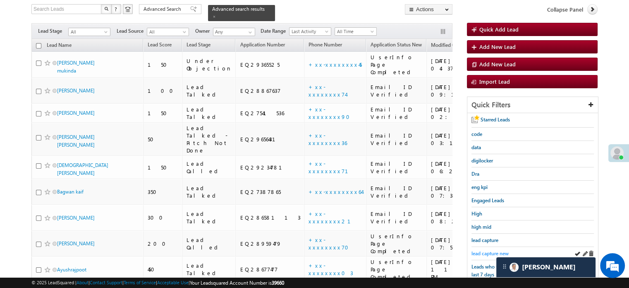
click at [489, 250] on span "lead capture new" at bounding box center [490, 253] width 37 height 6
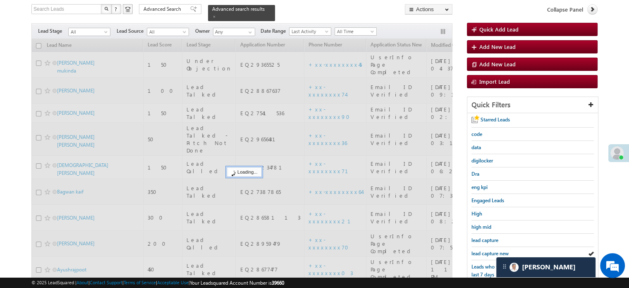
click at [489, 250] on span "lead capture new" at bounding box center [490, 253] width 37 height 6
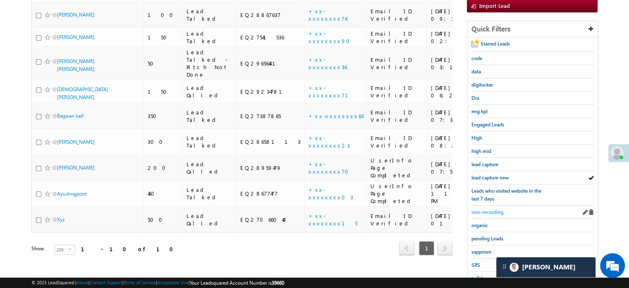
scroll to position [177, 0]
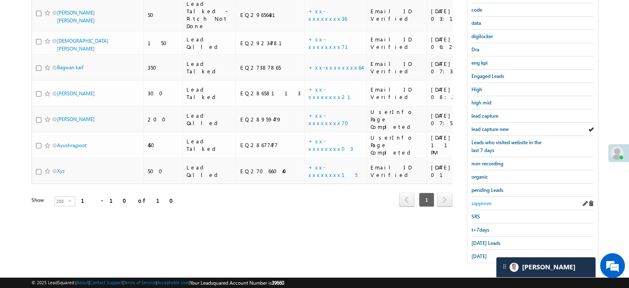
click at [486, 201] on span "sapprove" at bounding box center [482, 203] width 20 height 6
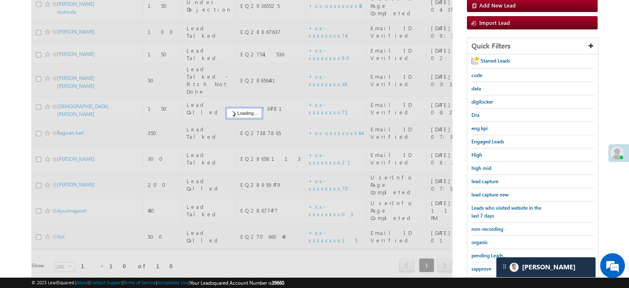
scroll to position [53, 0]
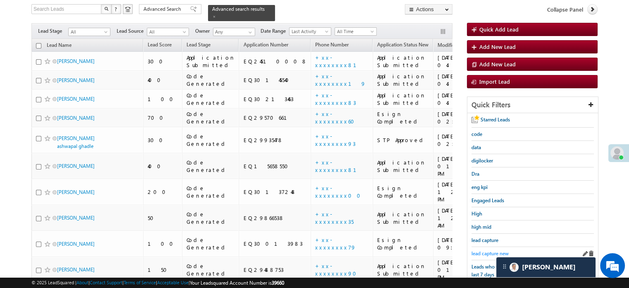
click at [493, 251] on span "lead capture new" at bounding box center [490, 253] width 37 height 6
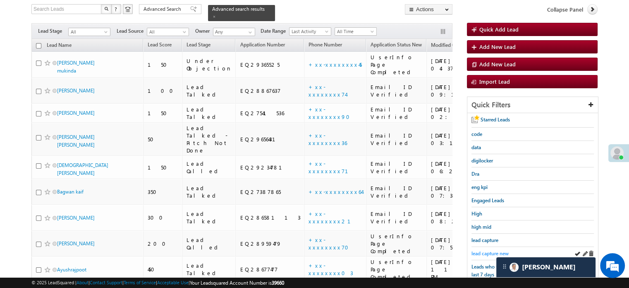
click at [494, 254] on link "lead capture new" at bounding box center [490, 253] width 37 height 8
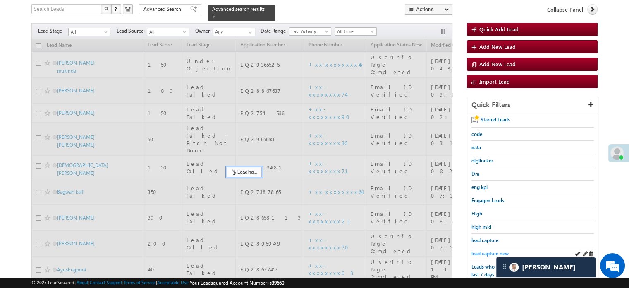
click at [491, 253] on span "lead capture new" at bounding box center [490, 253] width 37 height 6
click at [490, 253] on span "lead capture new" at bounding box center [490, 253] width 37 height 6
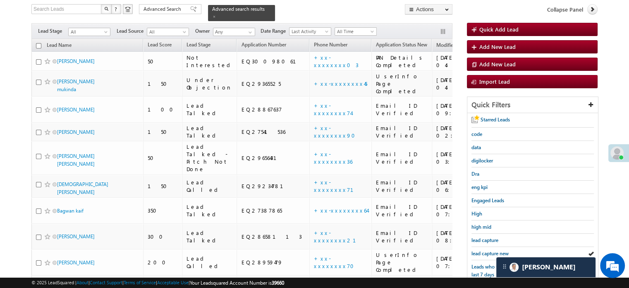
click at [490, 253] on span "lead capture new" at bounding box center [490, 253] width 37 height 6
click at [483, 250] on span "lead capture new" at bounding box center [490, 253] width 37 height 6
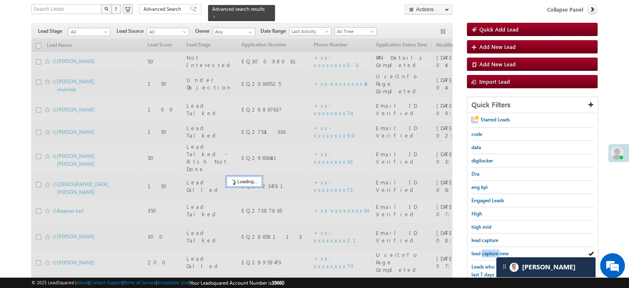
click at [483, 250] on span "lead capture new" at bounding box center [490, 253] width 37 height 6
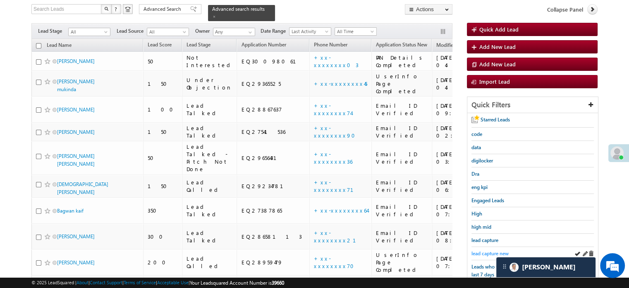
click at [483, 250] on span "lead capture new" at bounding box center [490, 253] width 37 height 6
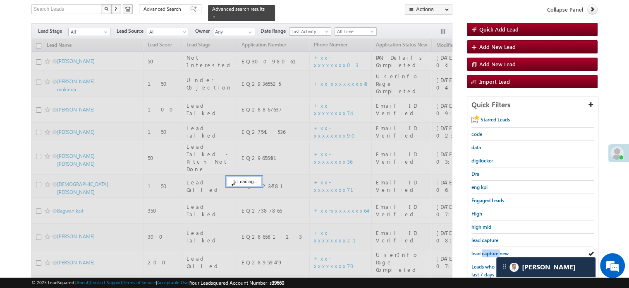
click at [483, 250] on span "lead capture new" at bounding box center [490, 253] width 37 height 6
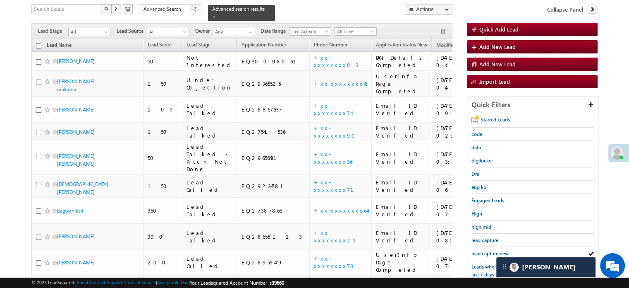
click at [483, 250] on span "lead capture new" at bounding box center [490, 253] width 37 height 6
click at [485, 252] on span "lead capture new" at bounding box center [490, 253] width 37 height 6
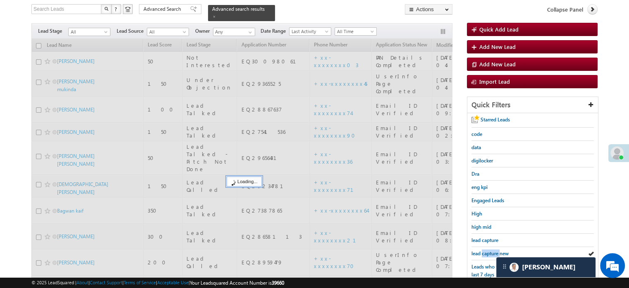
click at [485, 252] on span "lead capture new" at bounding box center [490, 253] width 37 height 6
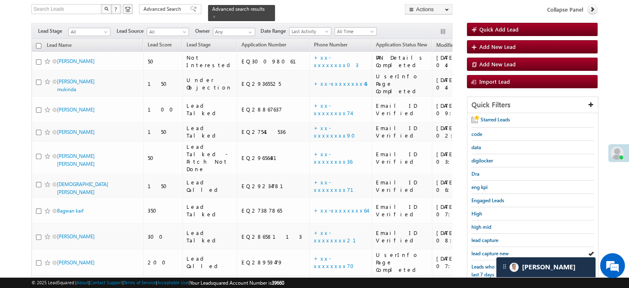
click at [485, 252] on span "lead capture new" at bounding box center [490, 253] width 37 height 6
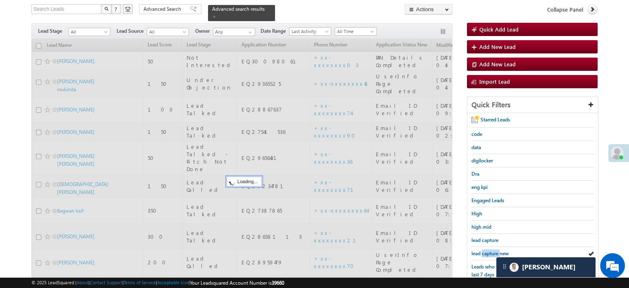
click at [485, 252] on span "lead capture new" at bounding box center [490, 253] width 37 height 6
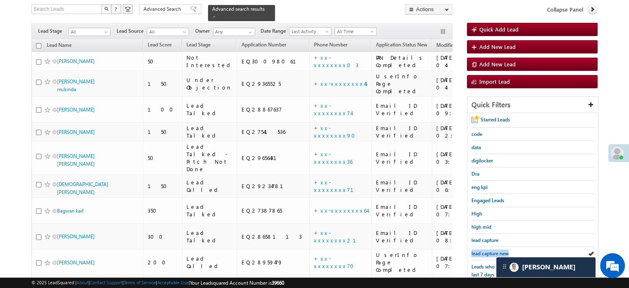
click at [485, 252] on span "lead capture new" at bounding box center [490, 253] width 37 height 6
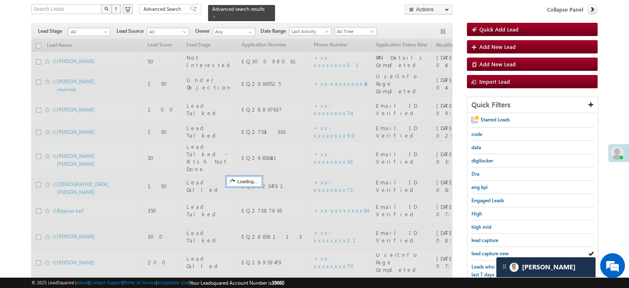
click at [485, 252] on span "lead capture new" at bounding box center [490, 253] width 37 height 6
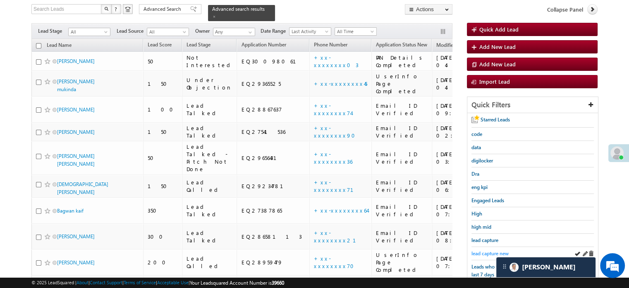
click at [487, 251] on span "lead capture new" at bounding box center [490, 253] width 37 height 6
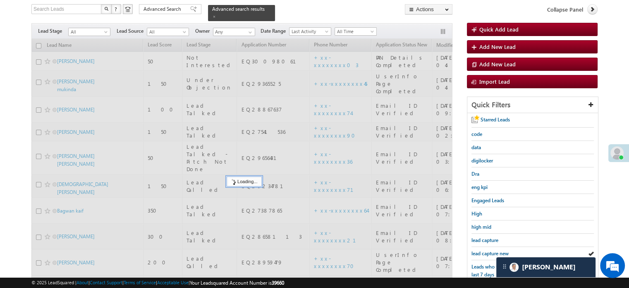
click at [487, 251] on span "lead capture new" at bounding box center [490, 253] width 37 height 6
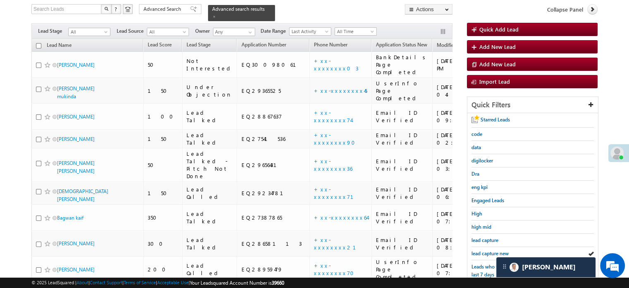
click at [487, 251] on span "lead capture new" at bounding box center [490, 253] width 37 height 6
click at [483, 251] on span "lead capture new" at bounding box center [490, 253] width 37 height 6
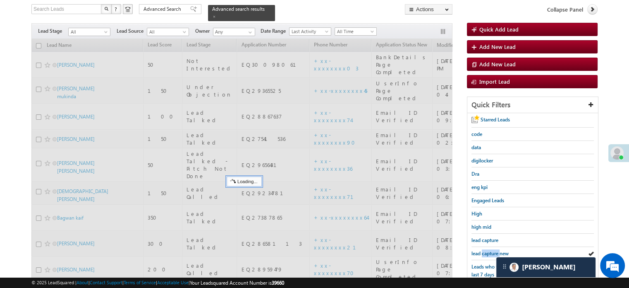
click at [484, 252] on span "lead capture new" at bounding box center [490, 253] width 37 height 6
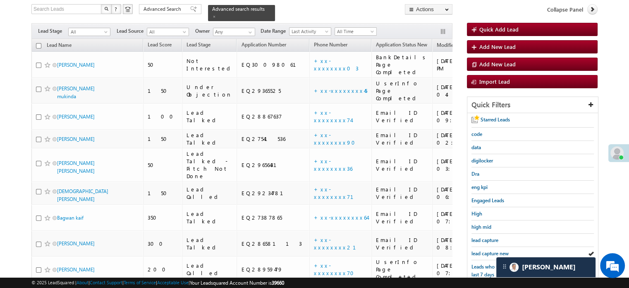
click at [484, 252] on span "lead capture new" at bounding box center [490, 253] width 37 height 6
click at [493, 251] on span "lead capture new" at bounding box center [490, 253] width 37 height 6
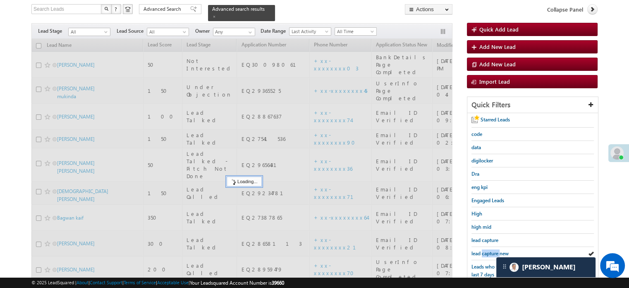
click at [493, 251] on span "lead capture new" at bounding box center [490, 253] width 37 height 6
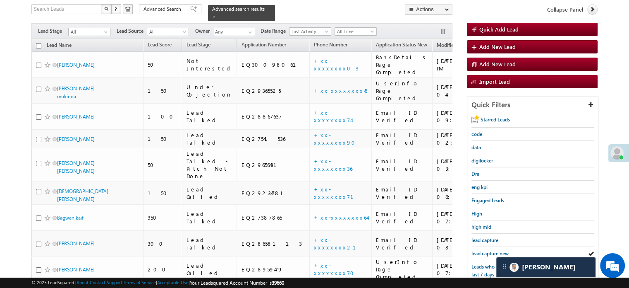
click at [493, 251] on span "lead capture new" at bounding box center [490, 253] width 37 height 6
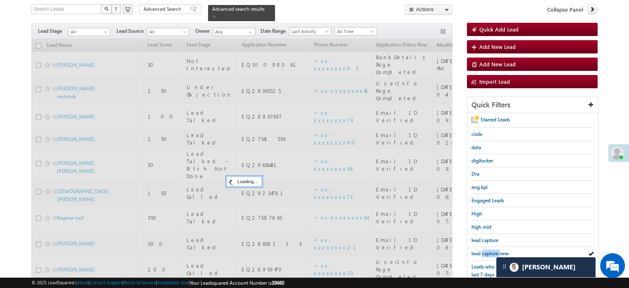
click at [493, 251] on span "lead capture new" at bounding box center [490, 253] width 37 height 6
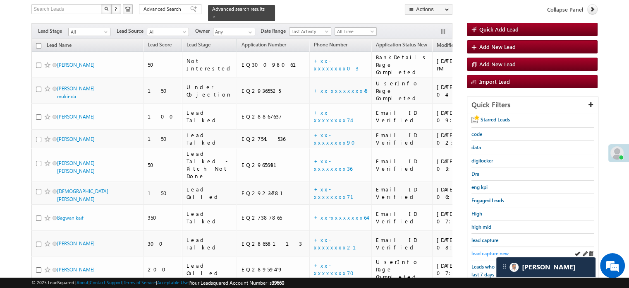
click at [493, 252] on span "lead capture new" at bounding box center [490, 253] width 37 height 6
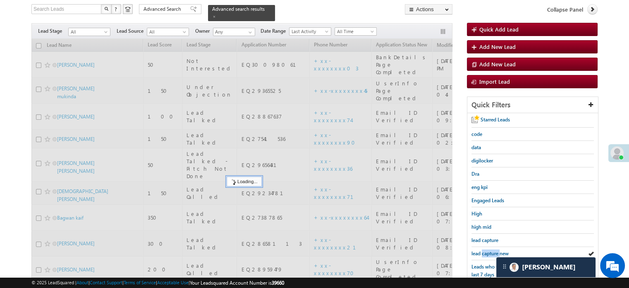
click at [493, 252] on span "lead capture new" at bounding box center [490, 253] width 37 height 6
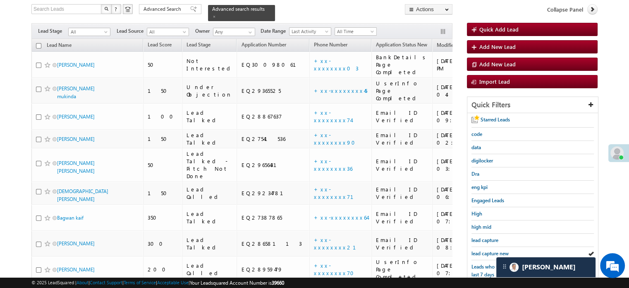
click at [493, 252] on span "lead capture new" at bounding box center [490, 253] width 37 height 6
click at [479, 250] on span "lead capture new" at bounding box center [490, 253] width 37 height 6
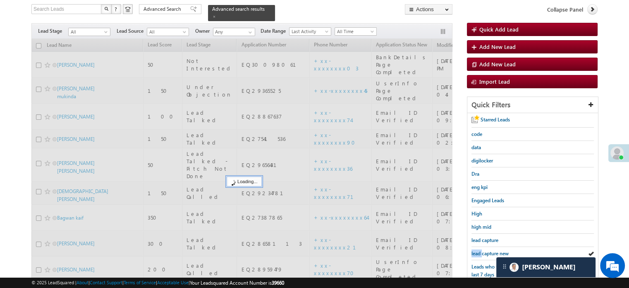
click at [479, 250] on span "lead capture new" at bounding box center [490, 253] width 37 height 6
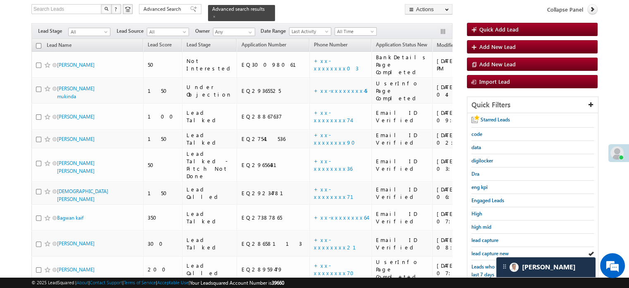
click at [479, 250] on span "lead capture new" at bounding box center [490, 253] width 37 height 6
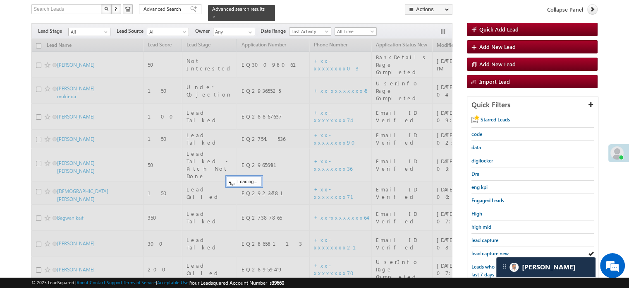
click at [479, 250] on span "lead capture new" at bounding box center [490, 253] width 37 height 6
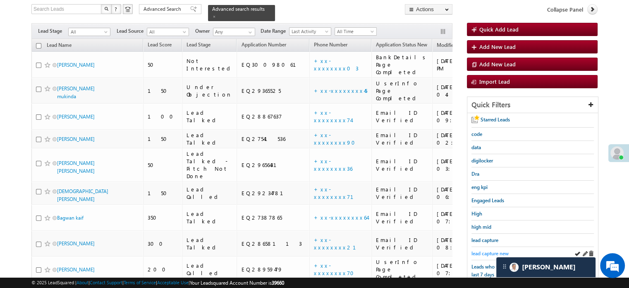
click at [490, 250] on span "lead capture new" at bounding box center [490, 253] width 37 height 6
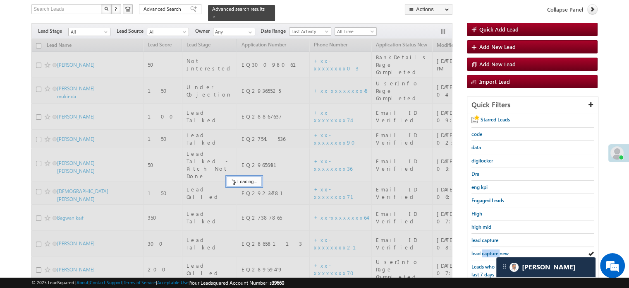
click at [490, 250] on span "lead capture new" at bounding box center [490, 253] width 37 height 6
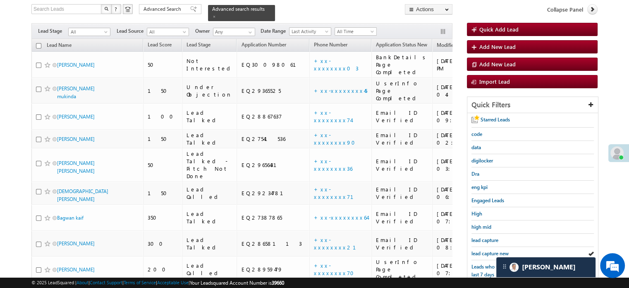
click at [490, 250] on span "lead capture new" at bounding box center [490, 253] width 37 height 6
click at [478, 250] on span "lead capture new" at bounding box center [490, 253] width 37 height 6
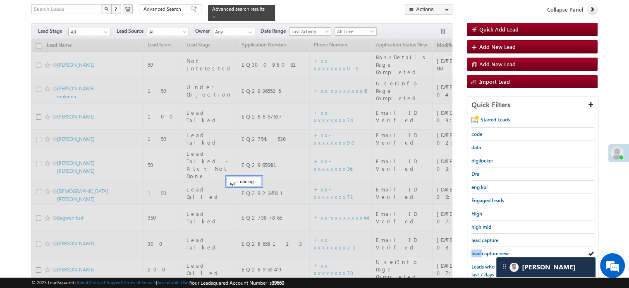
click at [478, 250] on span "lead capture new" at bounding box center [490, 253] width 37 height 6
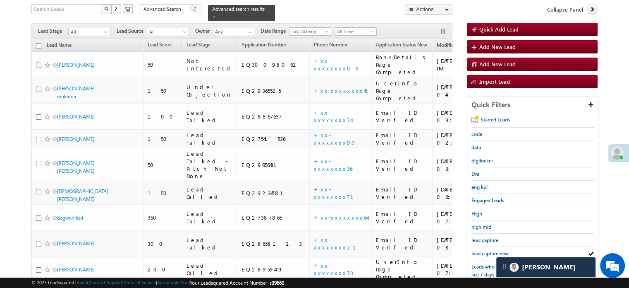
click at [478, 250] on span "lead capture new" at bounding box center [490, 253] width 37 height 6
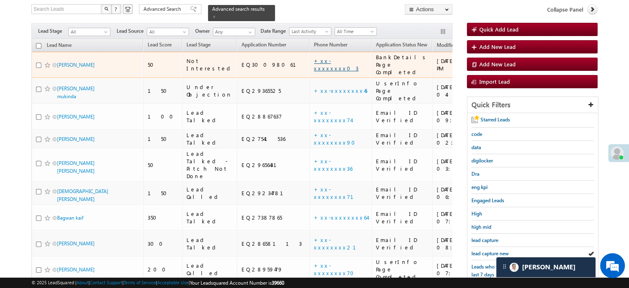
click at [314, 57] on link "+xx-xxxxxxxx03" at bounding box center [336, 64] width 45 height 14
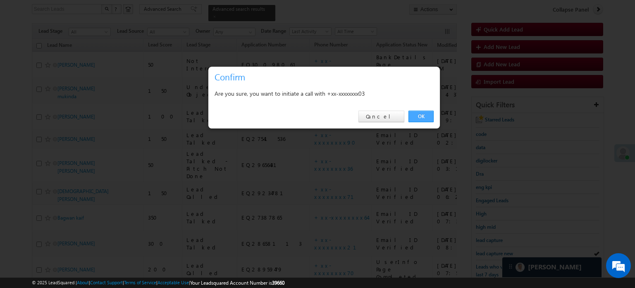
click at [419, 119] on link "OK" at bounding box center [421, 116] width 25 height 12
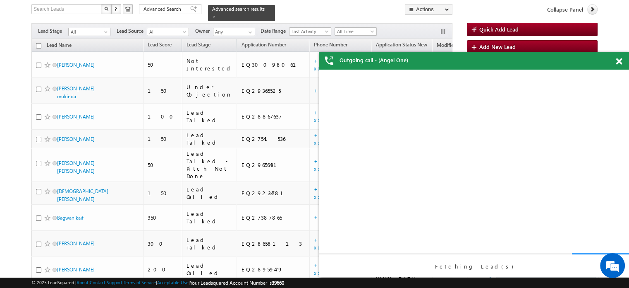
scroll to position [0, 0]
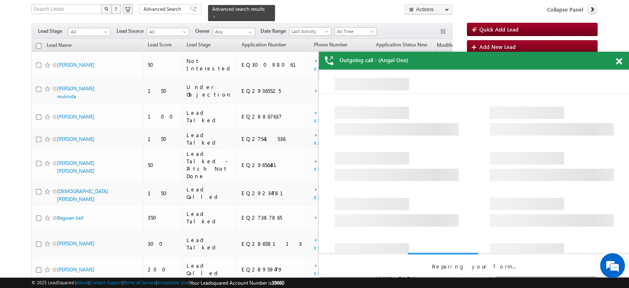
click at [618, 61] on span at bounding box center [619, 61] width 6 height 7
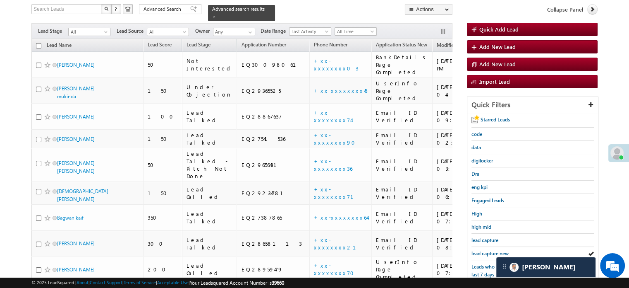
scroll to position [158, 0]
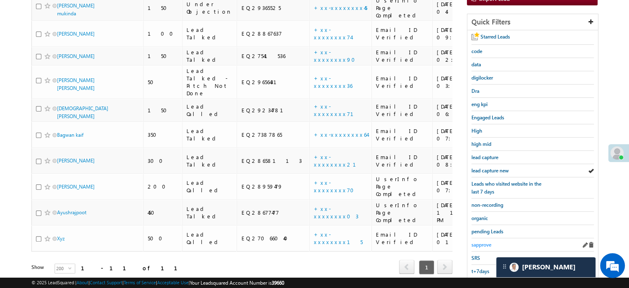
click at [484, 243] on span "sapprove" at bounding box center [482, 244] width 20 height 6
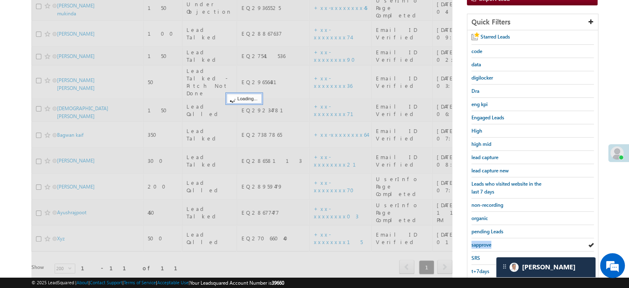
click at [484, 243] on span "sapprove" at bounding box center [482, 244] width 20 height 6
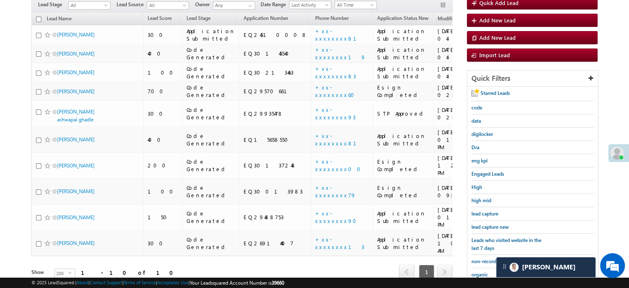
scroll to position [76, 0]
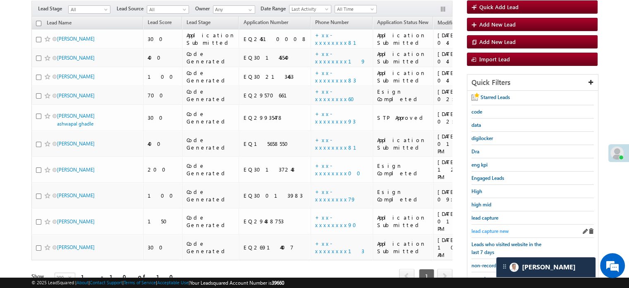
click at [497, 228] on span "lead capture new" at bounding box center [490, 231] width 37 height 6
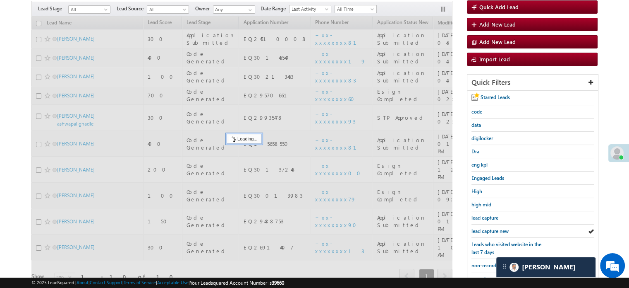
click at [496, 228] on span "lead capture new" at bounding box center [490, 231] width 37 height 6
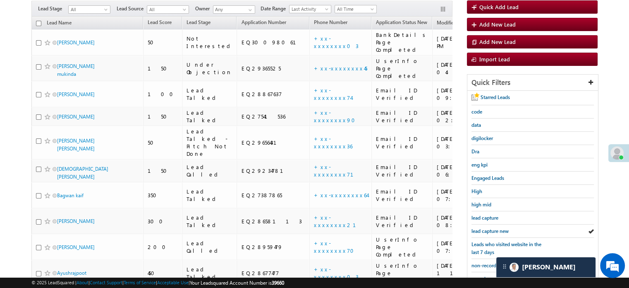
click at [496, 228] on span "lead capture new" at bounding box center [490, 231] width 37 height 6
click at [495, 228] on span "lead capture new" at bounding box center [490, 231] width 37 height 6
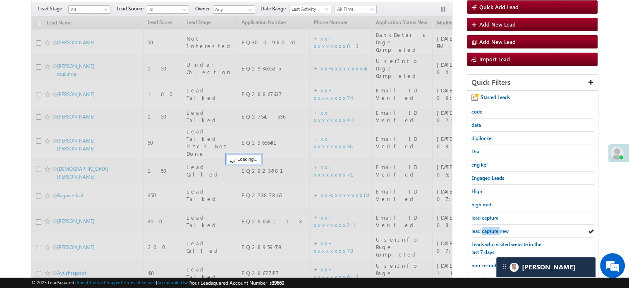
click at [495, 228] on span "lead capture new" at bounding box center [490, 231] width 37 height 6
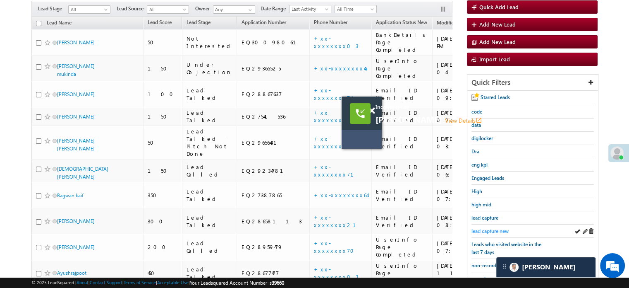
click at [496, 229] on span "lead capture new" at bounding box center [490, 231] width 37 height 6
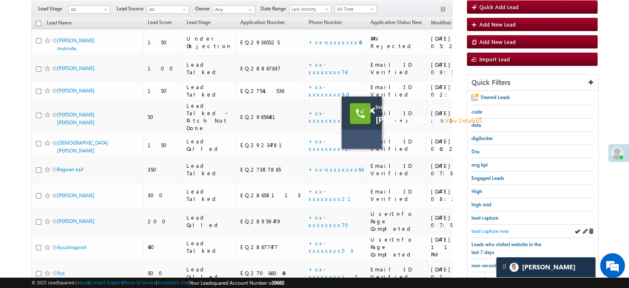
click at [496, 228] on span "lead capture new" at bounding box center [490, 231] width 37 height 6
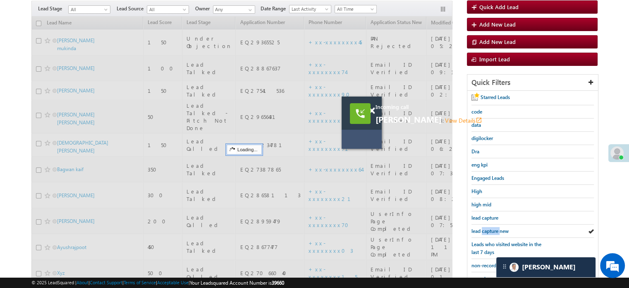
click at [496, 228] on span "lead capture new" at bounding box center [490, 231] width 37 height 6
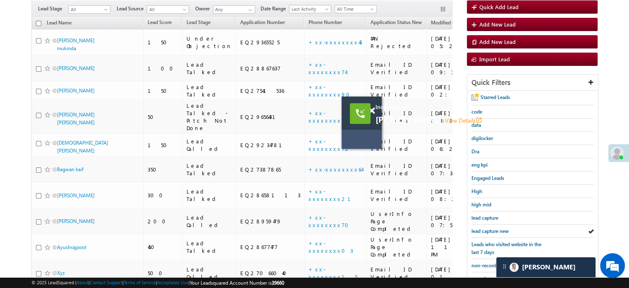
click at [496, 228] on span "lead capture new" at bounding box center [490, 231] width 37 height 6
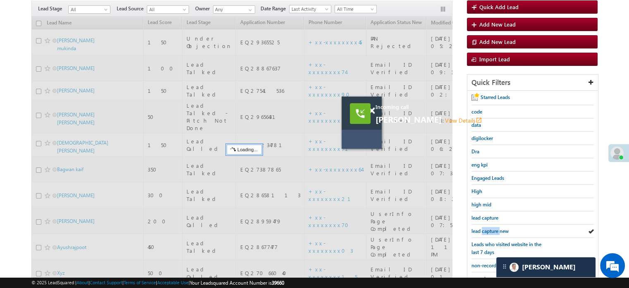
click at [496, 228] on span "lead capture new" at bounding box center [490, 231] width 37 height 6
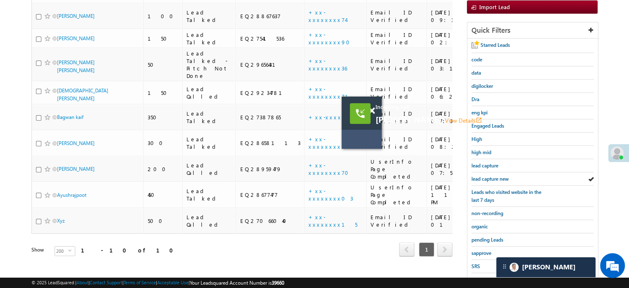
scroll to position [158, 0]
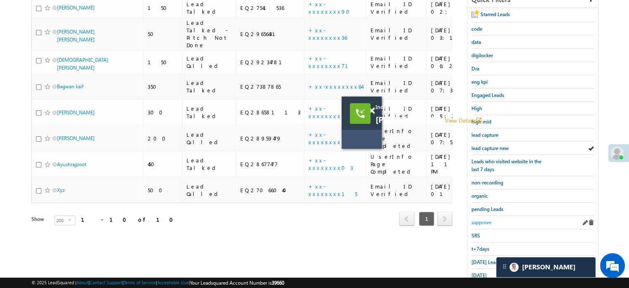
click at [487, 219] on span "sapprove" at bounding box center [482, 222] width 20 height 6
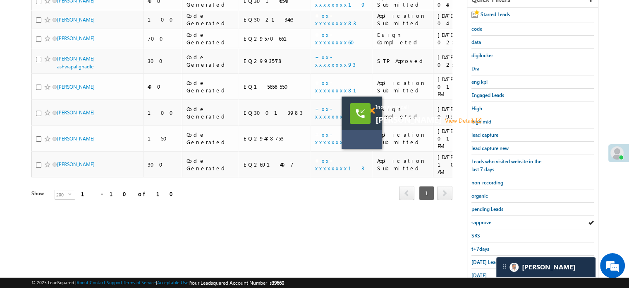
click at [372, 108] on span at bounding box center [372, 110] width 6 height 7
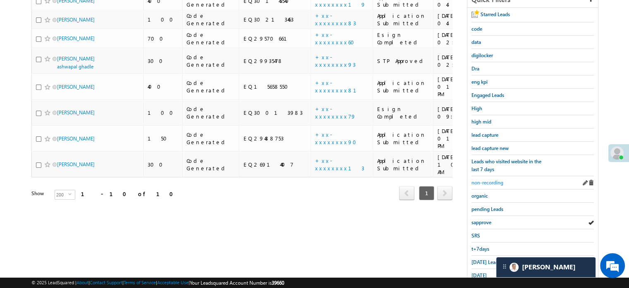
scroll to position [76, 0]
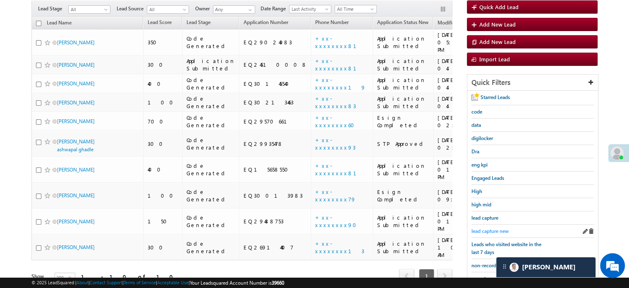
click at [486, 228] on span "lead capture new" at bounding box center [490, 231] width 37 height 6
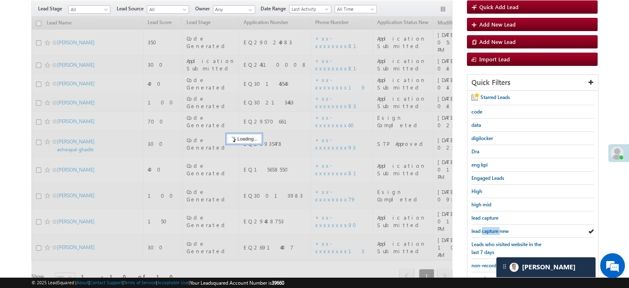
click at [486, 228] on span "lead capture new" at bounding box center [490, 231] width 37 height 6
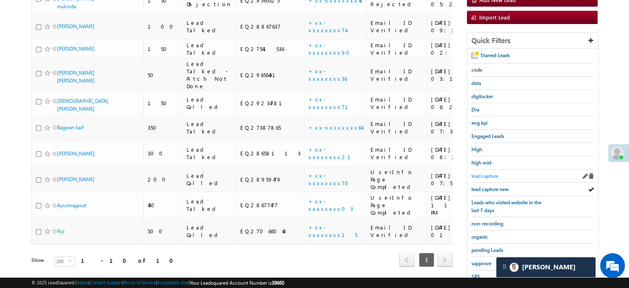
scroll to position [177, 0]
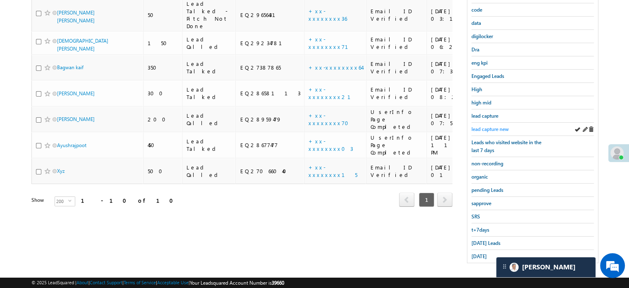
click at [494, 130] on link "lead capture new" at bounding box center [490, 129] width 37 height 8
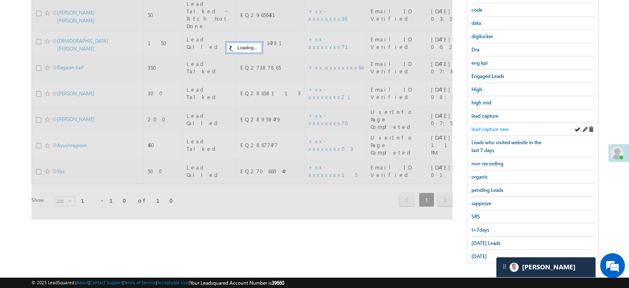
click at [492, 127] on span "lead capture new" at bounding box center [490, 129] width 37 height 6
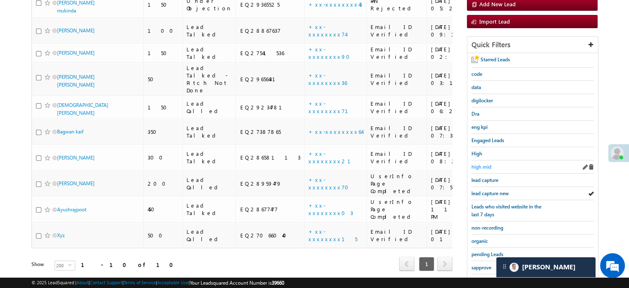
scroll to position [136, 0]
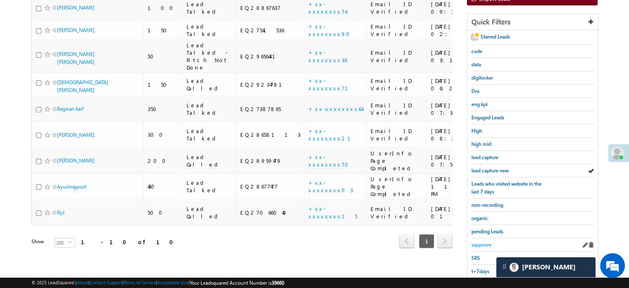
click at [489, 242] on span "sapprove" at bounding box center [482, 244] width 20 height 6
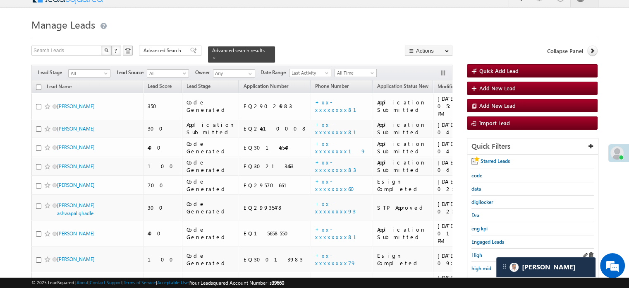
scroll to position [53, 0]
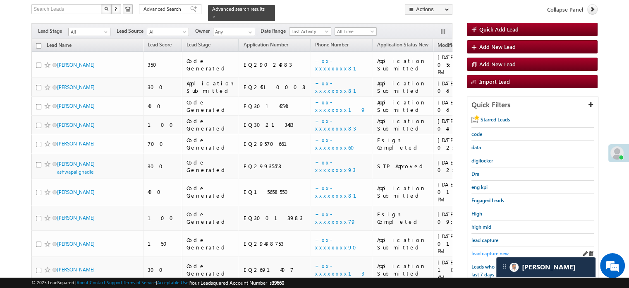
click at [489, 250] on span "lead capture new" at bounding box center [490, 253] width 37 height 6
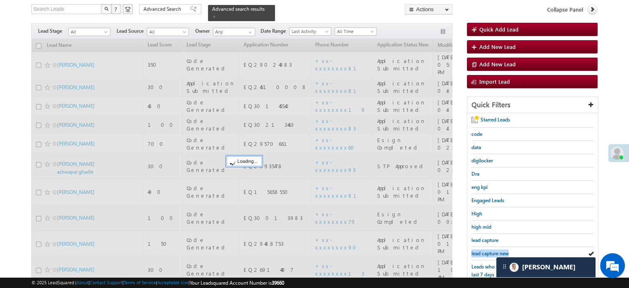
click at [489, 250] on span "lead capture new" at bounding box center [490, 253] width 37 height 6
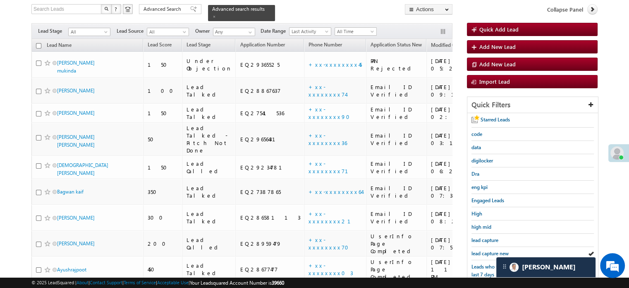
click at [489, 250] on span "lead capture new" at bounding box center [490, 253] width 37 height 6
click at [485, 250] on span "lead capture new" at bounding box center [490, 253] width 37 height 6
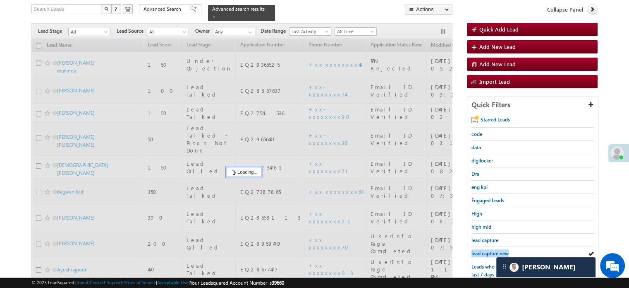
click at [485, 250] on span "lead capture new" at bounding box center [490, 253] width 37 height 6
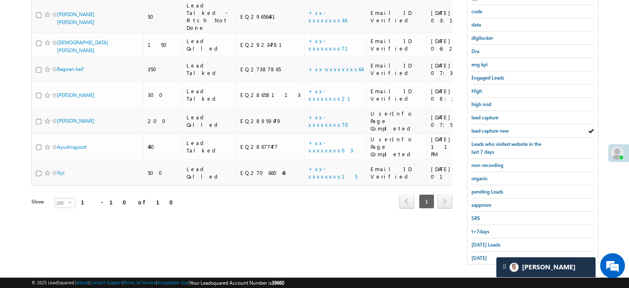
scroll to position [177, 0]
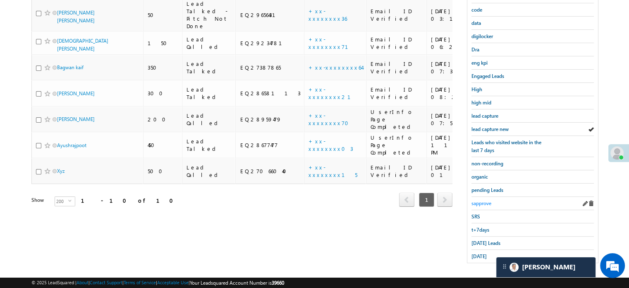
click at [479, 200] on span "sapprove" at bounding box center [482, 203] width 20 height 6
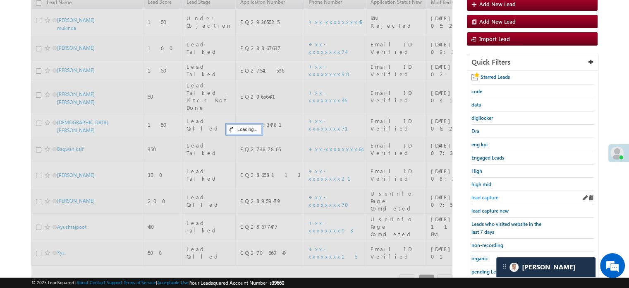
scroll to position [95, 0]
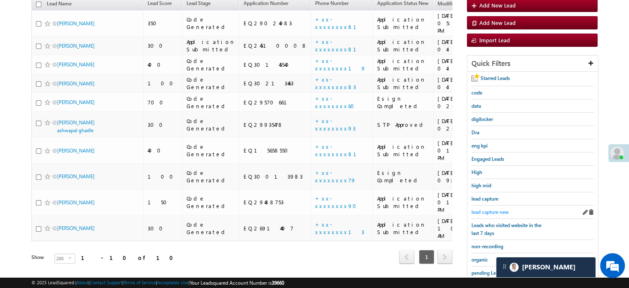
click at [484, 209] on span "lead capture new" at bounding box center [490, 212] width 37 height 6
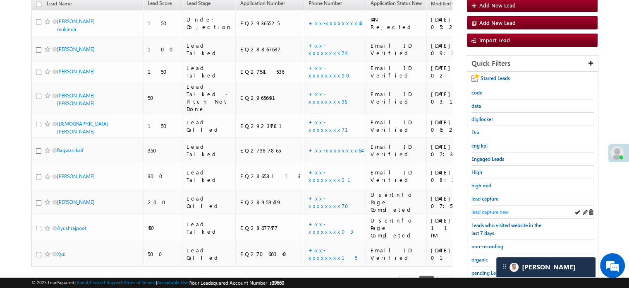
click at [487, 210] on span "lead capture new" at bounding box center [490, 212] width 37 height 6
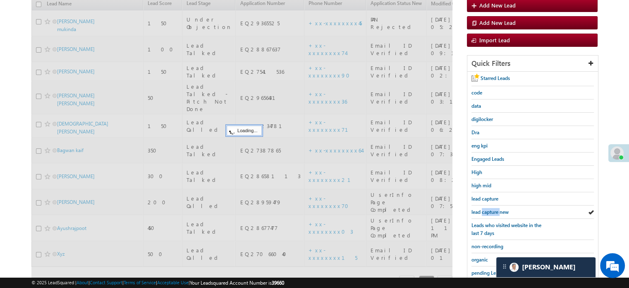
click at [487, 210] on span "lead capture new" at bounding box center [490, 212] width 37 height 6
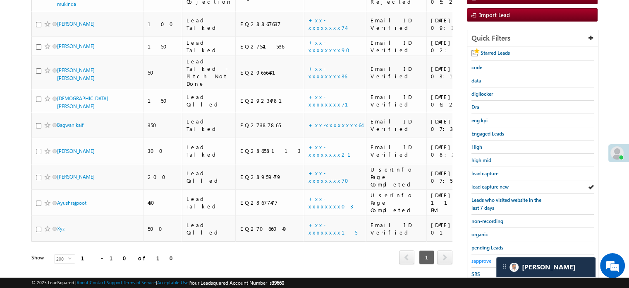
scroll to position [177, 0]
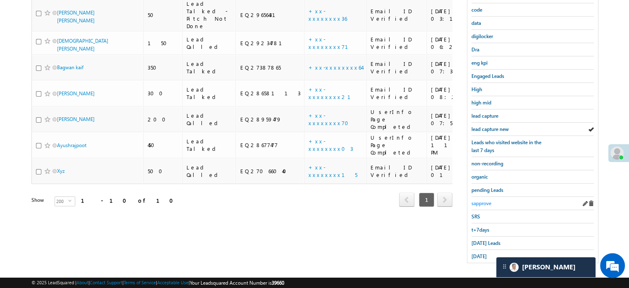
click at [482, 200] on span "sapprove" at bounding box center [482, 203] width 20 height 6
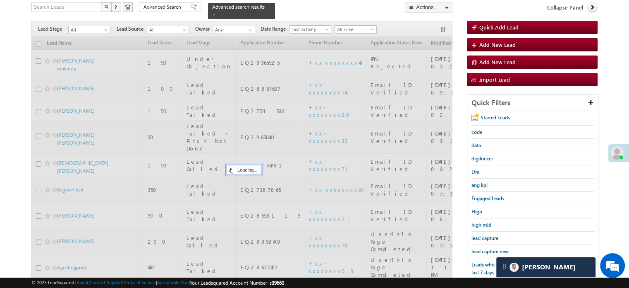
scroll to position [53, 0]
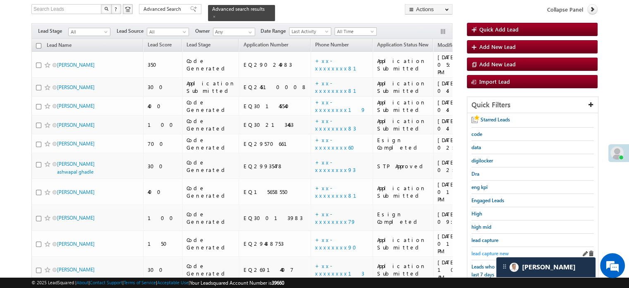
click at [477, 253] on span "lead capture new" at bounding box center [490, 253] width 37 height 6
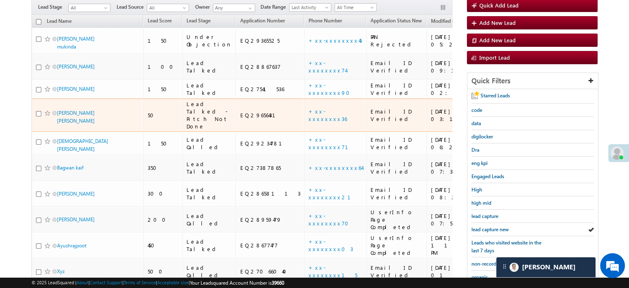
scroll to position [136, 0]
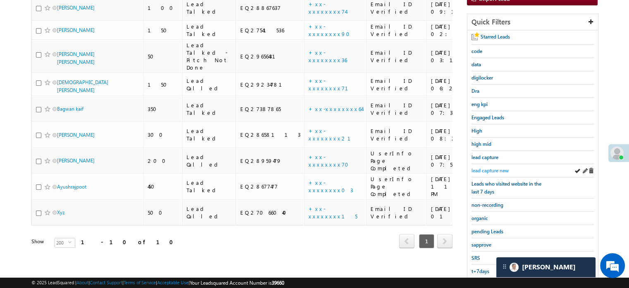
click at [485, 167] on span "lead capture new" at bounding box center [490, 170] width 37 height 6
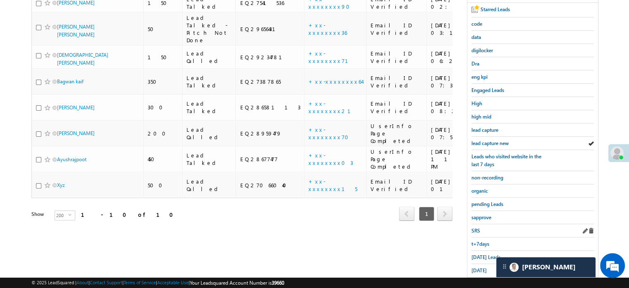
scroll to position [177, 0]
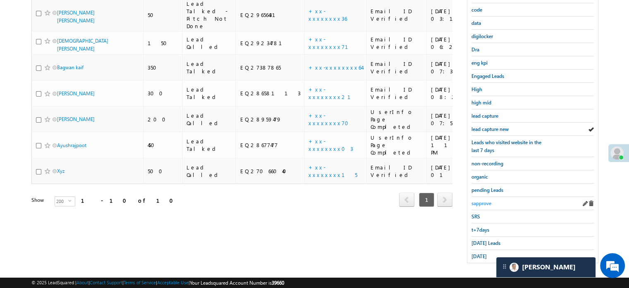
click at [484, 201] on span "sapprove" at bounding box center [482, 203] width 20 height 6
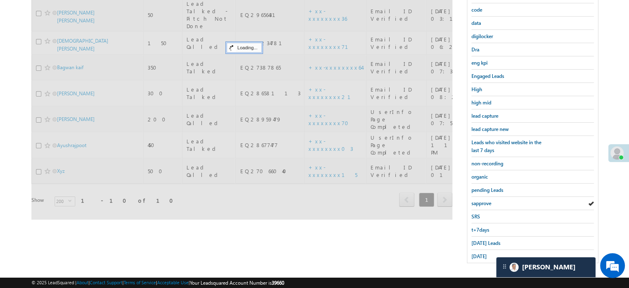
scroll to position [53, 0]
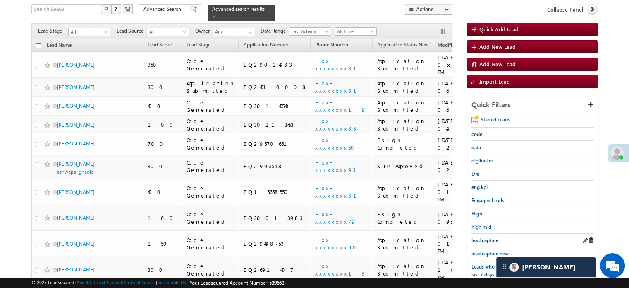
click at [484, 243] on div "lead capture" at bounding box center [533, 239] width 122 height 13
click at [487, 250] on span "lead capture new" at bounding box center [490, 253] width 37 height 6
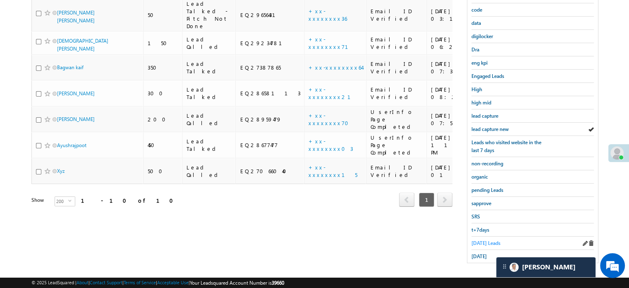
click at [482, 241] on span "[DATE] Leads" at bounding box center [486, 243] width 29 height 6
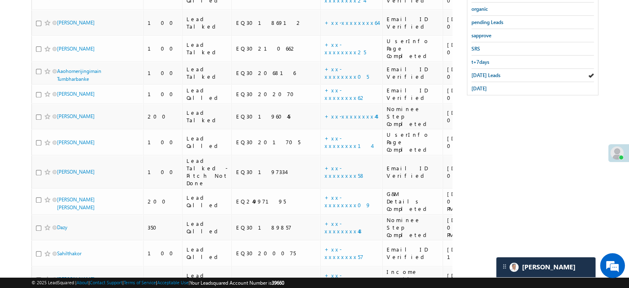
scroll to position [97, 0]
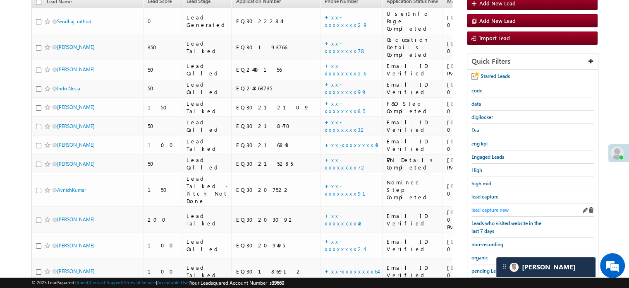
click at [491, 209] on span "lead capture new" at bounding box center [490, 209] width 37 height 6
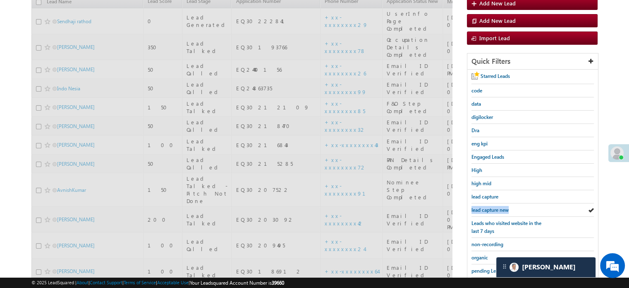
click at [491, 209] on span "lead capture new" at bounding box center [490, 209] width 37 height 6
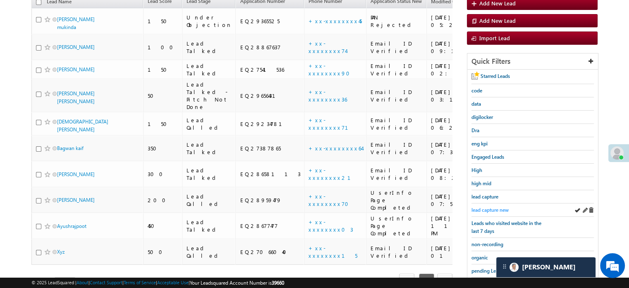
click at [491, 208] on span "lead capture new" at bounding box center [490, 209] width 37 height 6
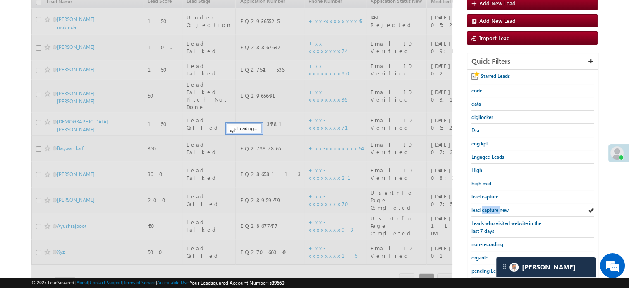
click at [491, 208] on span "lead capture new" at bounding box center [490, 209] width 37 height 6
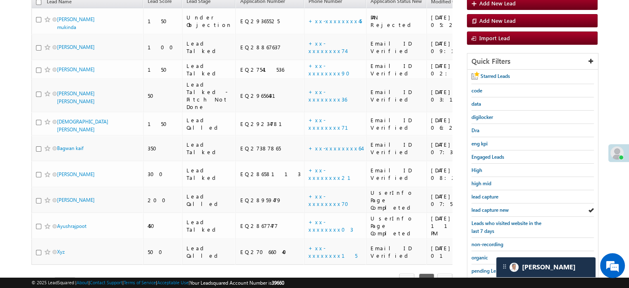
scroll to position [177, 0]
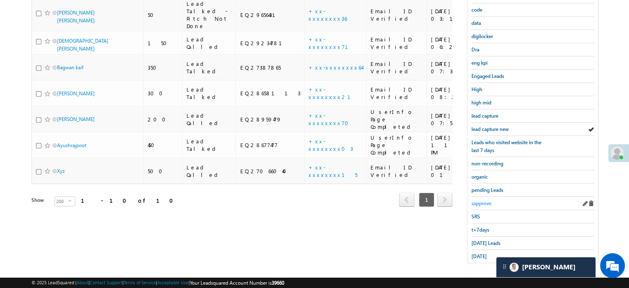
click at [490, 201] on span "sapprove" at bounding box center [482, 203] width 20 height 6
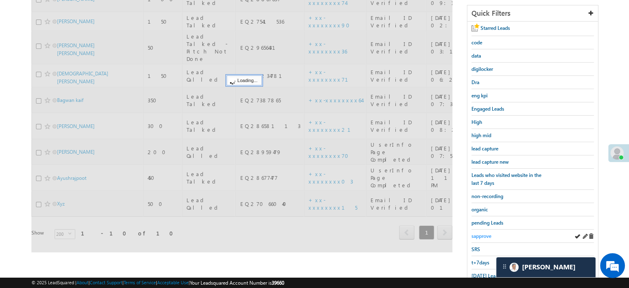
scroll to position [95, 0]
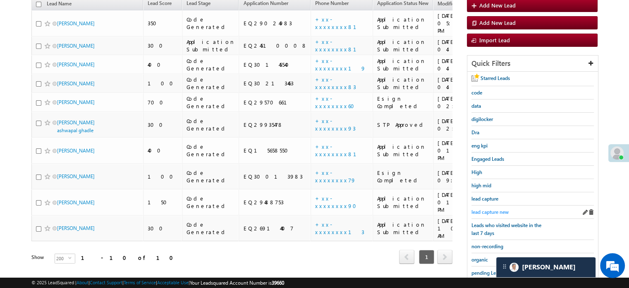
click at [486, 209] on span "lead capture new" at bounding box center [490, 212] width 37 height 6
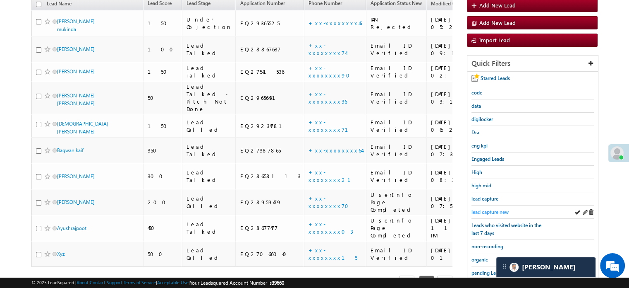
click at [484, 208] on link "lead capture new" at bounding box center [490, 212] width 37 height 8
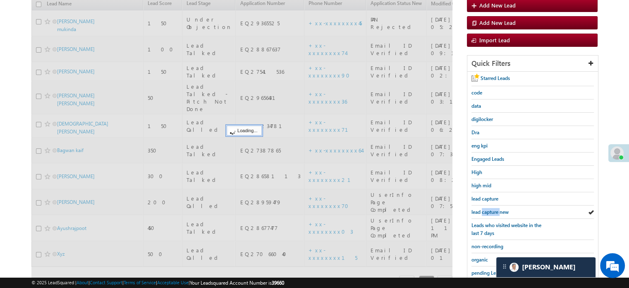
click at [484, 208] on link "lead capture new" at bounding box center [490, 212] width 37 height 8
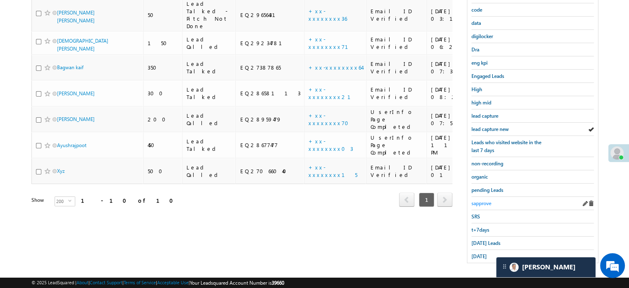
click at [481, 200] on span "sapprove" at bounding box center [482, 203] width 20 height 6
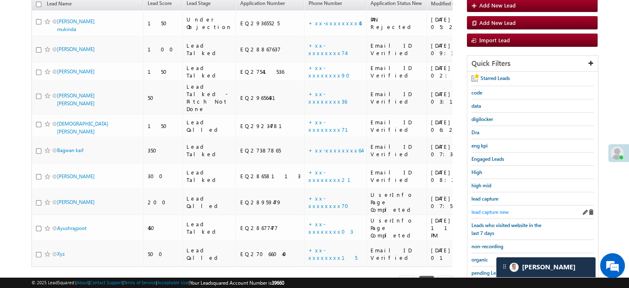
click at [491, 210] on span "lead capture new" at bounding box center [490, 212] width 37 height 6
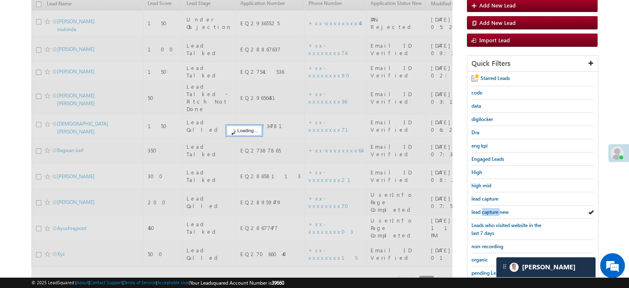
click at [491, 210] on span "lead capture new" at bounding box center [490, 212] width 37 height 6
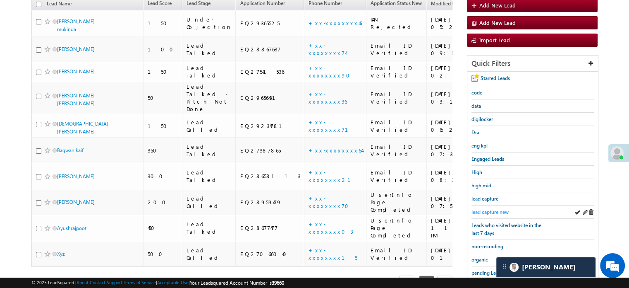
click at [482, 209] on span "lead capture new" at bounding box center [490, 212] width 37 height 6
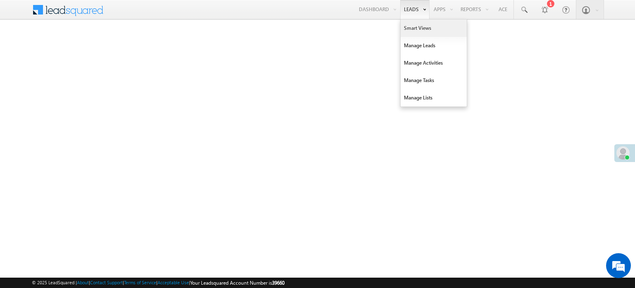
click at [412, 28] on link "Smart Views" at bounding box center [434, 27] width 66 height 17
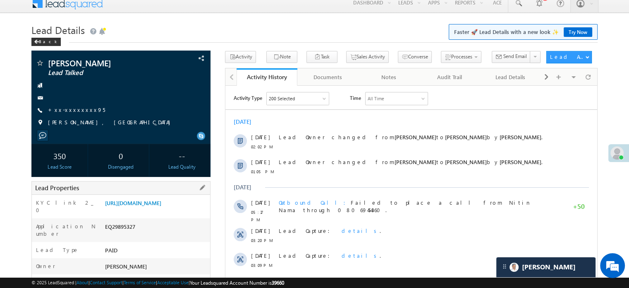
scroll to position [83, 0]
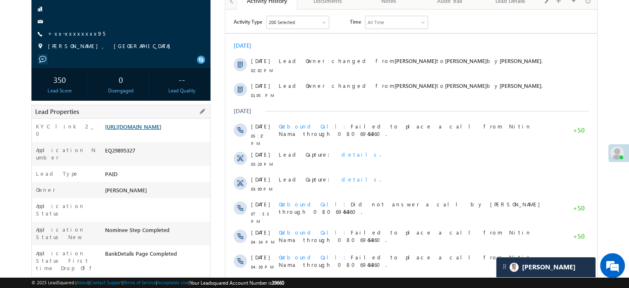
click at [160, 125] on link "https://angelbroking1-pk3em7sa.customui-test.leadsquared.com?leadId=d8348375-60…" at bounding box center [133, 126] width 56 height 7
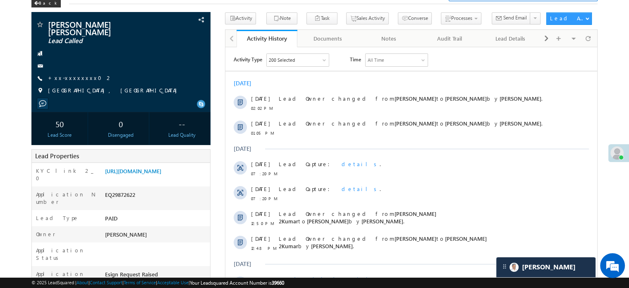
scroll to position [41, 0]
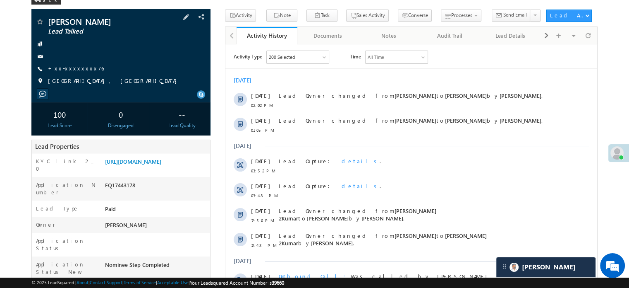
scroll to position [124, 0]
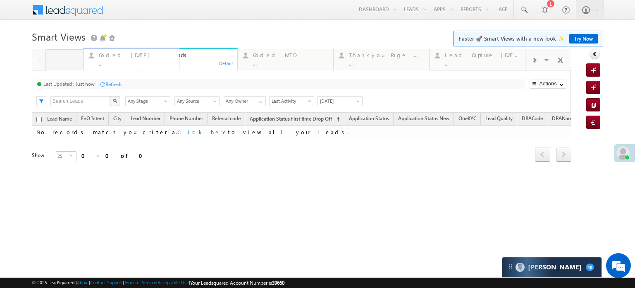
drag, startPoint x: 175, startPoint y: 58, endPoint x: 117, endPoint y: 61, distance: 58.4
click at [81, 60] on div "..." at bounding box center [98, 63] width 75 height 6
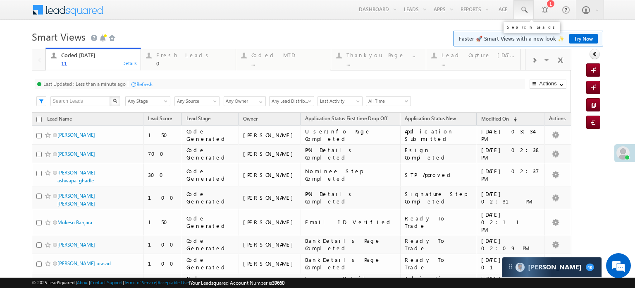
click at [520, 7] on span at bounding box center [524, 10] width 8 height 8
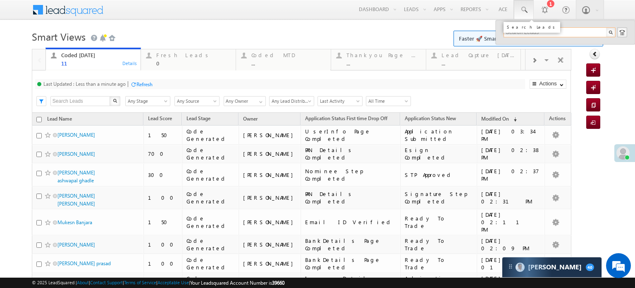
paste input "EQ29966745"
type input "EQ29966745"
click at [542, 46] on div "[PERSON_NAME]" at bounding box center [563, 44] width 111 height 9
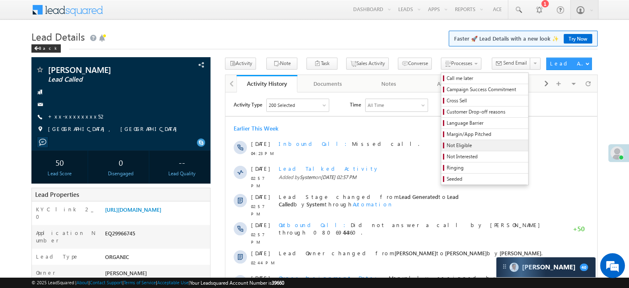
click at [447, 144] on span "Not Eligible" at bounding box center [486, 144] width 79 height 7
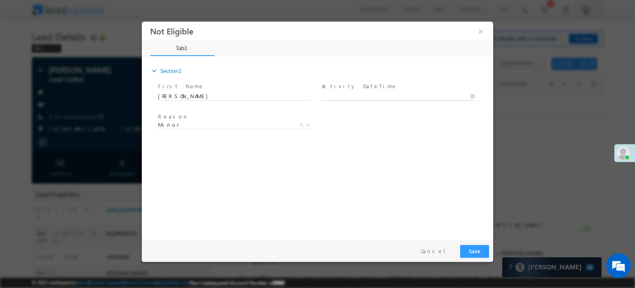
type input "10/08/25 4:12 PM"
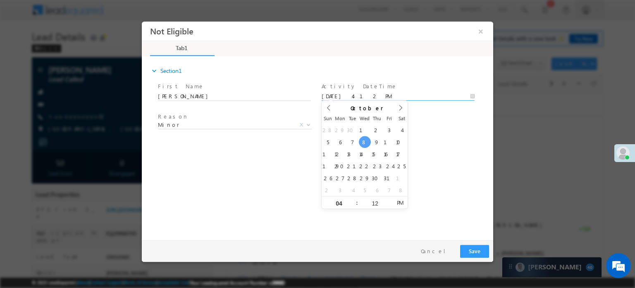
click at [363, 94] on input "10/08/25 4:12 PM" at bounding box center [398, 96] width 153 height 8
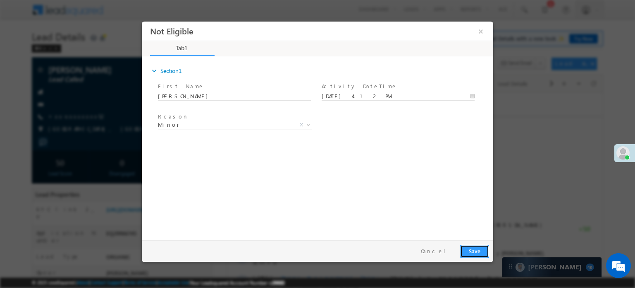
click at [470, 252] on button "Save" at bounding box center [474, 250] width 29 height 13
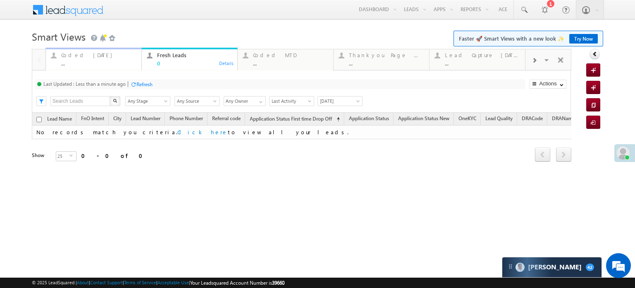
click at [82, 62] on div "..." at bounding box center [98, 63] width 75 height 6
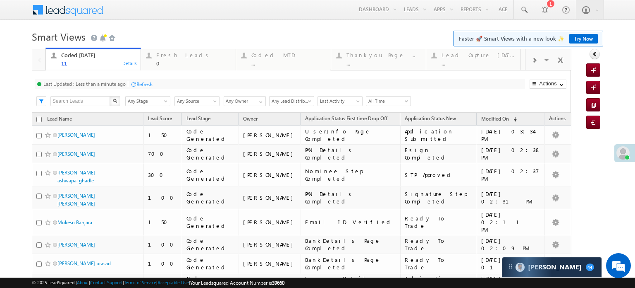
click at [141, 84] on div "Refresh" at bounding box center [145, 84] width 16 height 6
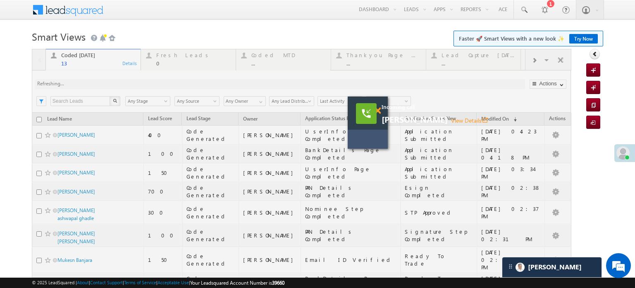
click at [380, 110] on span at bounding box center [378, 110] width 6 height 7
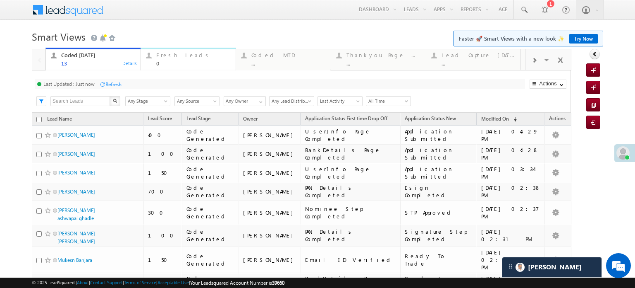
click at [194, 67] on link "Fresh Leads 0 Details" at bounding box center [189, 59] width 96 height 22
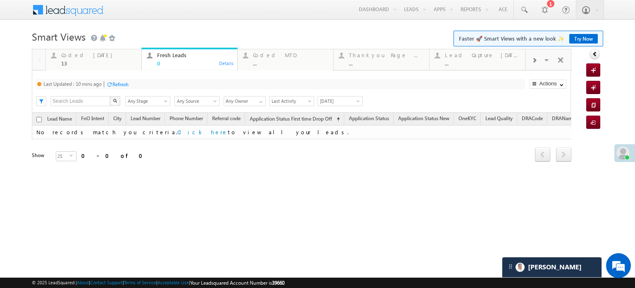
click at [125, 79] on div "Last Updated : 10 mins ago Refresh Refreshing... Search X Lead Stage Any Stage …" at bounding box center [301, 91] width 539 height 42
click at [125, 82] on div "Refresh" at bounding box center [121, 84] width 16 height 6
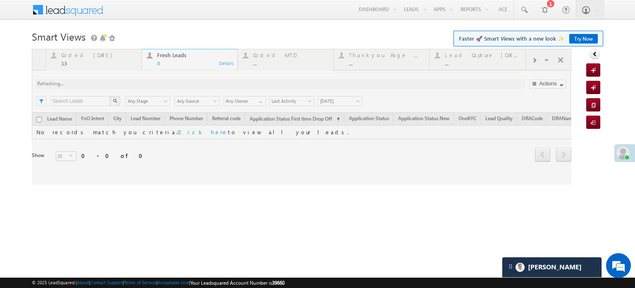
click at [125, 82] on div at bounding box center [302, 117] width 540 height 136
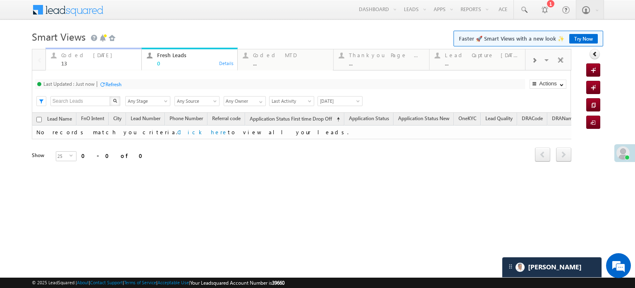
click at [96, 58] on div "Coded [DATE]" at bounding box center [98, 55] width 75 height 7
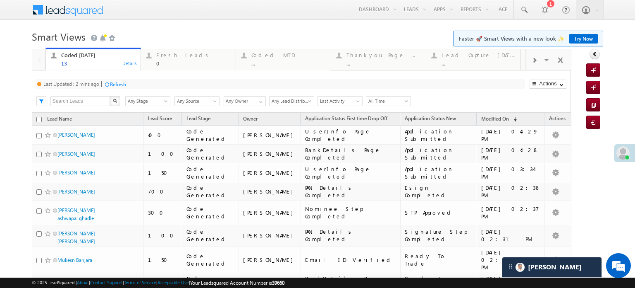
click at [114, 86] on div "Refresh" at bounding box center [118, 84] width 16 height 6
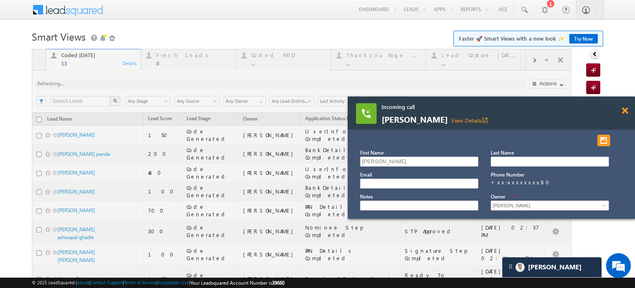
click at [623, 111] on span at bounding box center [625, 110] width 6 height 7
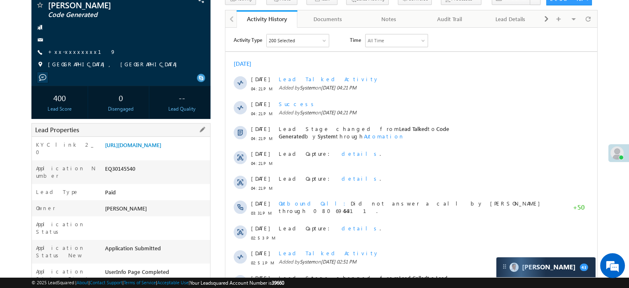
scroll to position [41, 0]
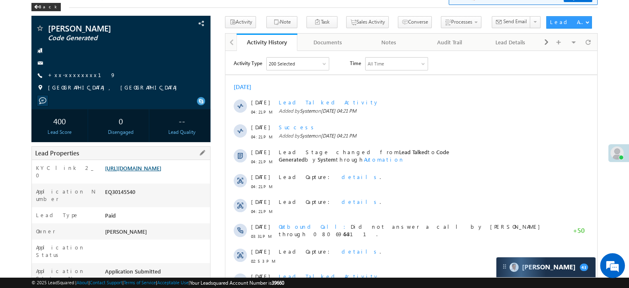
click at [161, 165] on link "[URL][DOMAIN_NAME]" at bounding box center [133, 167] width 56 height 7
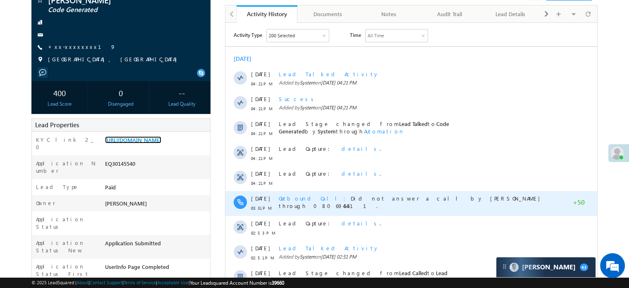
scroll to position [0, 0]
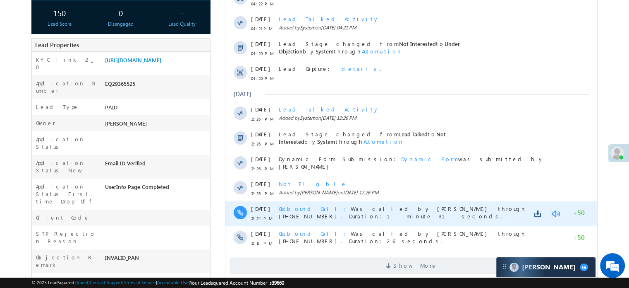
click at [555, 213] on link at bounding box center [556, 213] width 10 height 8
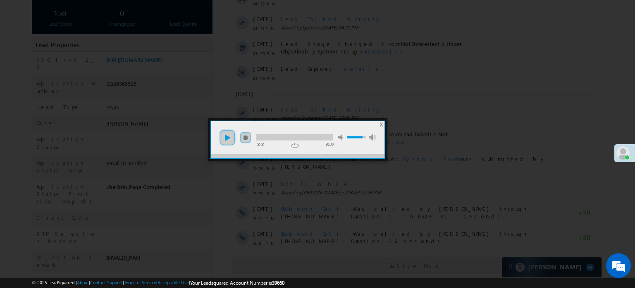
click at [226, 138] on link "play" at bounding box center [227, 137] width 17 height 17
click at [282, 135] on div at bounding box center [295, 137] width 77 height 6
click at [309, 134] on div at bounding box center [295, 137] width 77 height 6
click at [178, 64] on div at bounding box center [317, 144] width 635 height 288
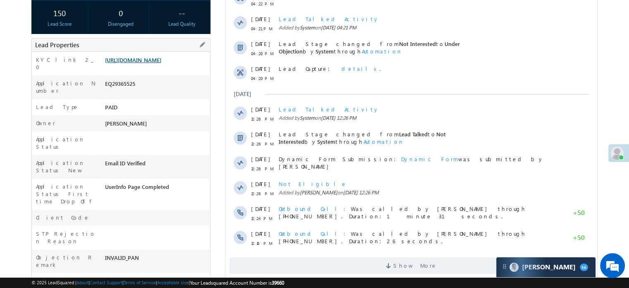
click at [161, 63] on link "[URL][DOMAIN_NAME]" at bounding box center [133, 59] width 56 height 7
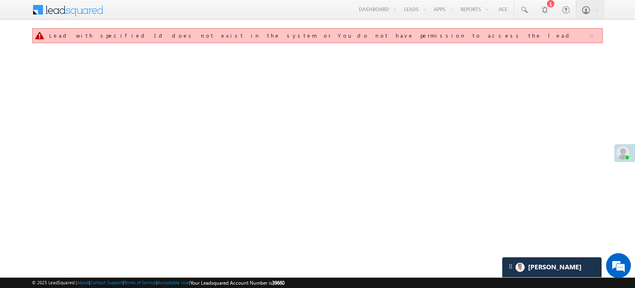
scroll to position [4267, 0]
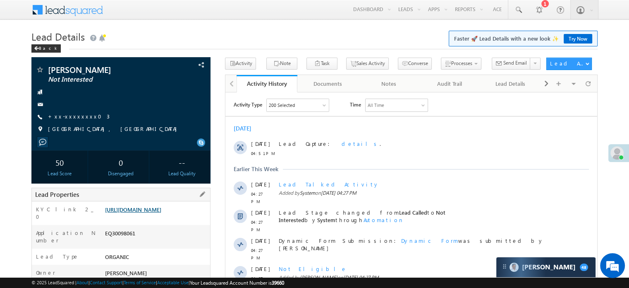
click at [143, 213] on link "https://angelbroking1-pk3em7sa.customui-test.leadsquared.com?leadId=7501a9d2-d8…" at bounding box center [133, 209] width 56 height 7
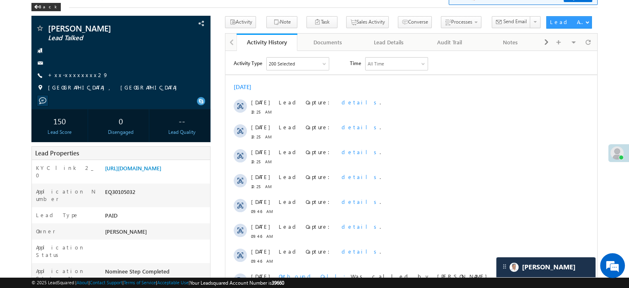
scroll to position [5602, 0]
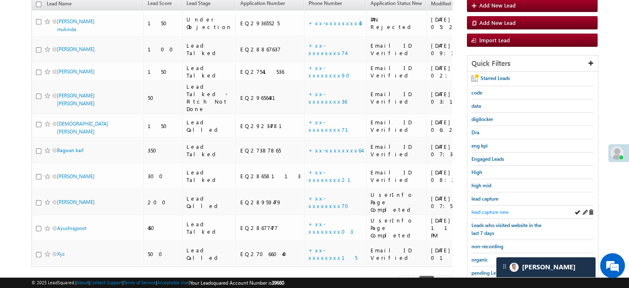
click at [496, 209] on span "lead capture new" at bounding box center [490, 212] width 37 height 6
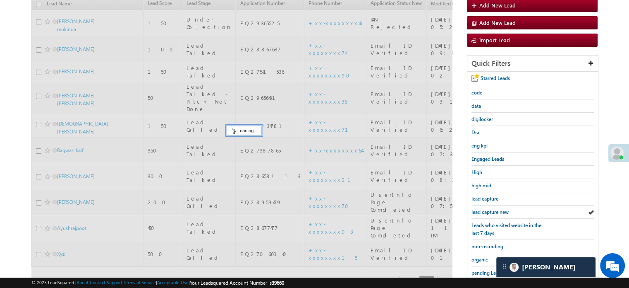
click at [496, 209] on span "lead capture new" at bounding box center [490, 212] width 37 height 6
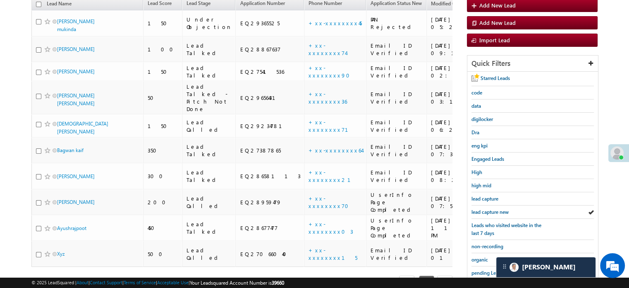
click at [496, 209] on span "lead capture new" at bounding box center [490, 212] width 37 height 6
click at [490, 210] on span "lead capture new" at bounding box center [490, 212] width 37 height 6
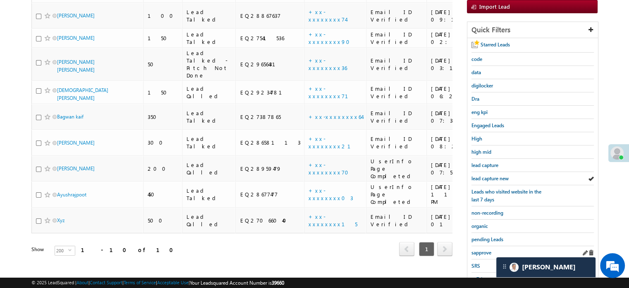
scroll to position [177, 0]
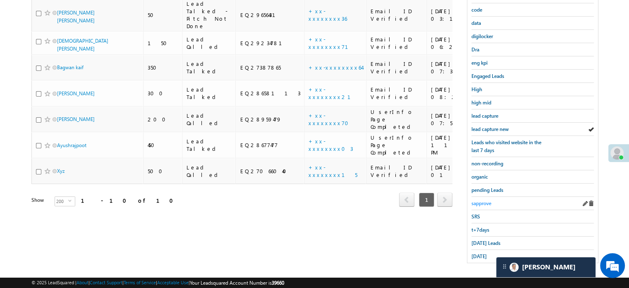
click at [485, 200] on span "sapprove" at bounding box center [482, 203] width 20 height 6
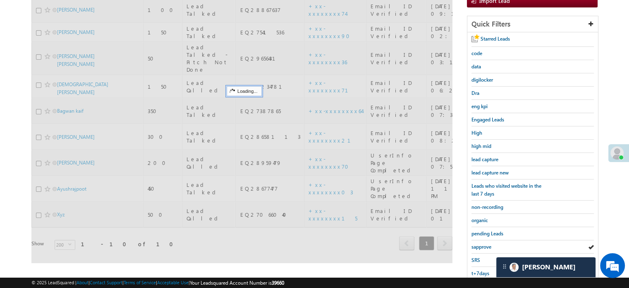
scroll to position [53, 0]
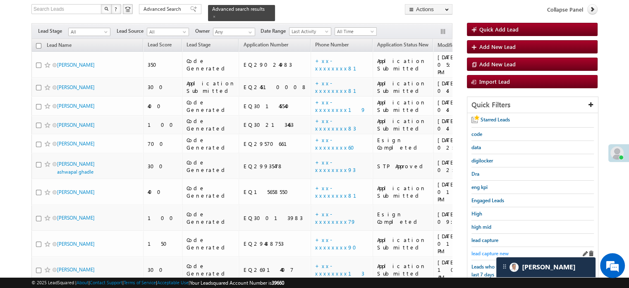
click at [491, 254] on link "lead capture new" at bounding box center [490, 253] width 37 height 8
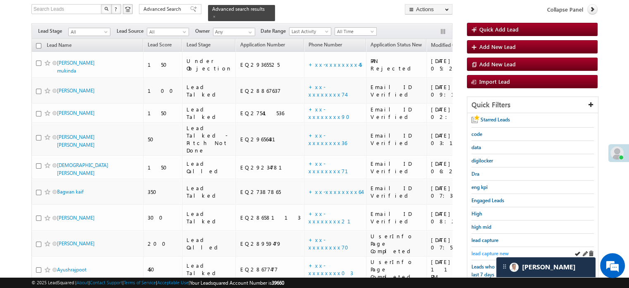
click at [490, 251] on span "lead capture new" at bounding box center [490, 253] width 37 height 6
click at [481, 251] on span "lead capture new" at bounding box center [490, 253] width 37 height 6
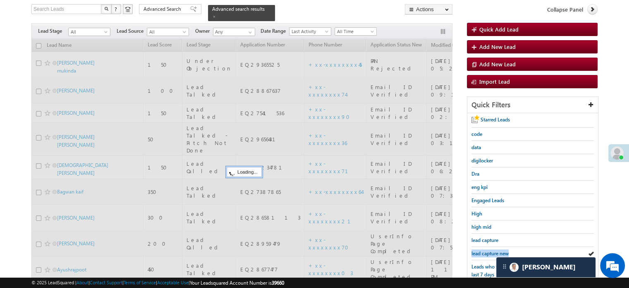
click at [481, 251] on span "lead capture new" at bounding box center [490, 253] width 37 height 6
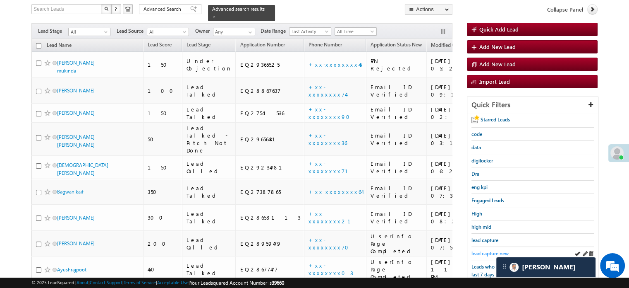
click at [479, 253] on span "lead capture new" at bounding box center [490, 253] width 37 height 6
click at [480, 251] on span "lead capture new" at bounding box center [490, 253] width 37 height 6
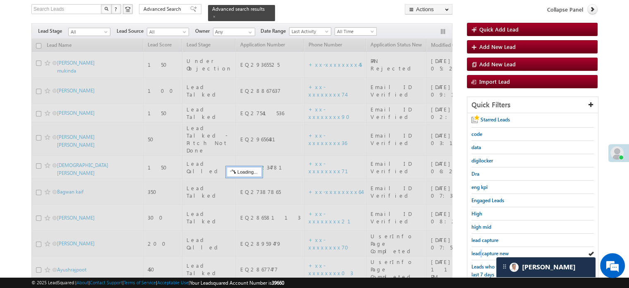
click at [480, 251] on span "lead capture new" at bounding box center [490, 253] width 37 height 6
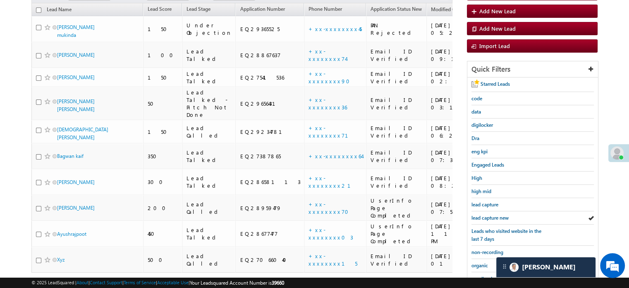
scroll to position [136, 0]
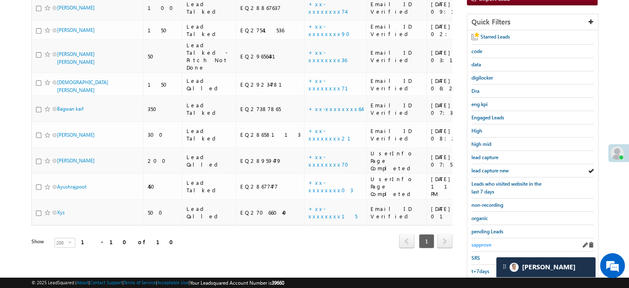
click at [484, 241] on span "sapprove" at bounding box center [482, 244] width 20 height 6
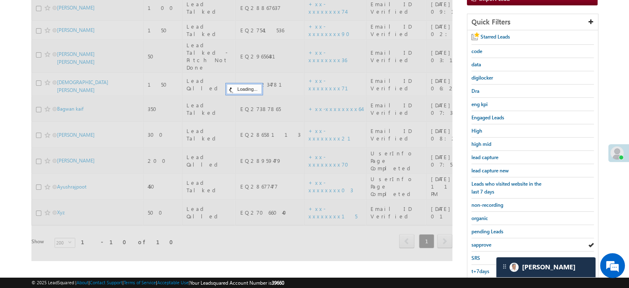
scroll to position [53, 0]
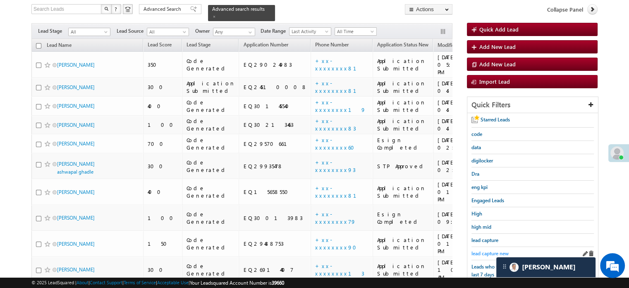
click at [487, 250] on span "lead capture new" at bounding box center [490, 253] width 37 height 6
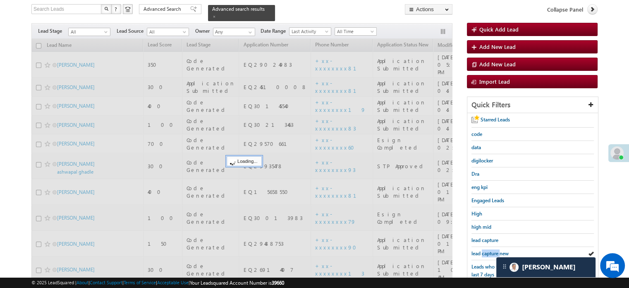
click at [487, 250] on span "lead capture new" at bounding box center [490, 253] width 37 height 6
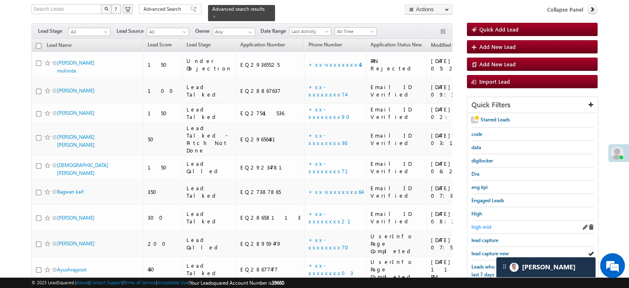
click at [484, 223] on span "high mid" at bounding box center [482, 226] width 20 height 6
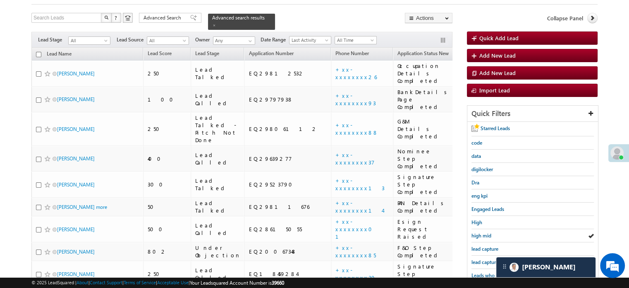
scroll to position [0, 0]
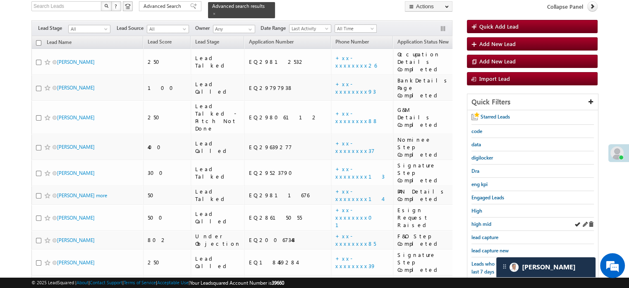
scroll to position [83, 0]
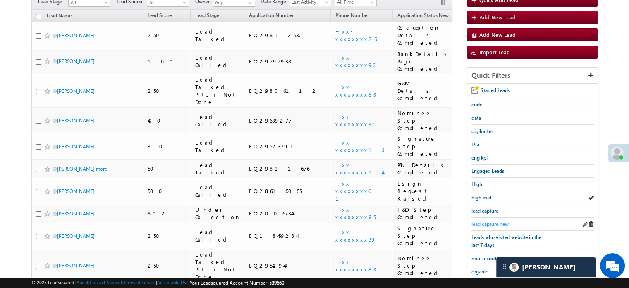
click at [488, 221] on span "lead capture new" at bounding box center [490, 224] width 37 height 6
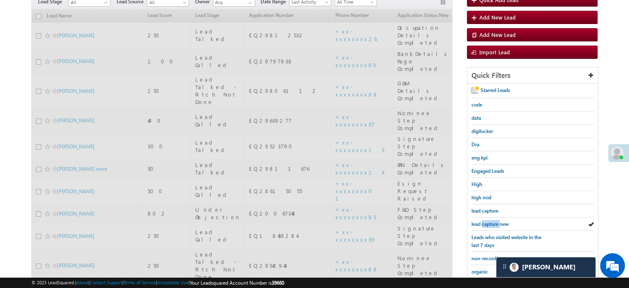
click at [488, 221] on span "lead capture new" at bounding box center [490, 224] width 37 height 6
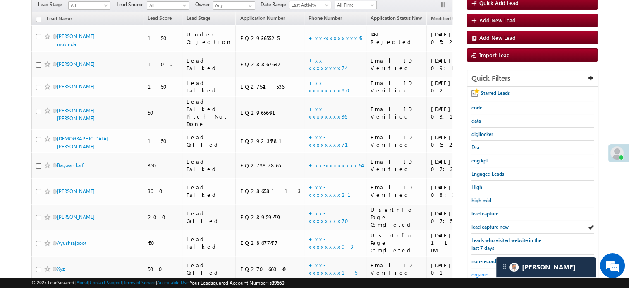
scroll to position [124, 0]
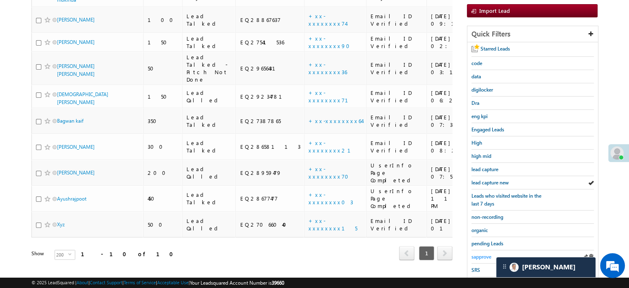
click at [482, 255] on span "sapprove" at bounding box center [482, 256] width 20 height 6
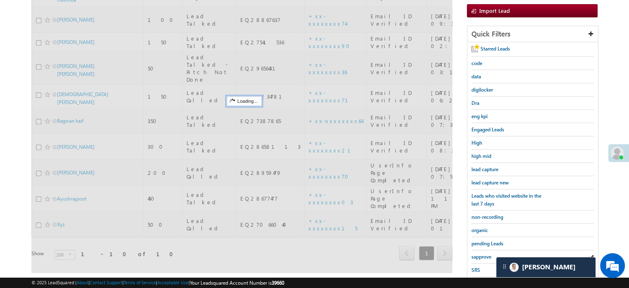
scroll to position [83, 0]
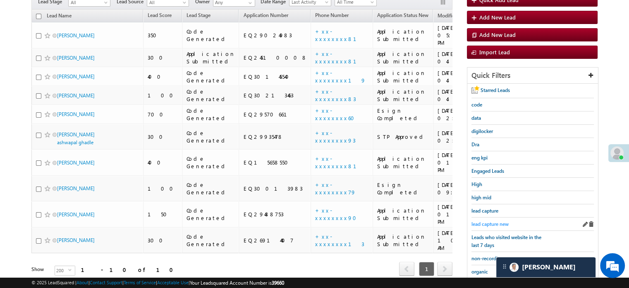
click at [495, 221] on span "lead capture new" at bounding box center [490, 224] width 37 height 6
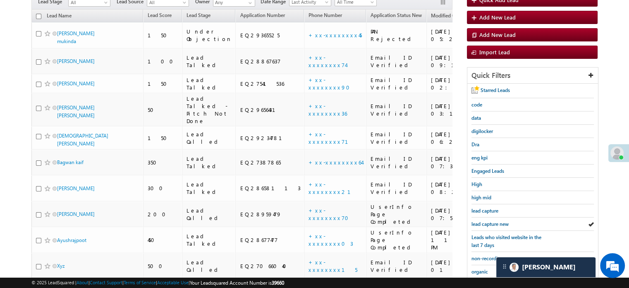
click at [495, 221] on span "lead capture new" at bounding box center [490, 224] width 37 height 6
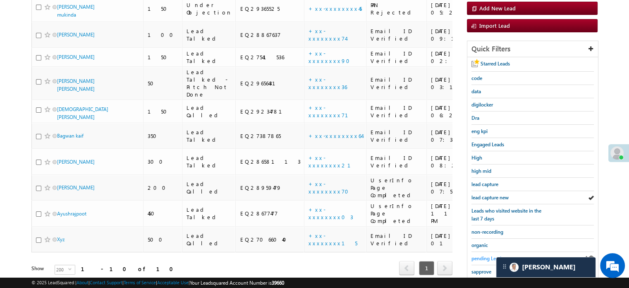
scroll to position [124, 0]
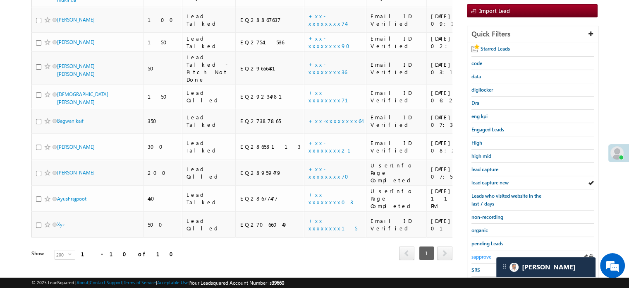
click at [482, 253] on span "sapprove" at bounding box center [482, 256] width 20 height 6
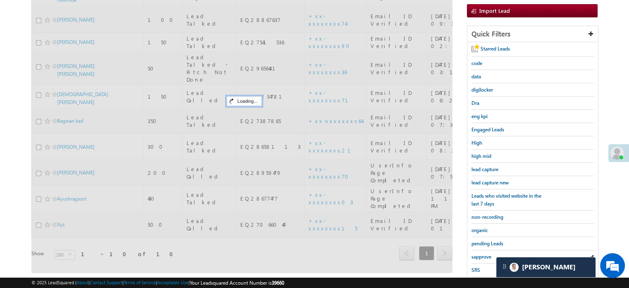
scroll to position [83, 0]
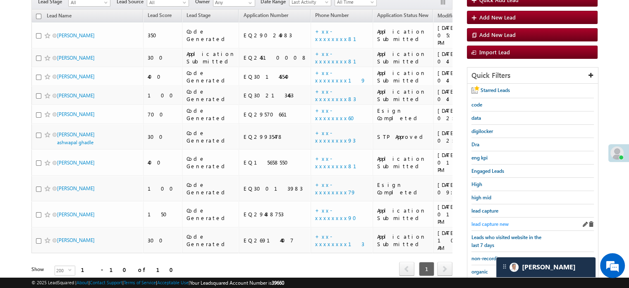
click at [489, 221] on span "lead capture new" at bounding box center [490, 224] width 37 height 6
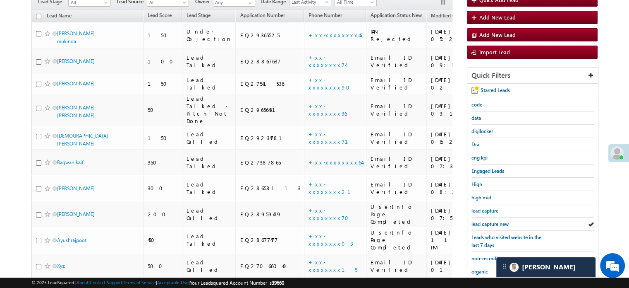
click at [489, 221] on span "lead capture new" at bounding box center [490, 224] width 37 height 6
click at [496, 221] on span "lead capture new" at bounding box center [490, 224] width 37 height 6
click at [488, 222] on span "lead capture new" at bounding box center [490, 224] width 37 height 6
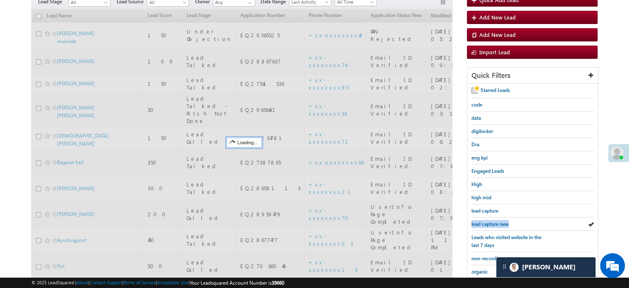
click at [488, 222] on span "lead capture new" at bounding box center [490, 224] width 37 height 6
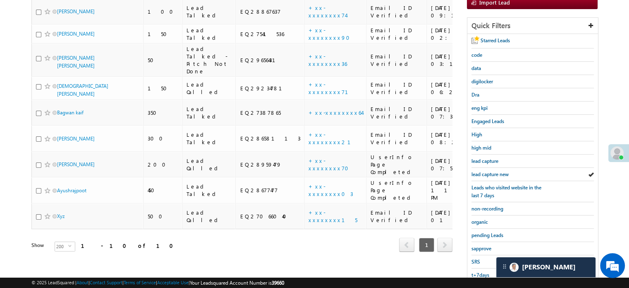
scroll to position [177, 0]
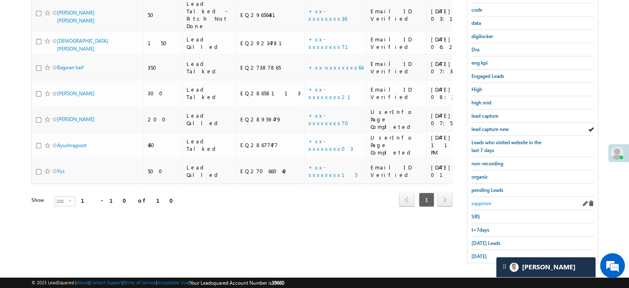
click at [482, 201] on span "sapprove" at bounding box center [482, 203] width 20 height 6
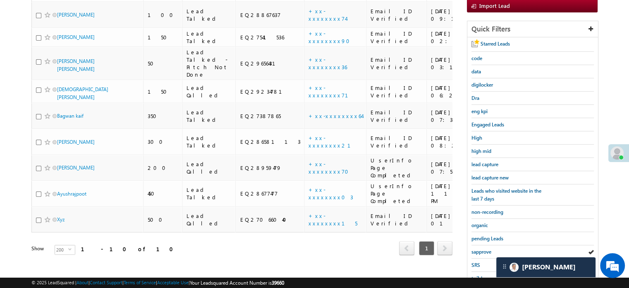
scroll to position [53, 0]
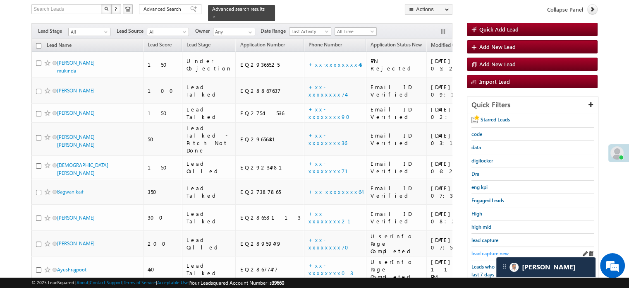
click at [483, 250] on span "lead capture new" at bounding box center [490, 253] width 37 height 6
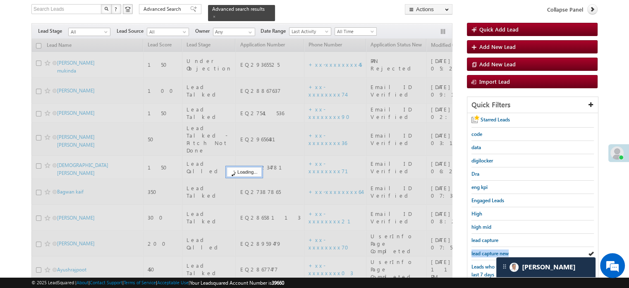
click at [483, 250] on span "lead capture new" at bounding box center [490, 253] width 37 height 6
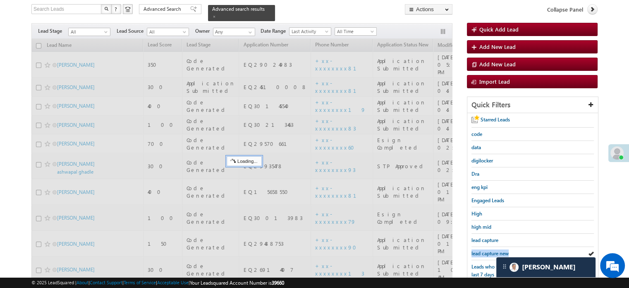
click at [483, 250] on span "lead capture new" at bounding box center [490, 253] width 37 height 6
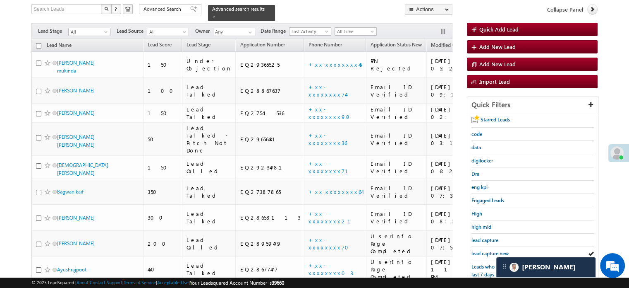
click at [483, 250] on span "lead capture new" at bounding box center [490, 253] width 37 height 6
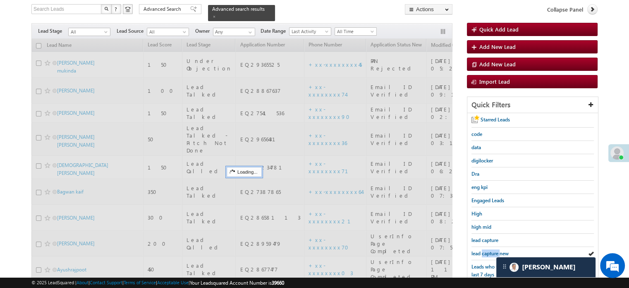
click at [483, 250] on span "lead capture new" at bounding box center [490, 253] width 37 height 6
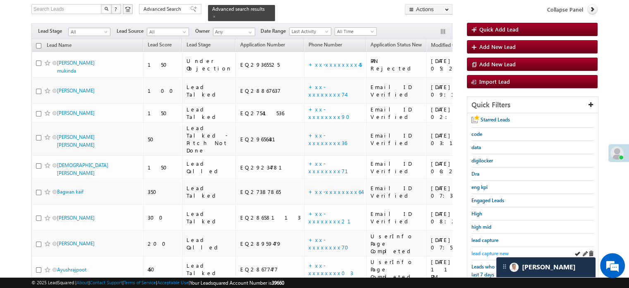
click at [489, 252] on span "lead capture new" at bounding box center [490, 253] width 37 height 6
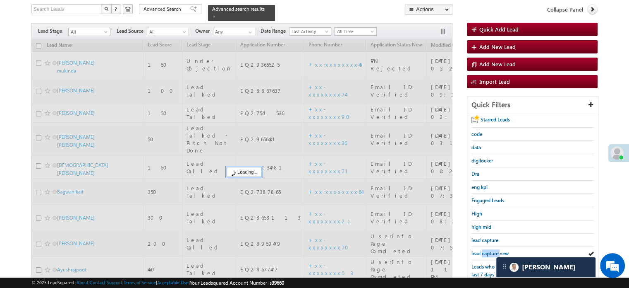
click at [489, 252] on span "lead capture new" at bounding box center [490, 253] width 37 height 6
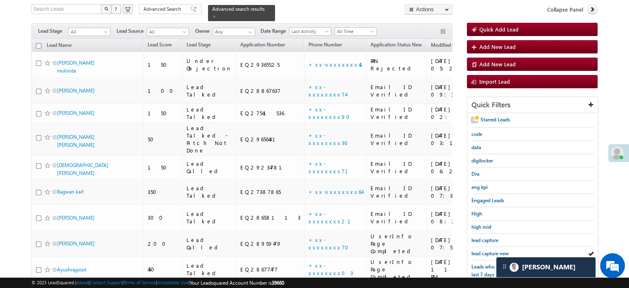
click at [489, 252] on span "lead capture new" at bounding box center [490, 253] width 37 height 6
